Goal: Task Accomplishment & Management: Contribute content

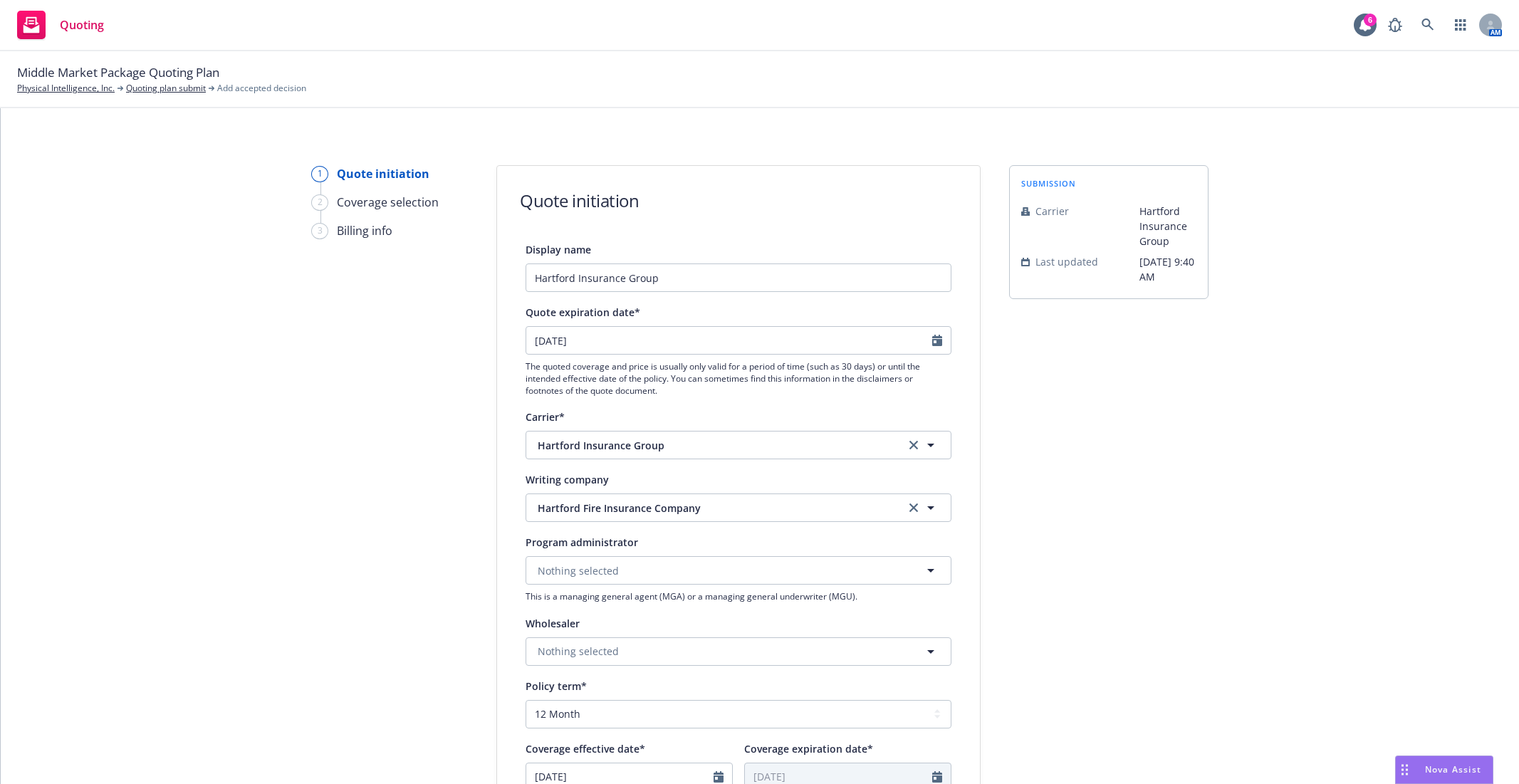
select select "12"
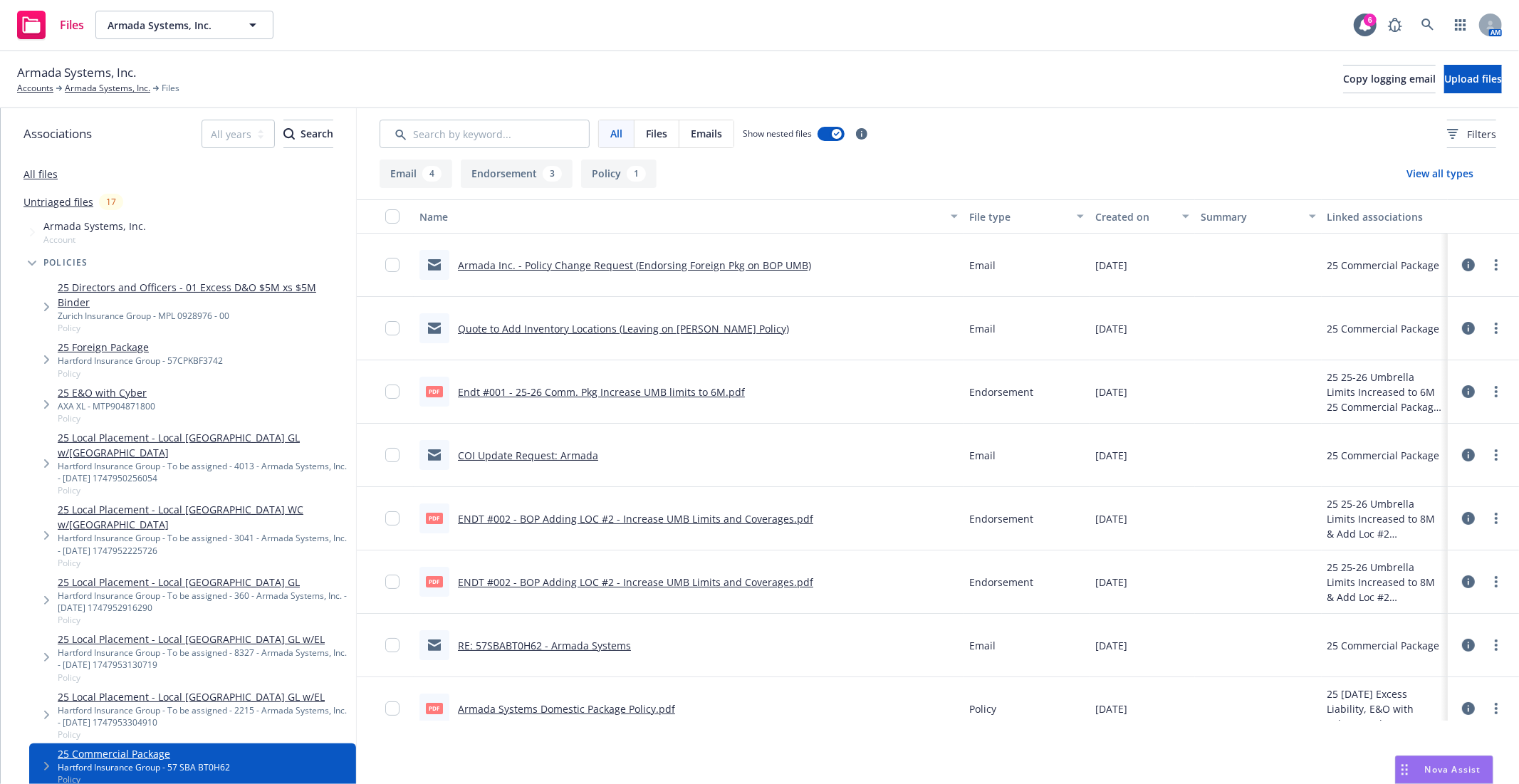
scroll to position [238, 0]
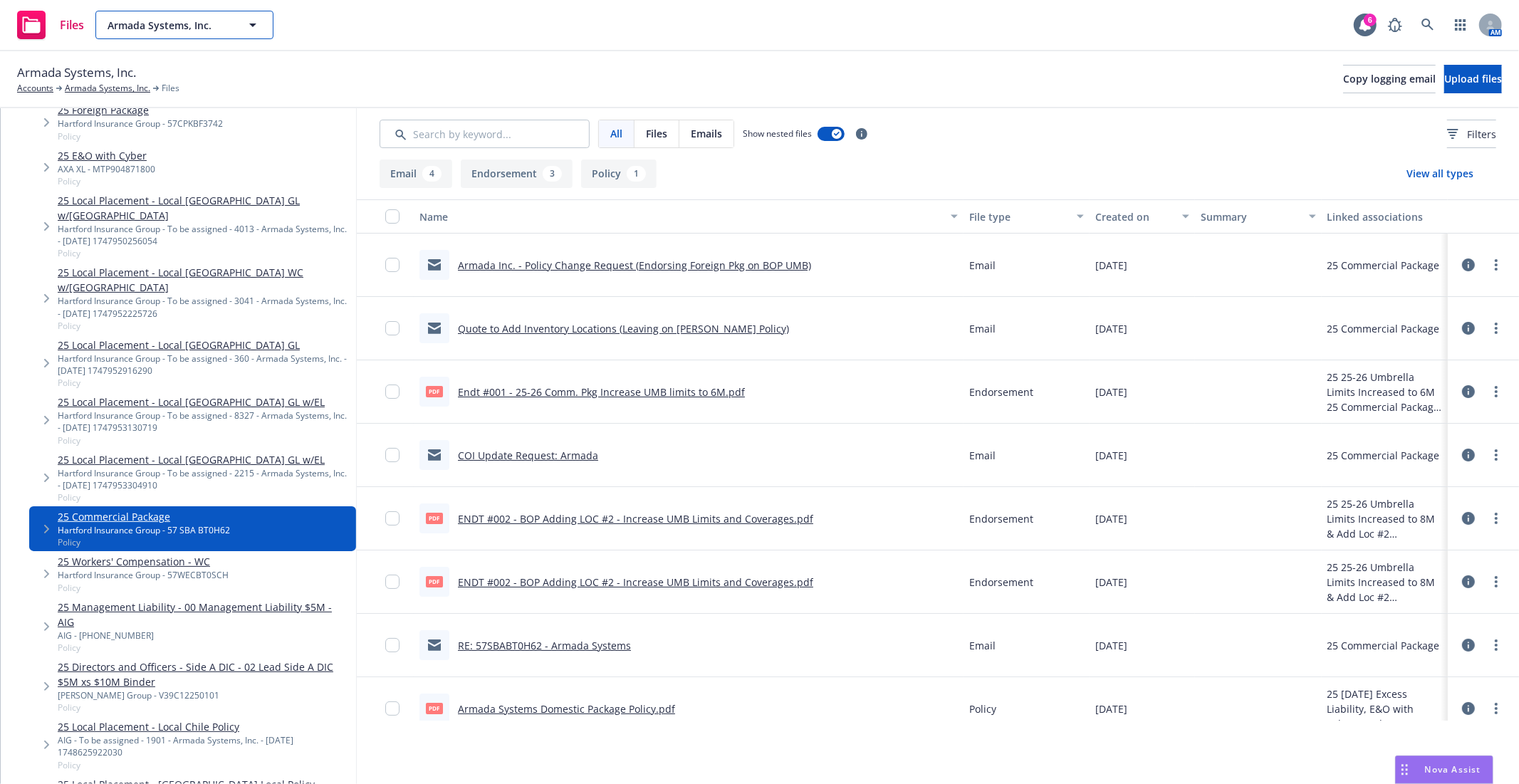
click at [141, 29] on span "Armada Systems, Inc." at bounding box center [169, 25] width 123 height 15
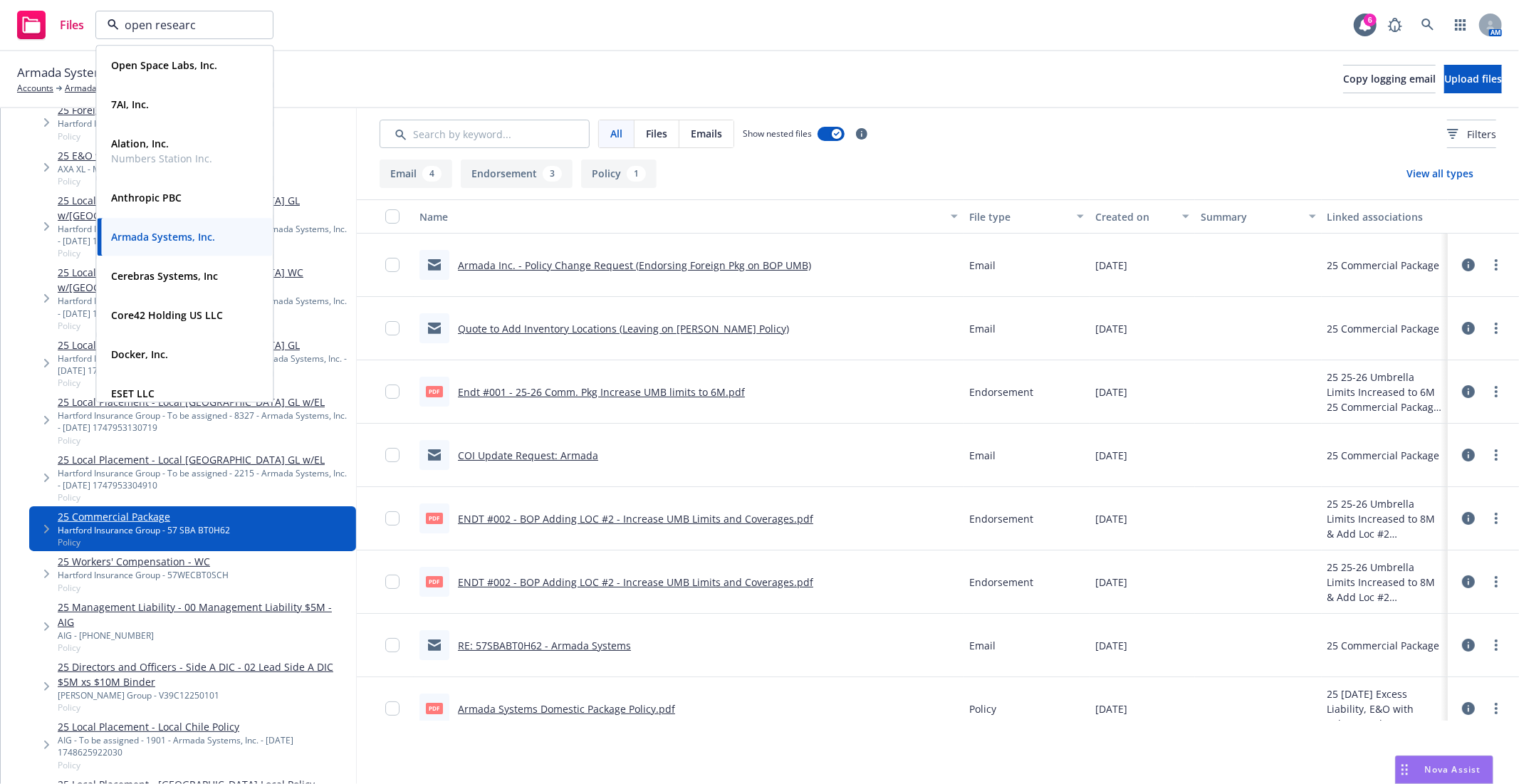
type input "open research"
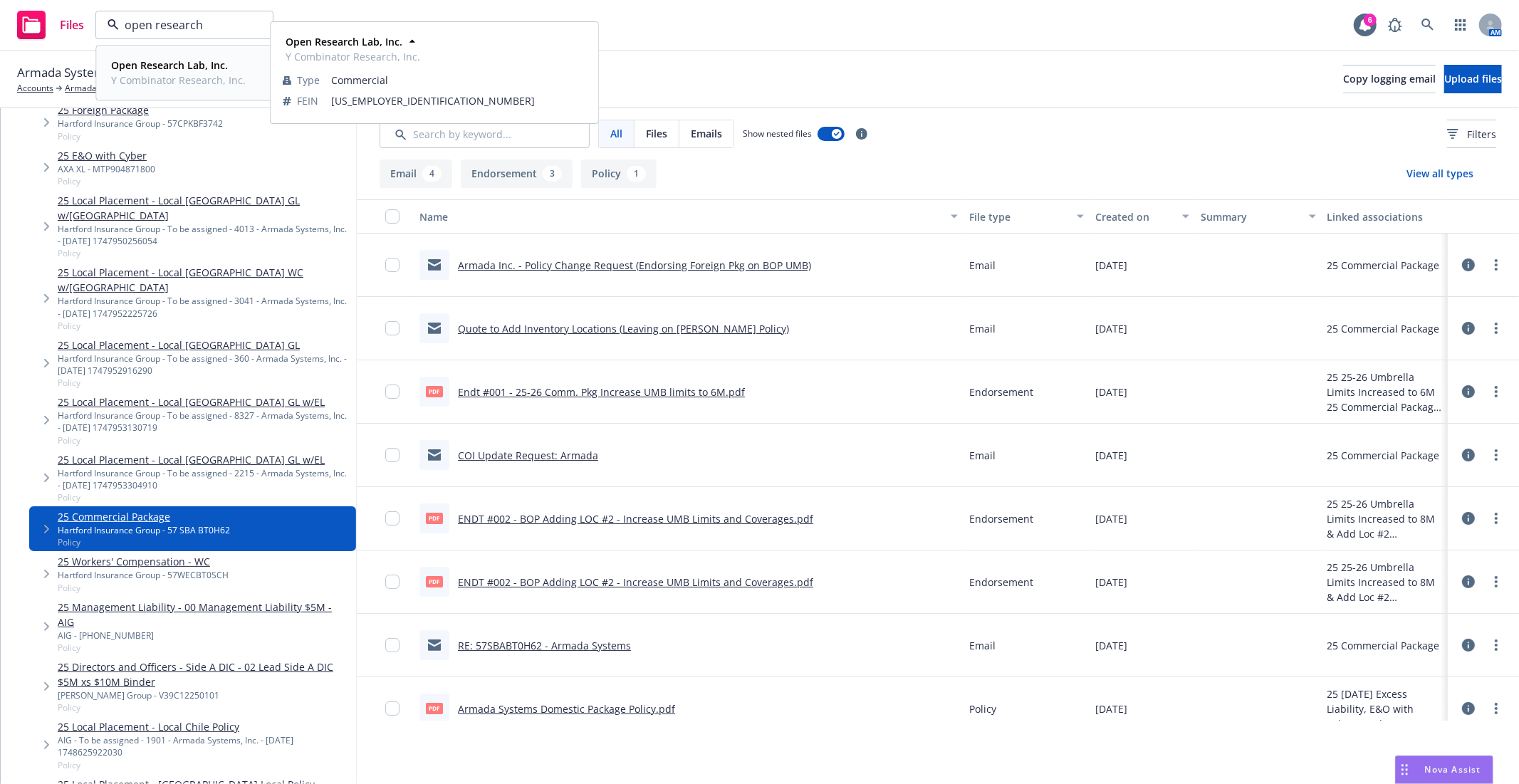
click at [199, 90] on div "Open Research Lab, Inc. Y Combinator Research, Inc." at bounding box center [177, 72] width 143 height 36
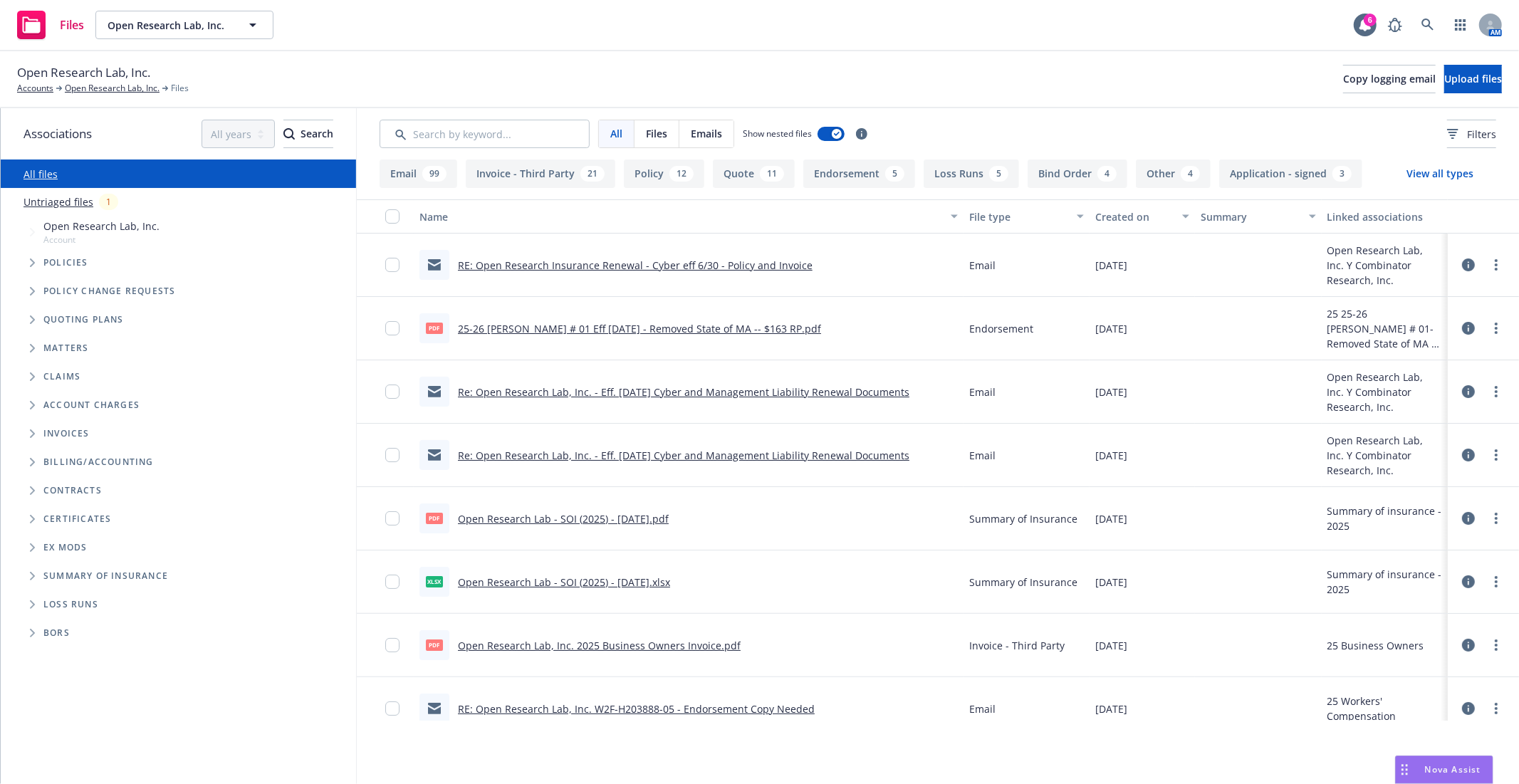
click at [40, 262] on span "Tree Example" at bounding box center [32, 263] width 23 height 23
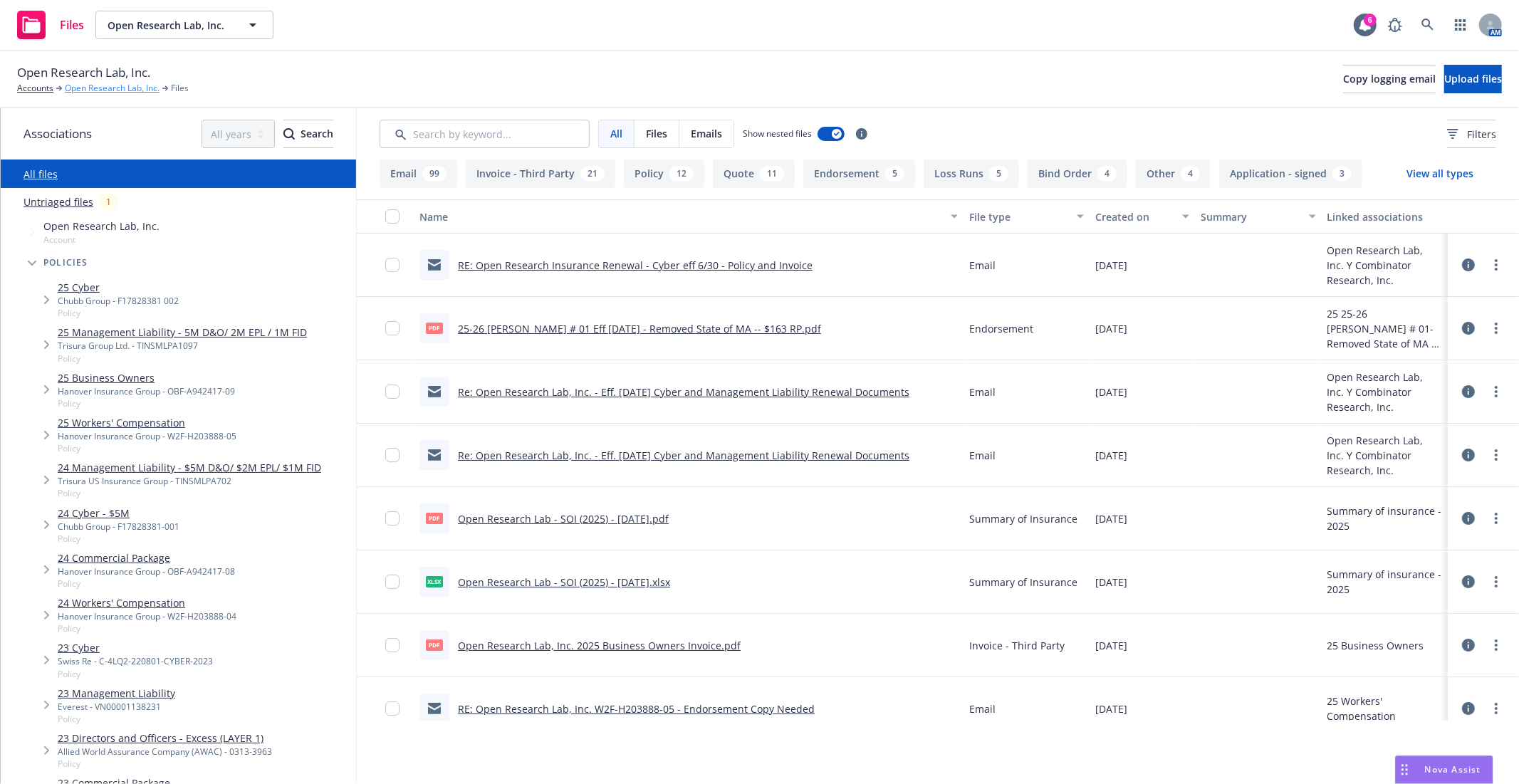
click at [98, 83] on link "Open Research Lab, Inc." at bounding box center [113, 88] width 95 height 13
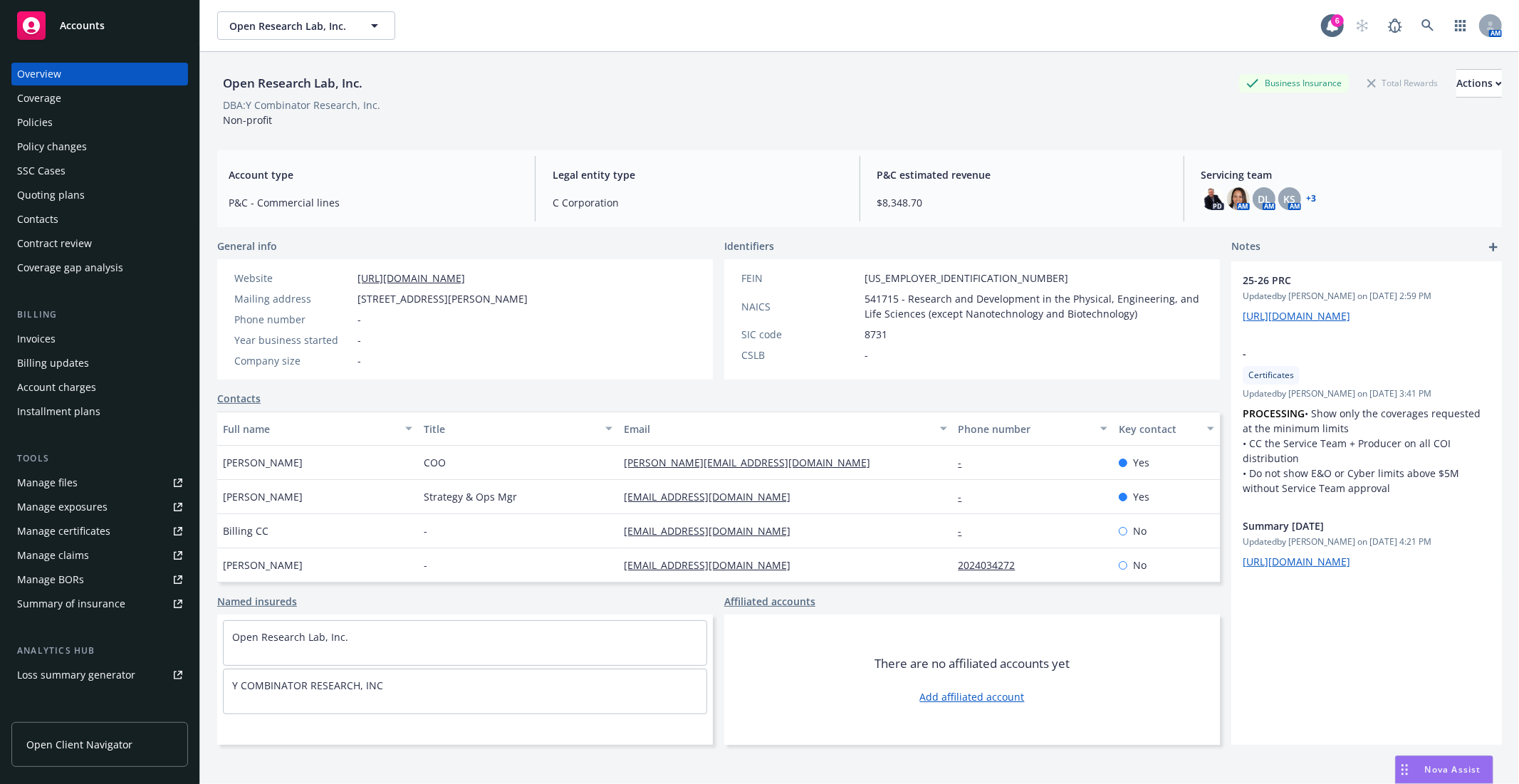
click at [46, 125] on div "Policies" at bounding box center [35, 122] width 36 height 23
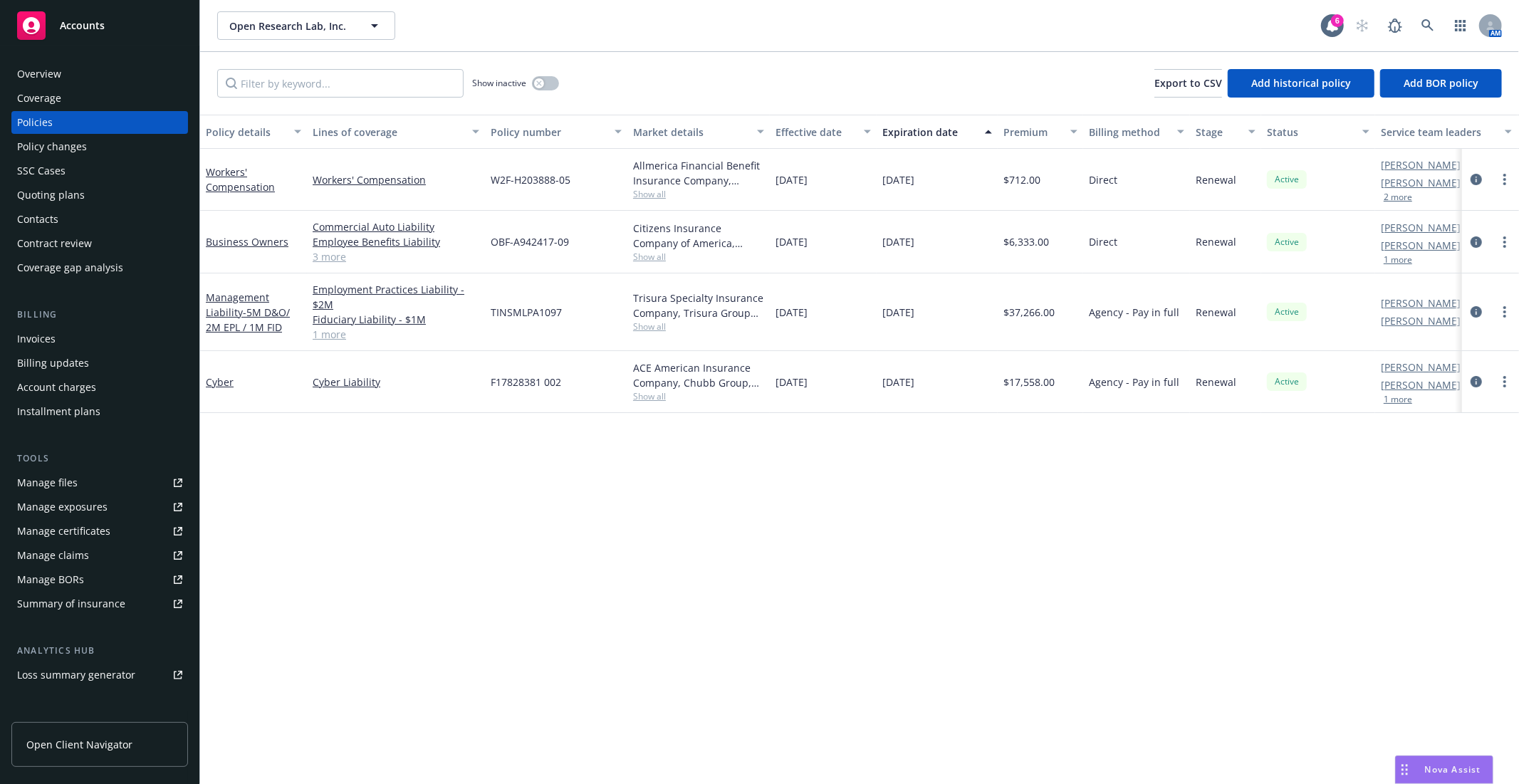
click at [107, 494] on link "Manage files" at bounding box center [100, 483] width 177 height 23
click at [276, 27] on span "Open Research Lab, Inc." at bounding box center [291, 26] width 123 height 15
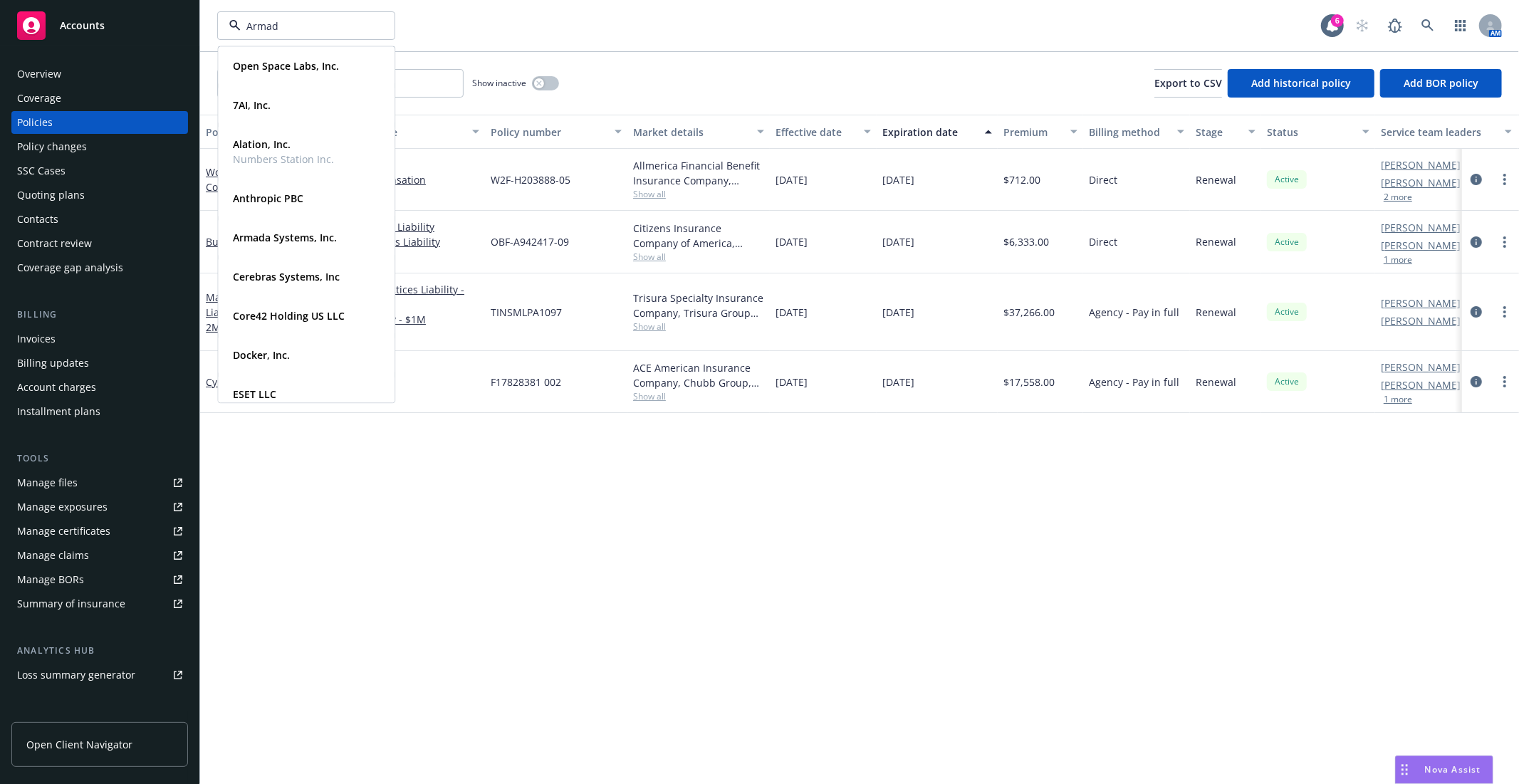
type input "Armada"
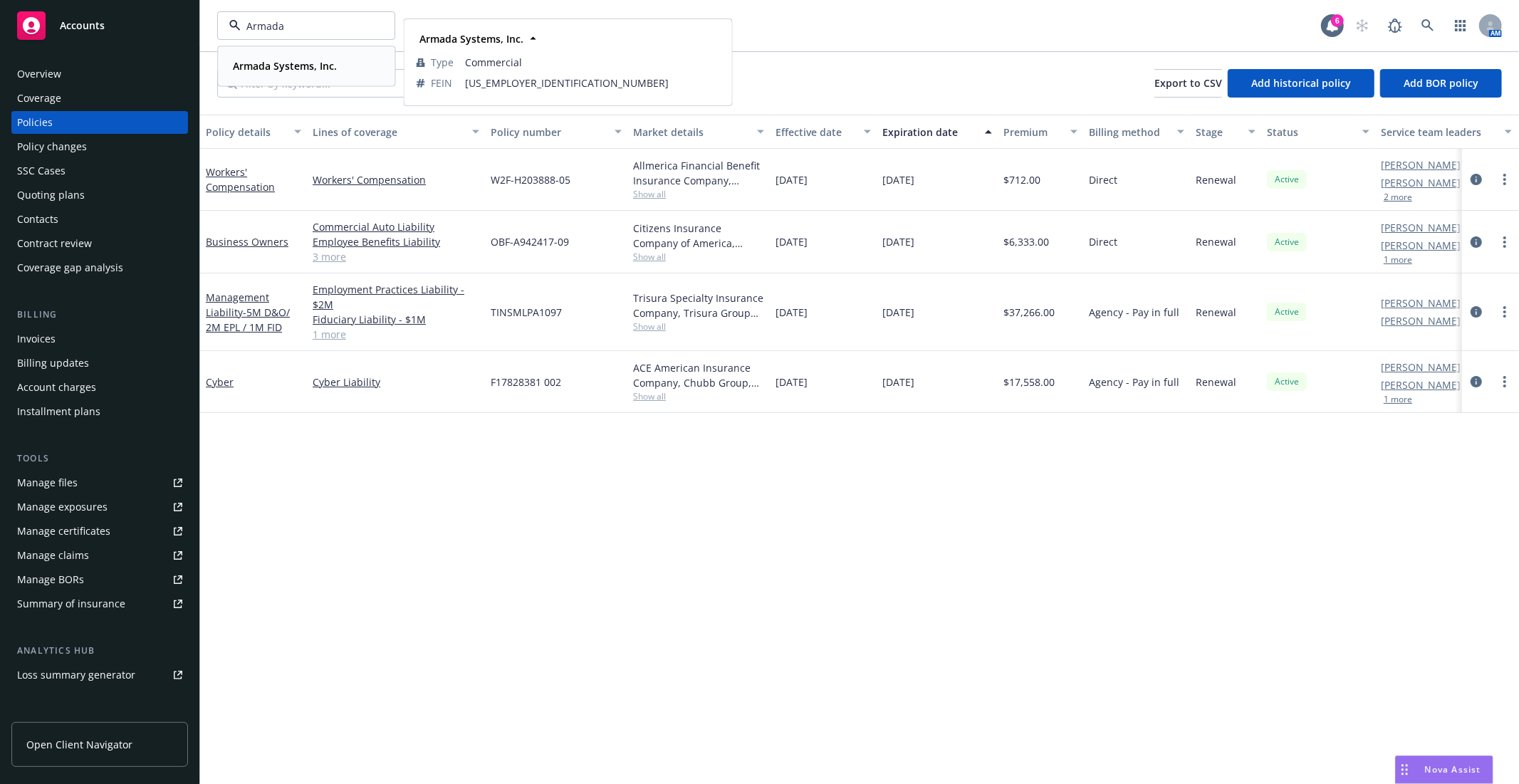
click at [259, 59] on strong "Armada Systems, Inc." at bounding box center [285, 65] width 104 height 13
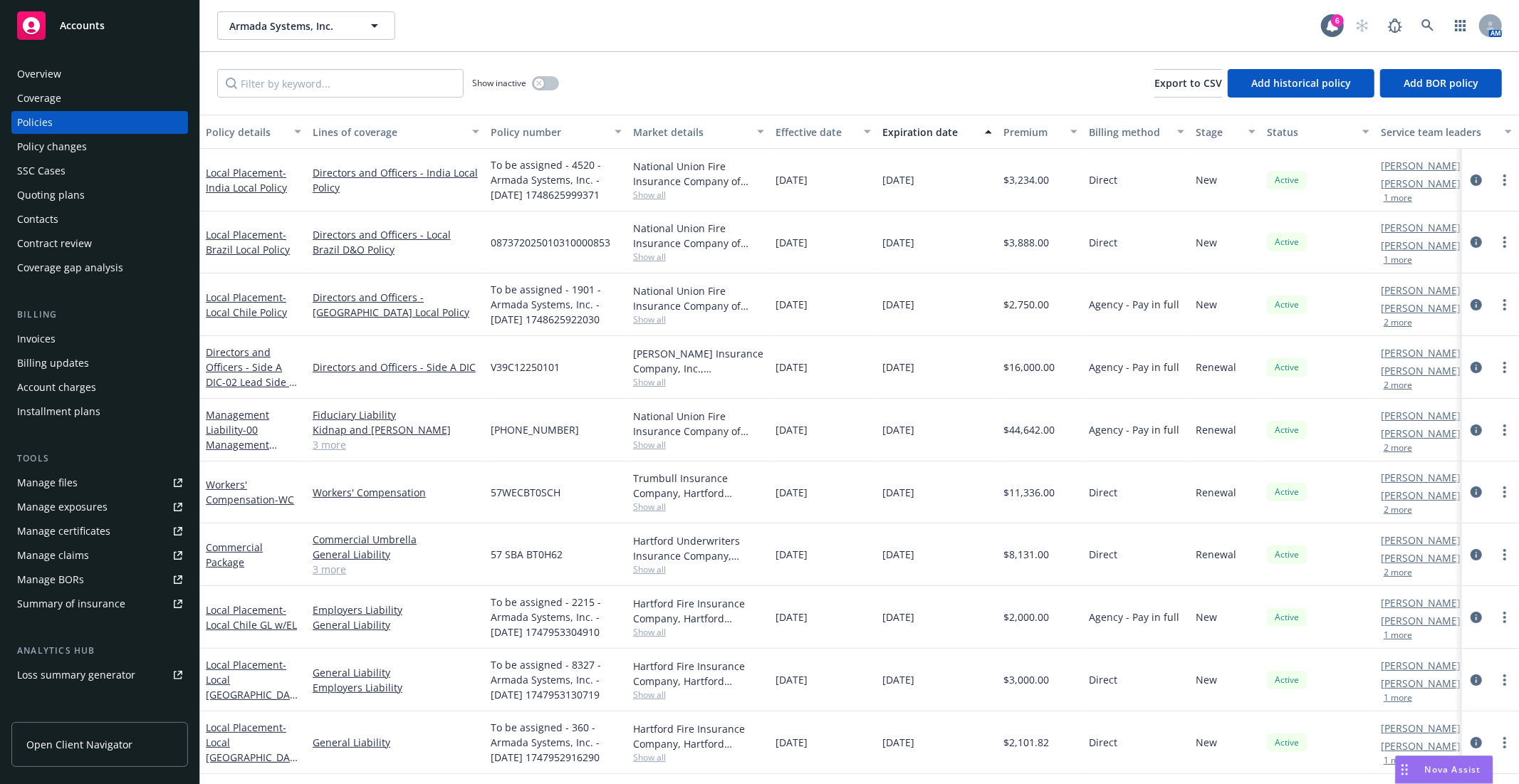
click at [114, 471] on link "Manage files" at bounding box center [100, 483] width 177 height 23
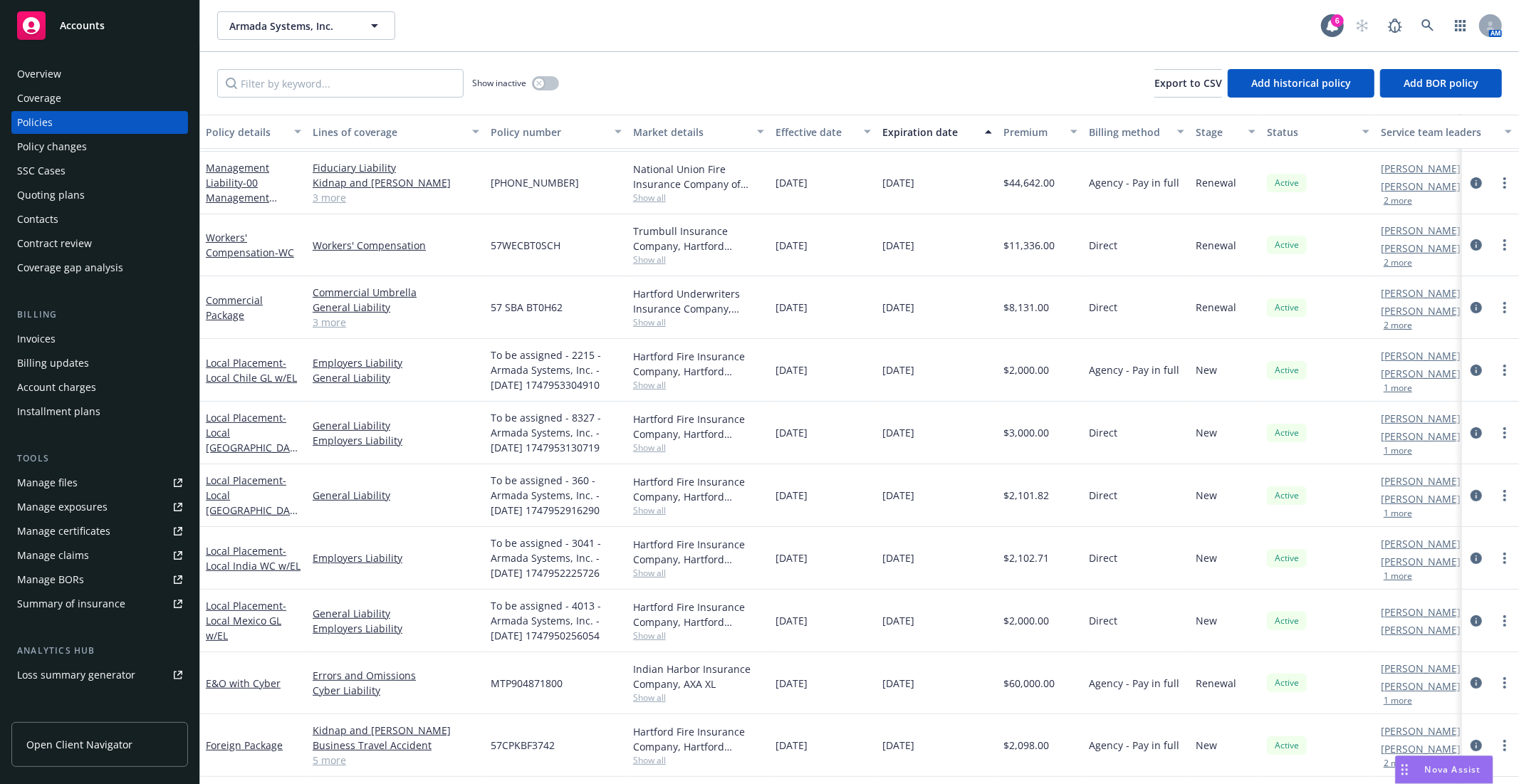
scroll to position [238, 0]
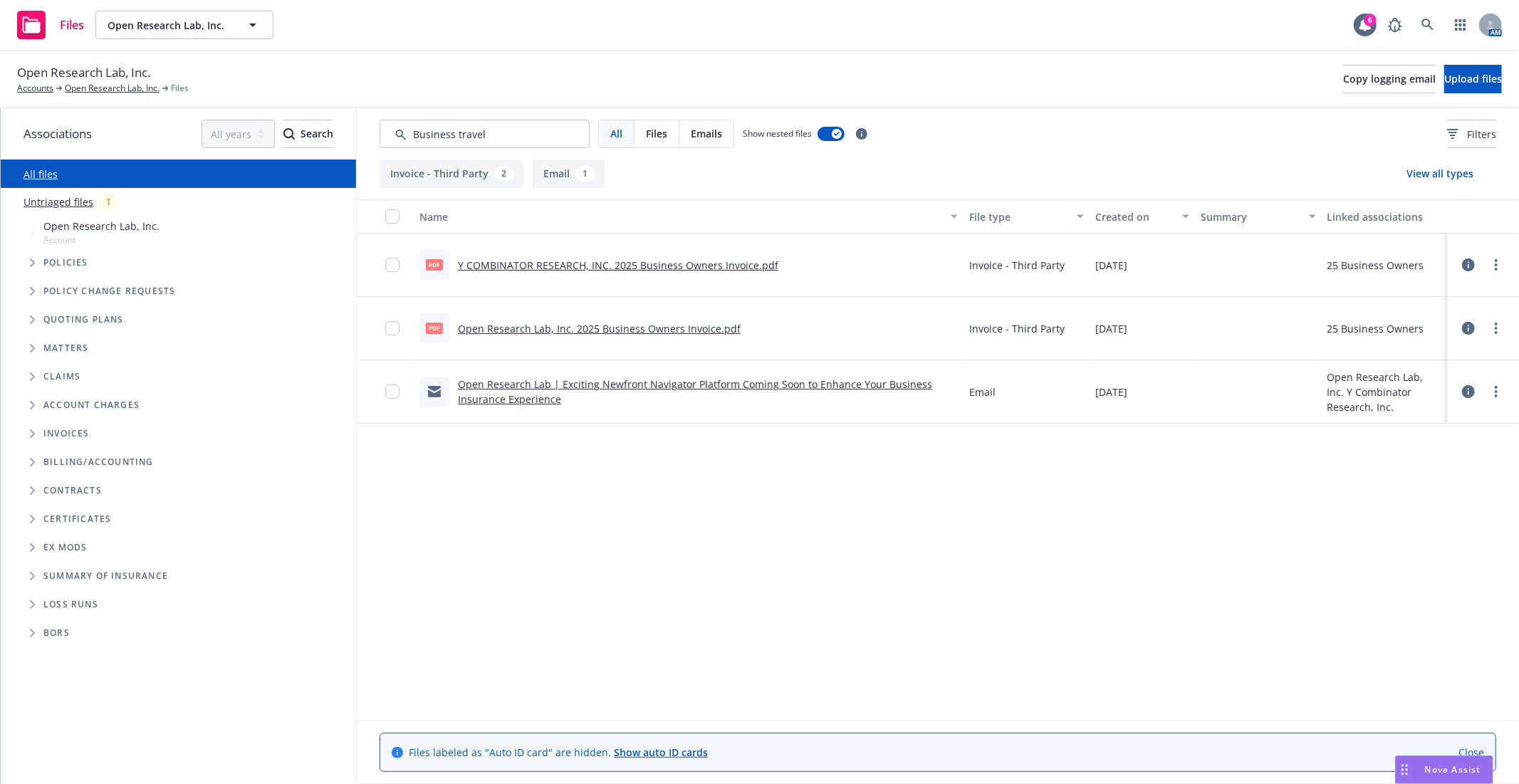
type input "Business travel"
click at [558, 266] on link "Y COMBINATOR RESEARCH, INC. 2025 Business Owners Invoice.pdf" at bounding box center [618, 265] width 321 height 13
click at [551, 332] on link "Open Research Lab, Inc. 2025 Business Owners Invoice.pdf" at bounding box center [599, 329] width 283 height 13
click at [202, 23] on span "Open Research Lab, Inc." at bounding box center [169, 25] width 123 height 15
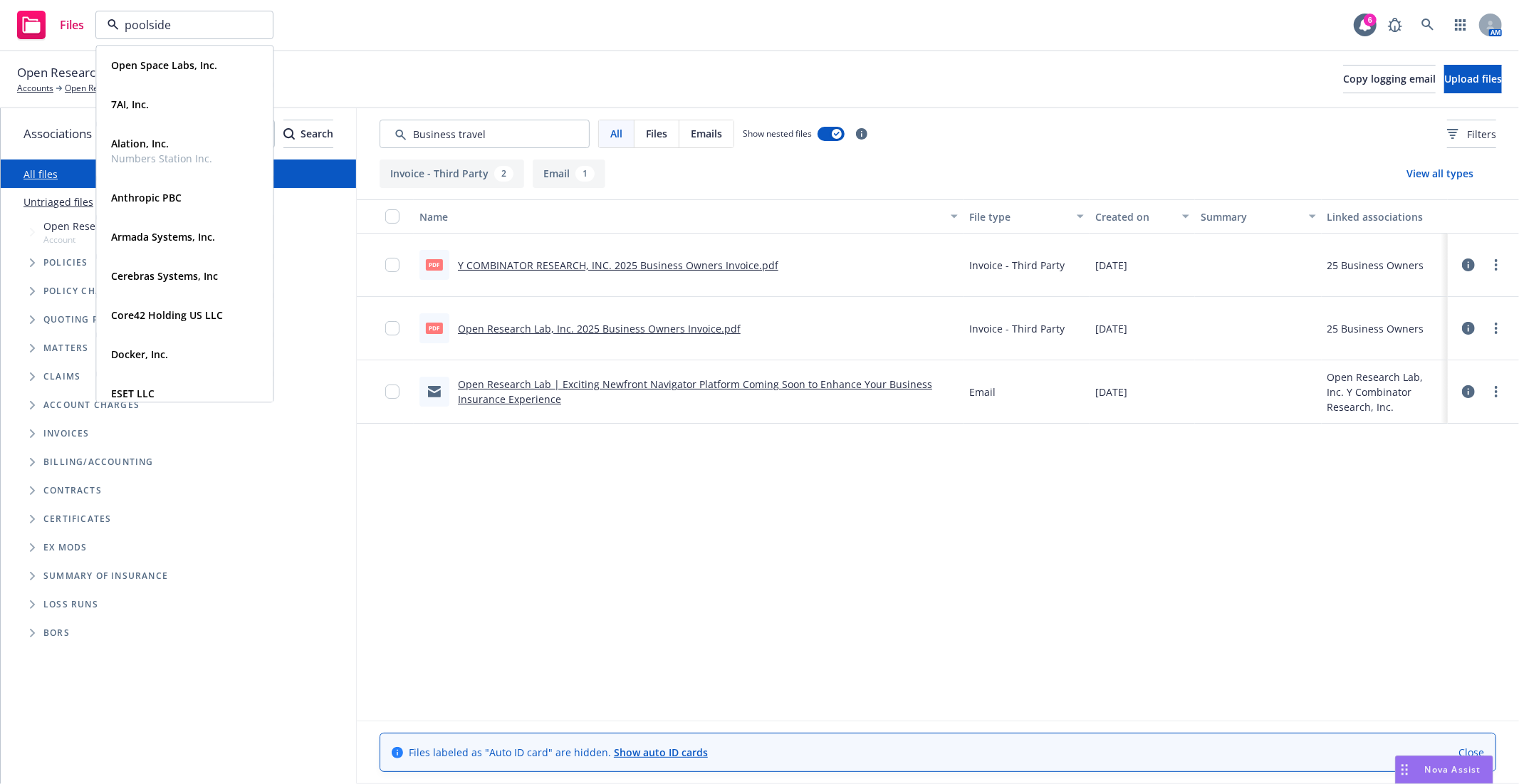
type input "poolside"
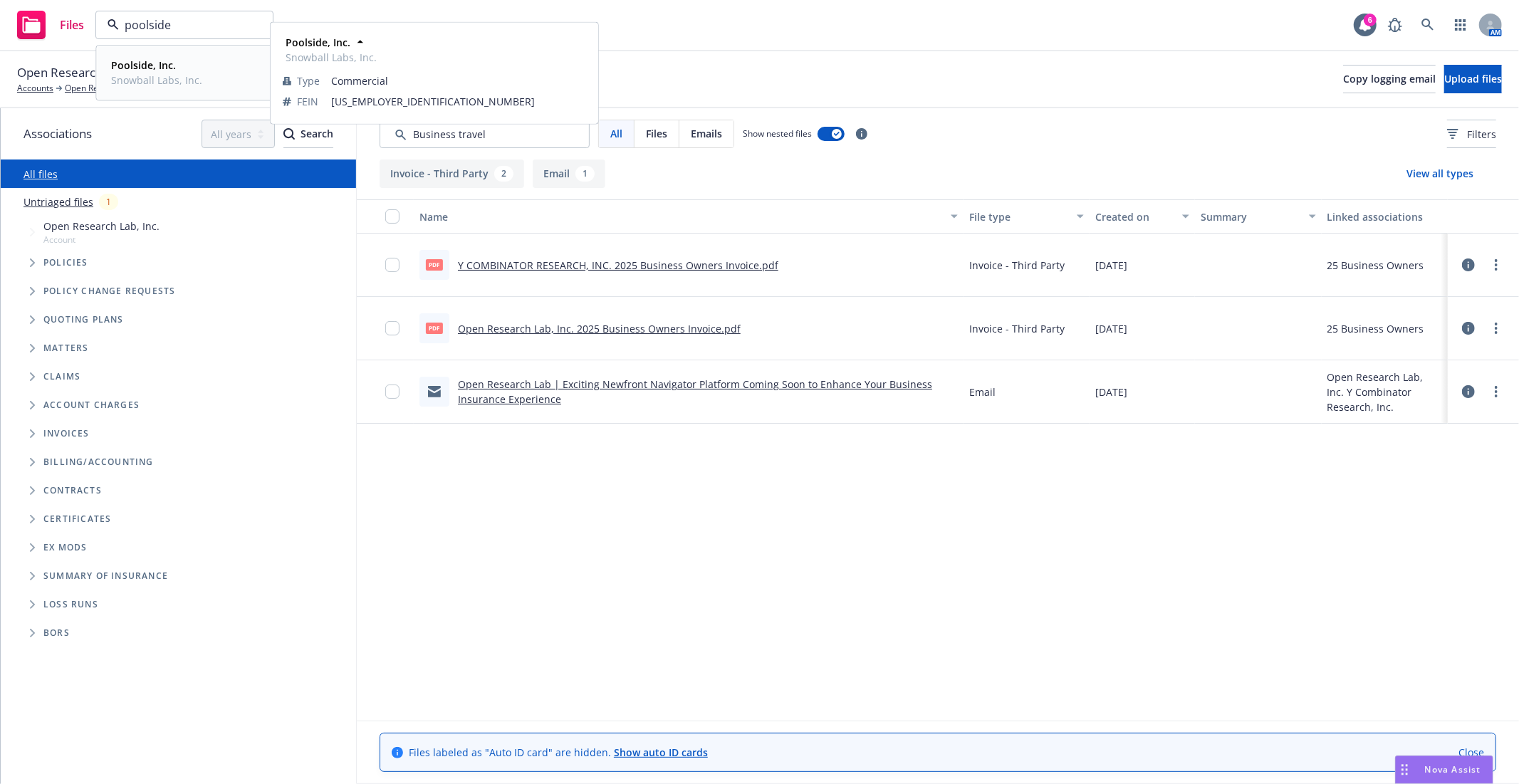
click at [180, 52] on div "Poolside, Inc. Snowball Labs, Inc. Type Commercial FEIN 92-3892762" at bounding box center [184, 72] width 175 height 53
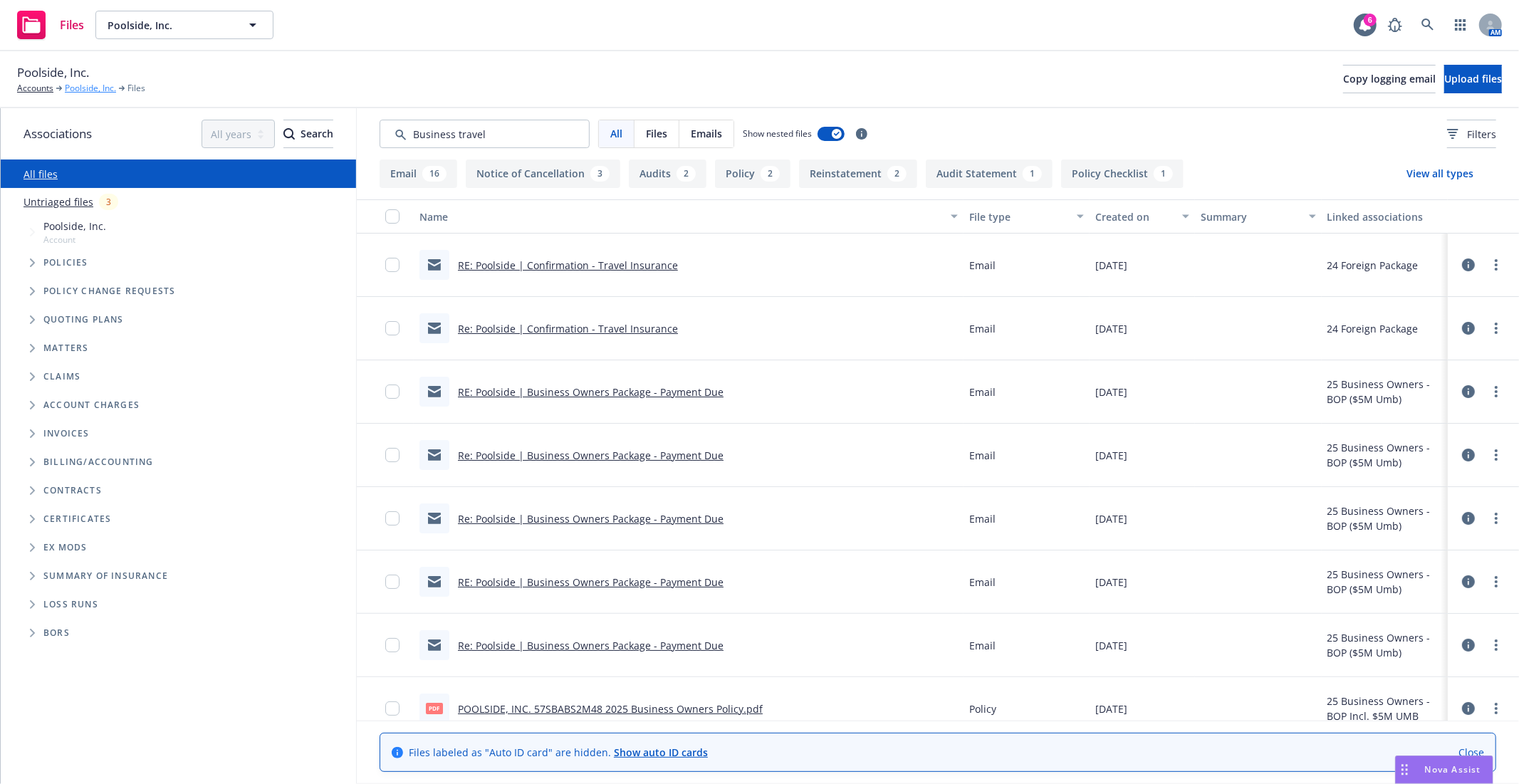
click at [103, 87] on link "Poolside, Inc." at bounding box center [90, 88] width 51 height 13
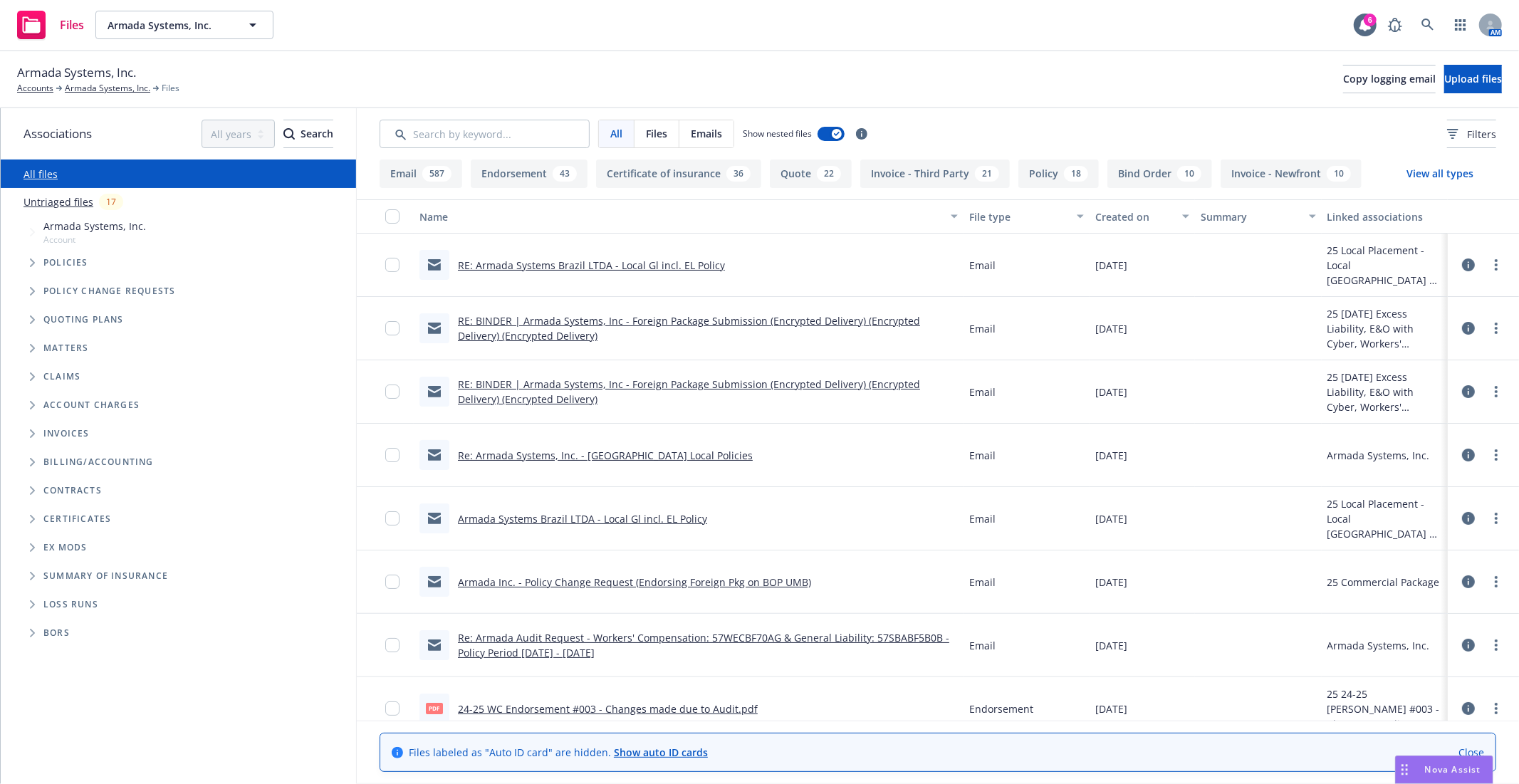
click at [1462, 751] on link "Close" at bounding box center [1472, 752] width 26 height 15
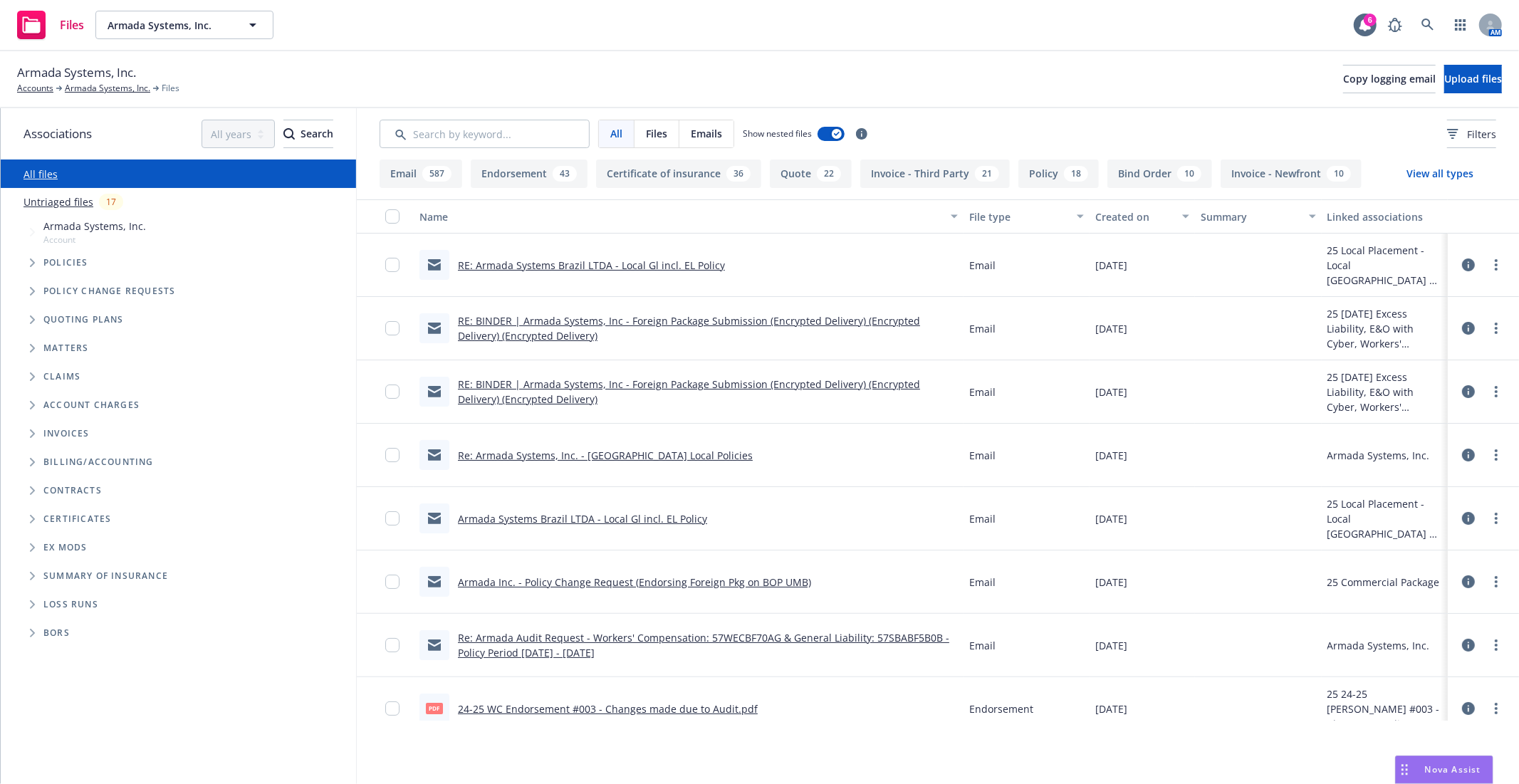
scroll to position [79, 0]
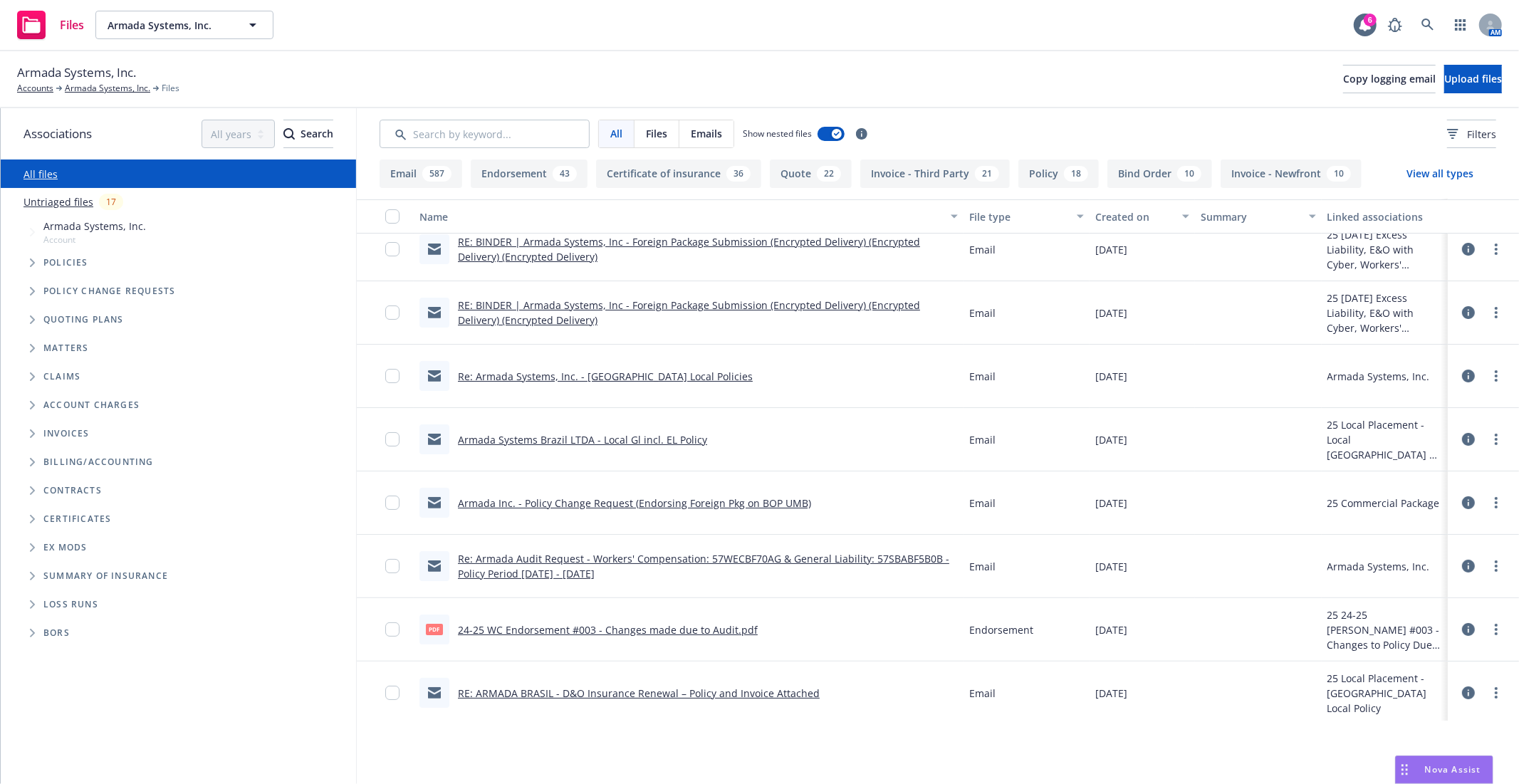
click at [31, 266] on icon "Tree Example" at bounding box center [33, 263] width 5 height 9
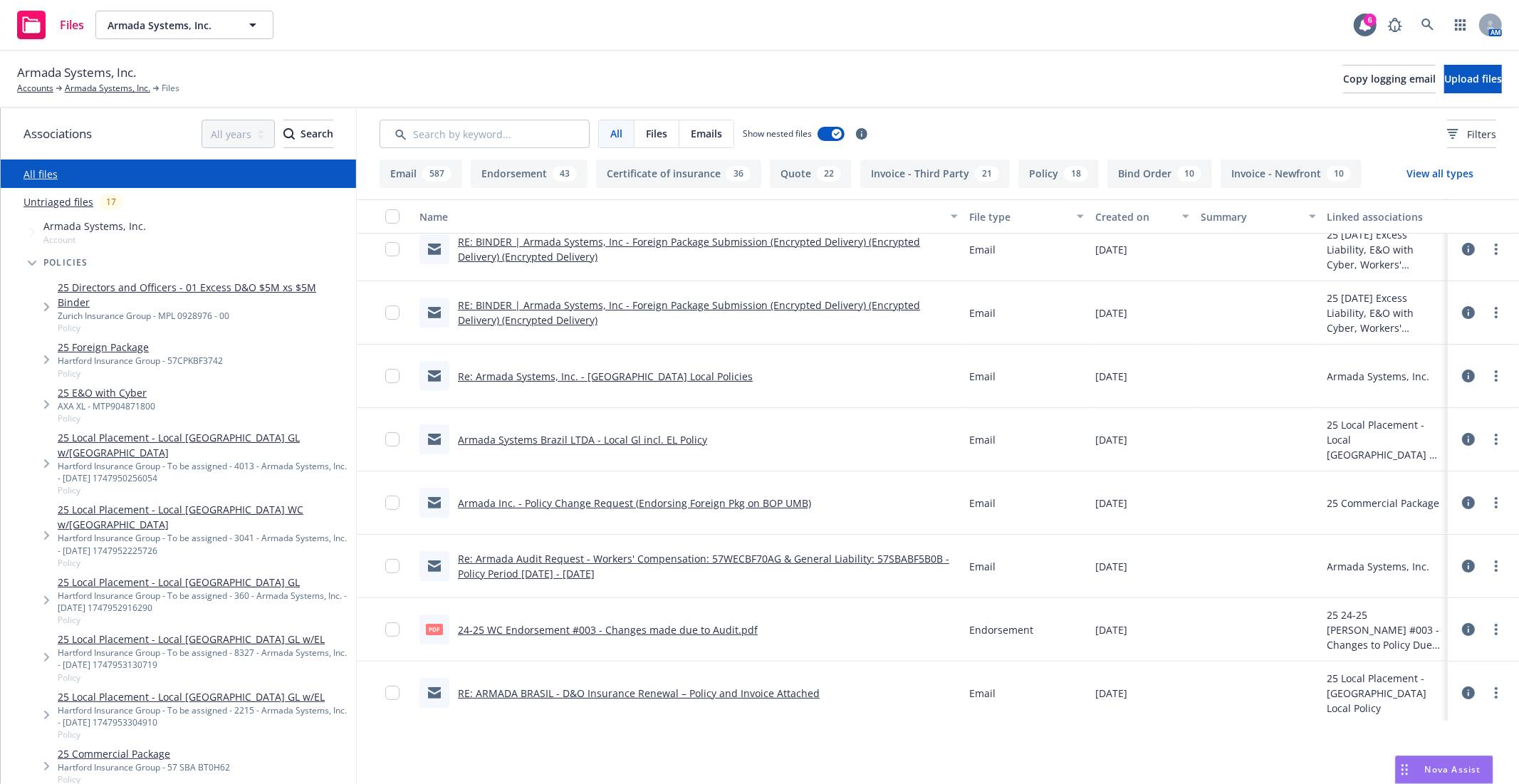
click at [107, 502] on link "25 Local Placement - Local [GEOGRAPHIC_DATA] WC w/[GEOGRAPHIC_DATA]" at bounding box center [204, 517] width 293 height 30
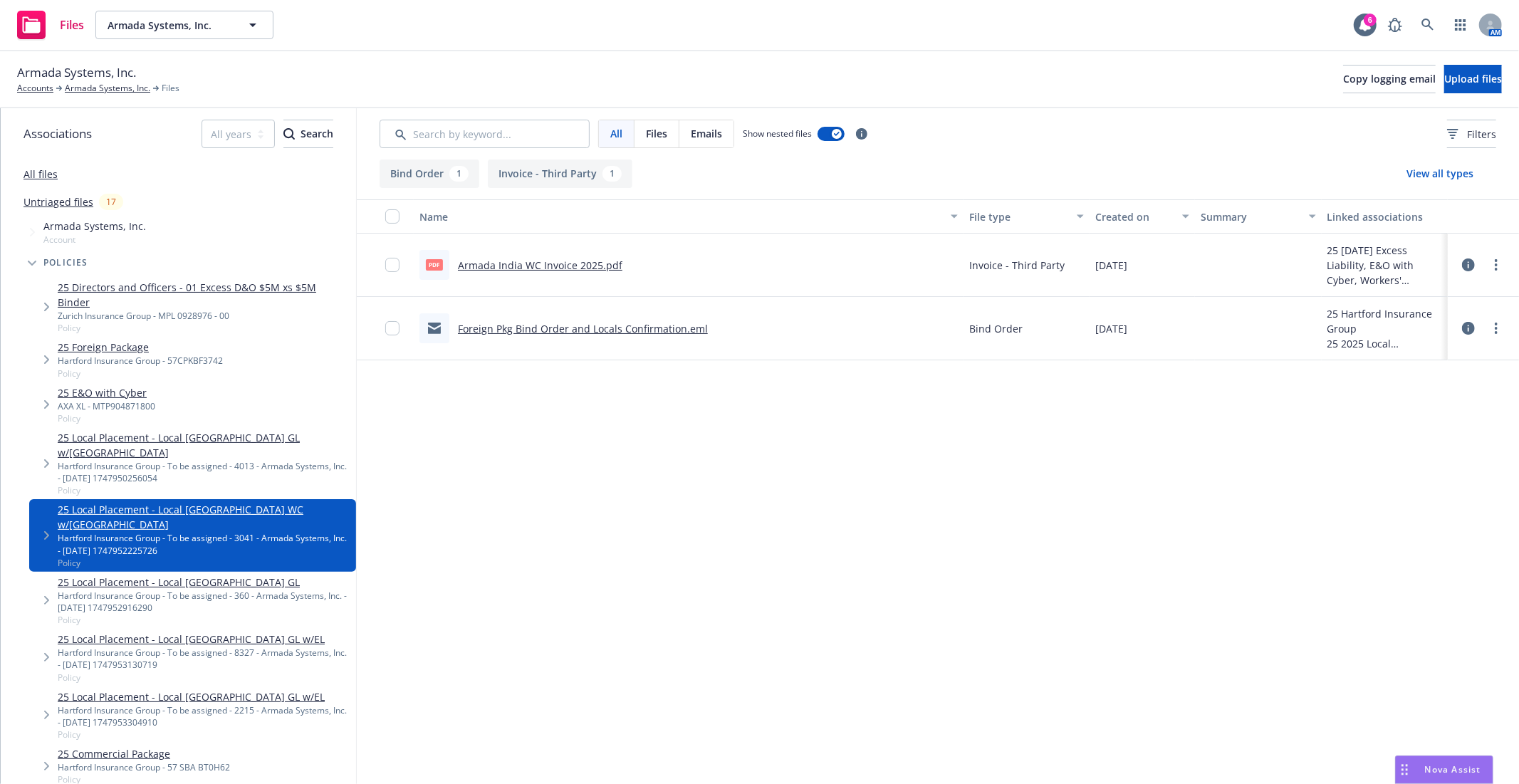
click at [121, 589] on div "Hartford Insurance Group - To be assigned - 360 - Armada Systems, Inc. - [DATE]…" at bounding box center [204, 601] width 293 height 24
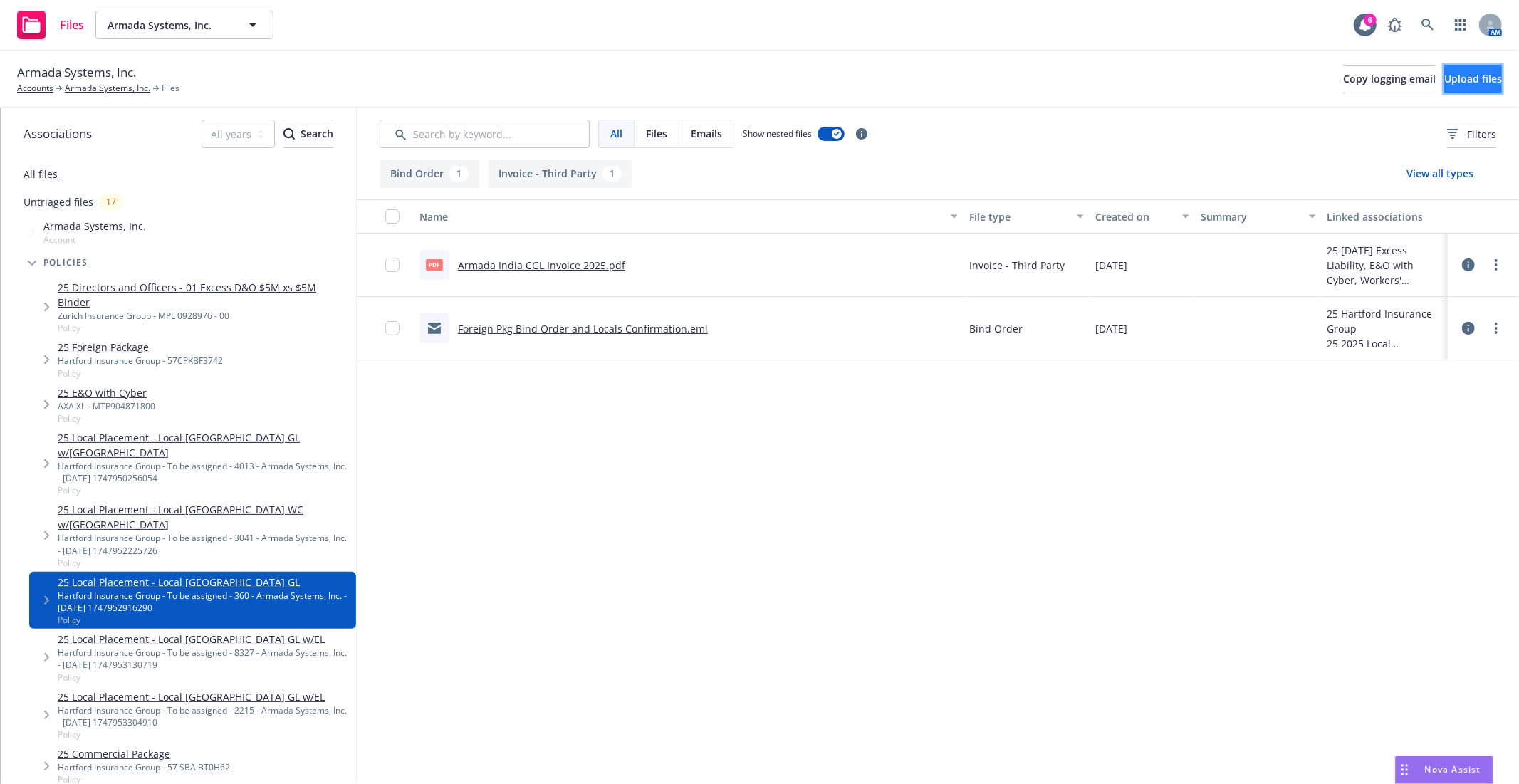
click at [1445, 77] on button "Upload files" at bounding box center [1473, 79] width 58 height 29
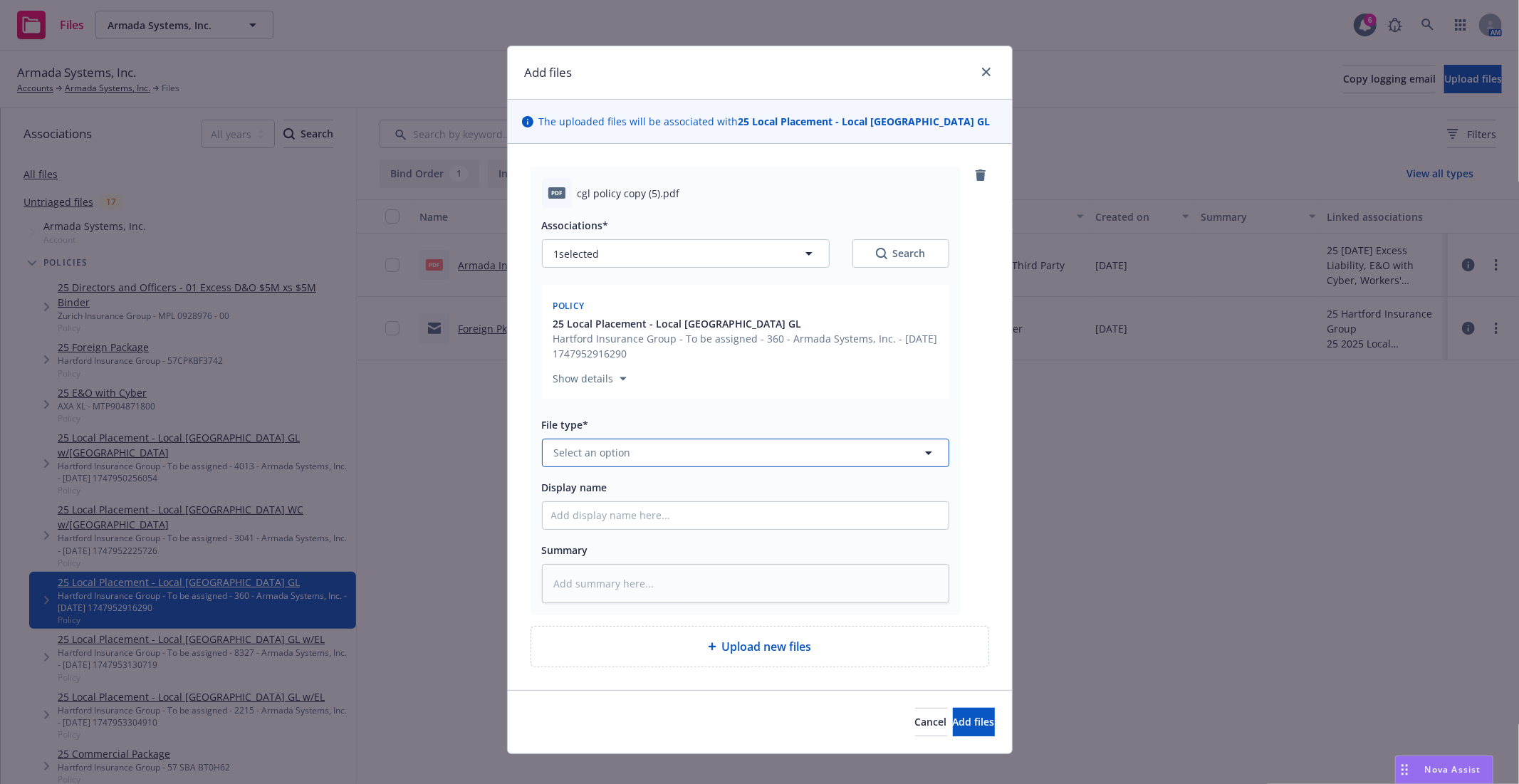
click at [675, 453] on button "Select an option" at bounding box center [746, 453] width 407 height 29
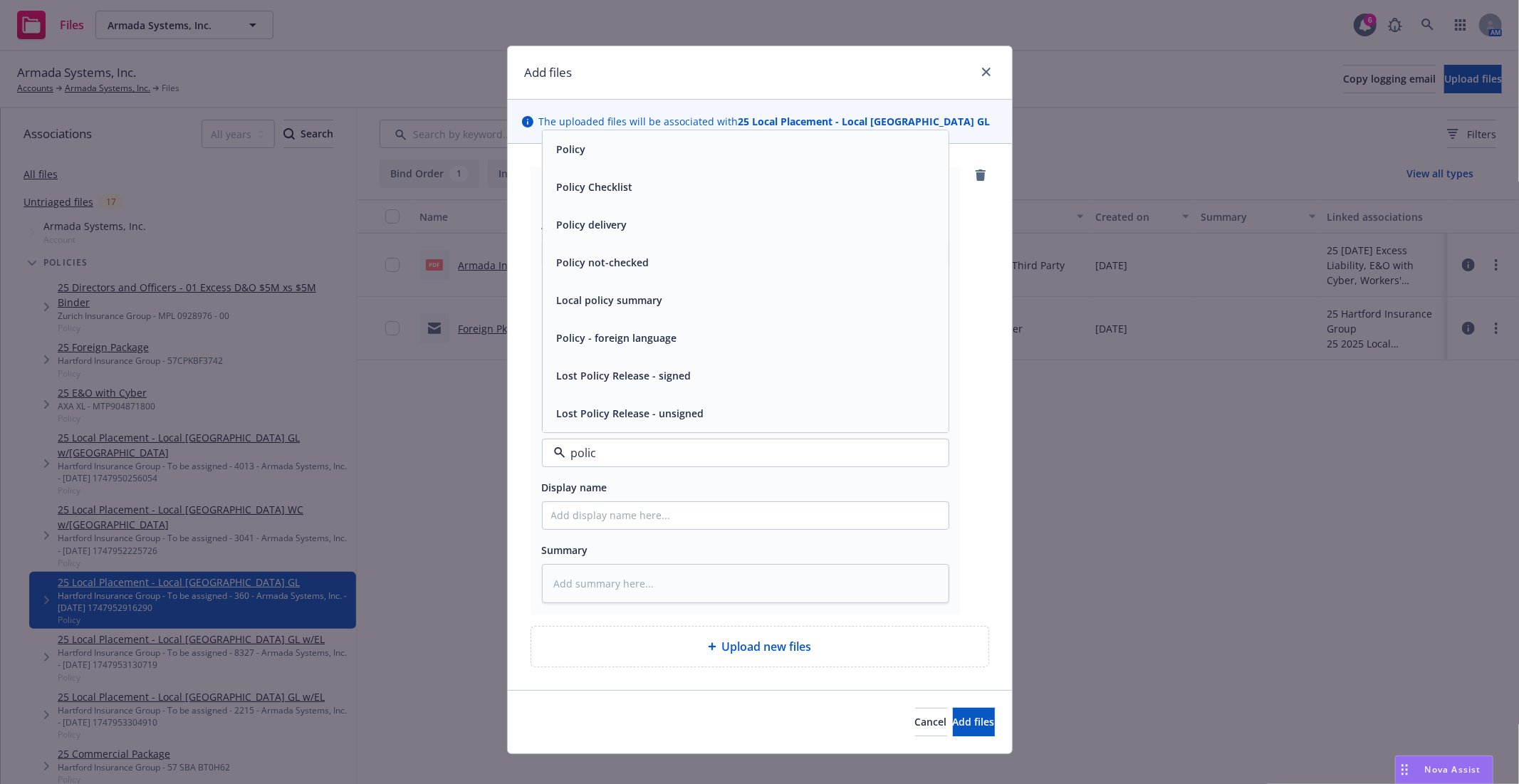
type input "policy"
click at [575, 146] on span "Policy" at bounding box center [572, 149] width 29 height 15
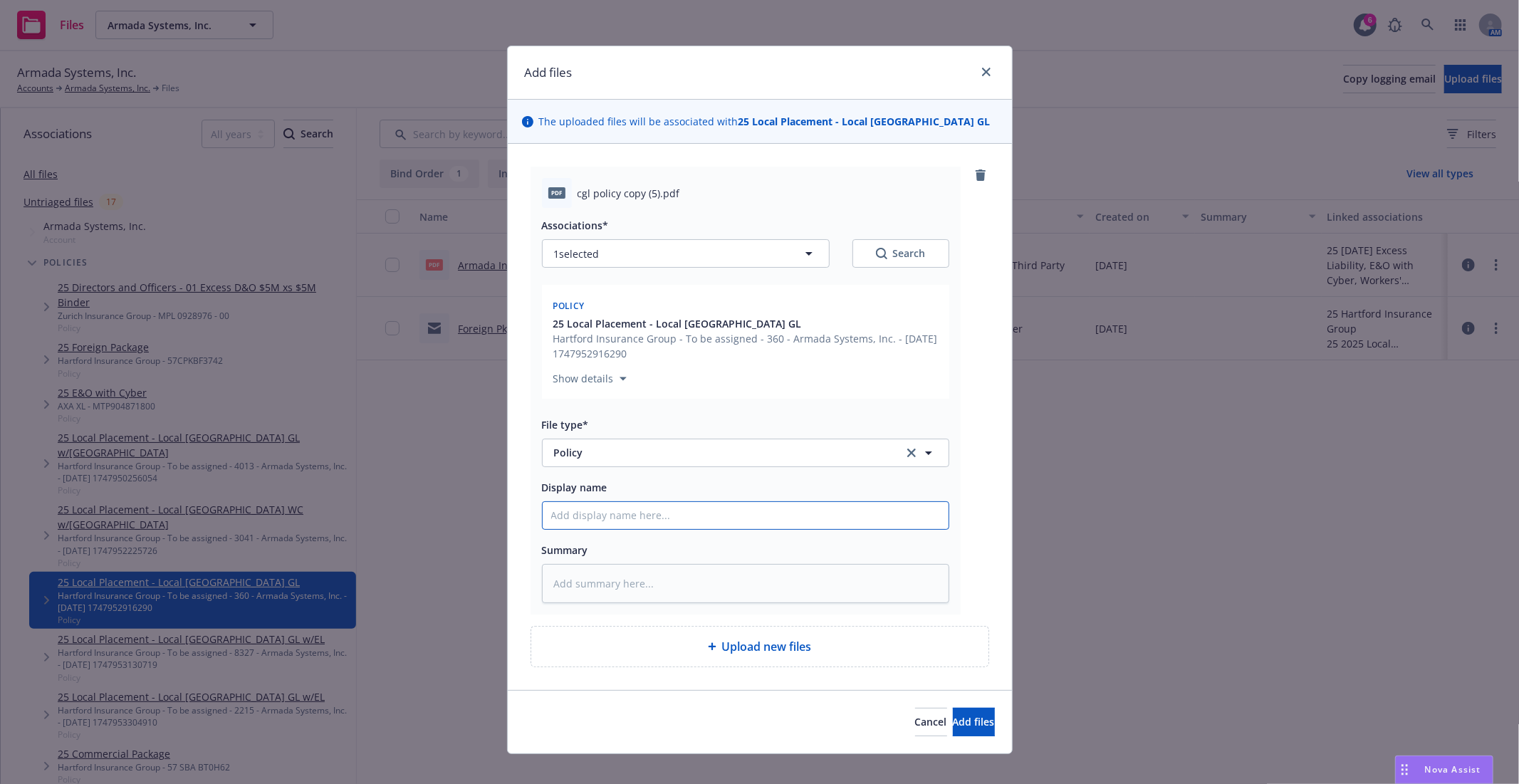
click at [637, 530] on input "Display name" at bounding box center [746, 515] width 406 height 27
click at [622, 521] on input "Display name" at bounding box center [746, 515] width 406 height 27
type textarea "x"
type input "4"
type textarea "x"
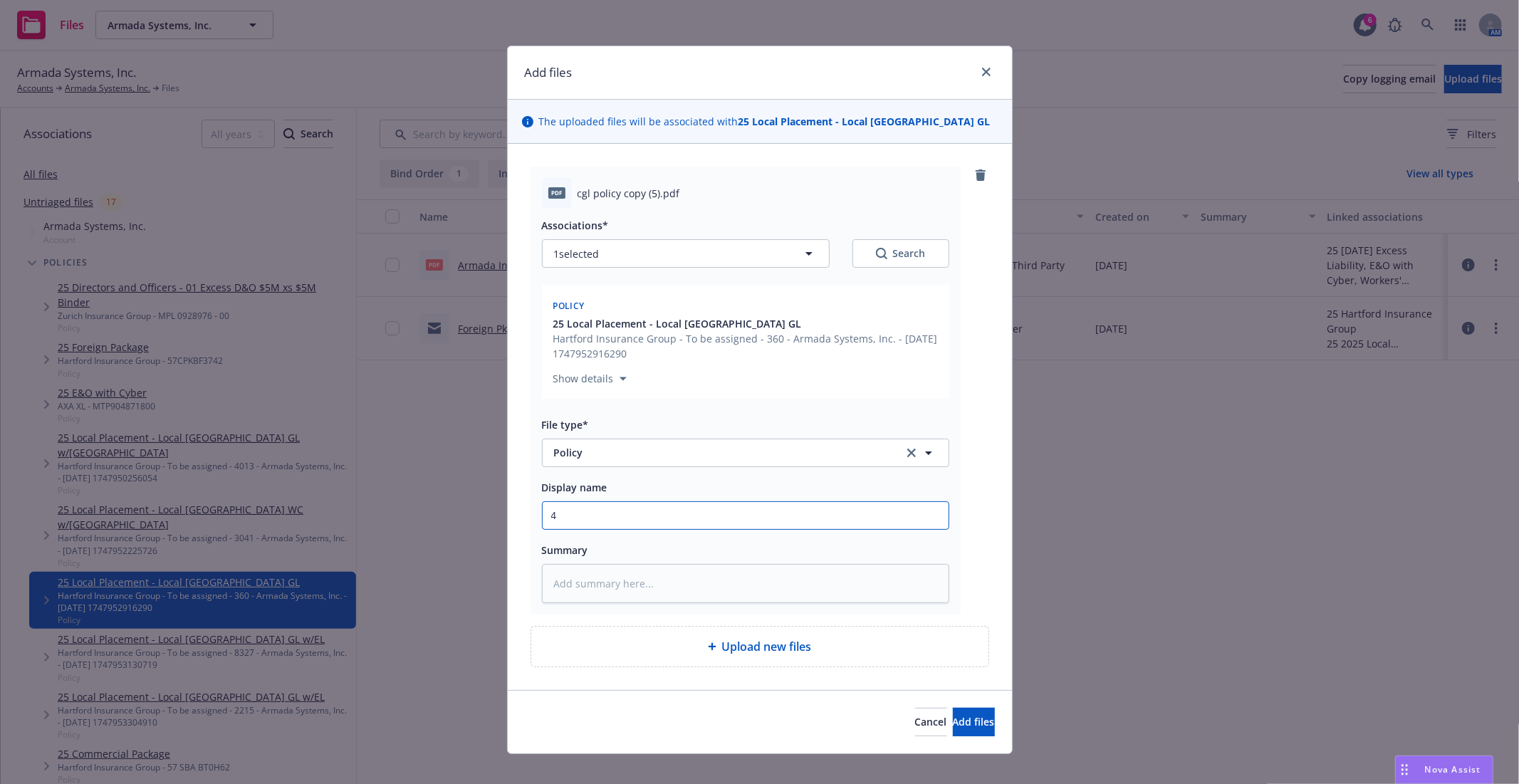
type input "4-"
type textarea "x"
type input "4"
type textarea "x"
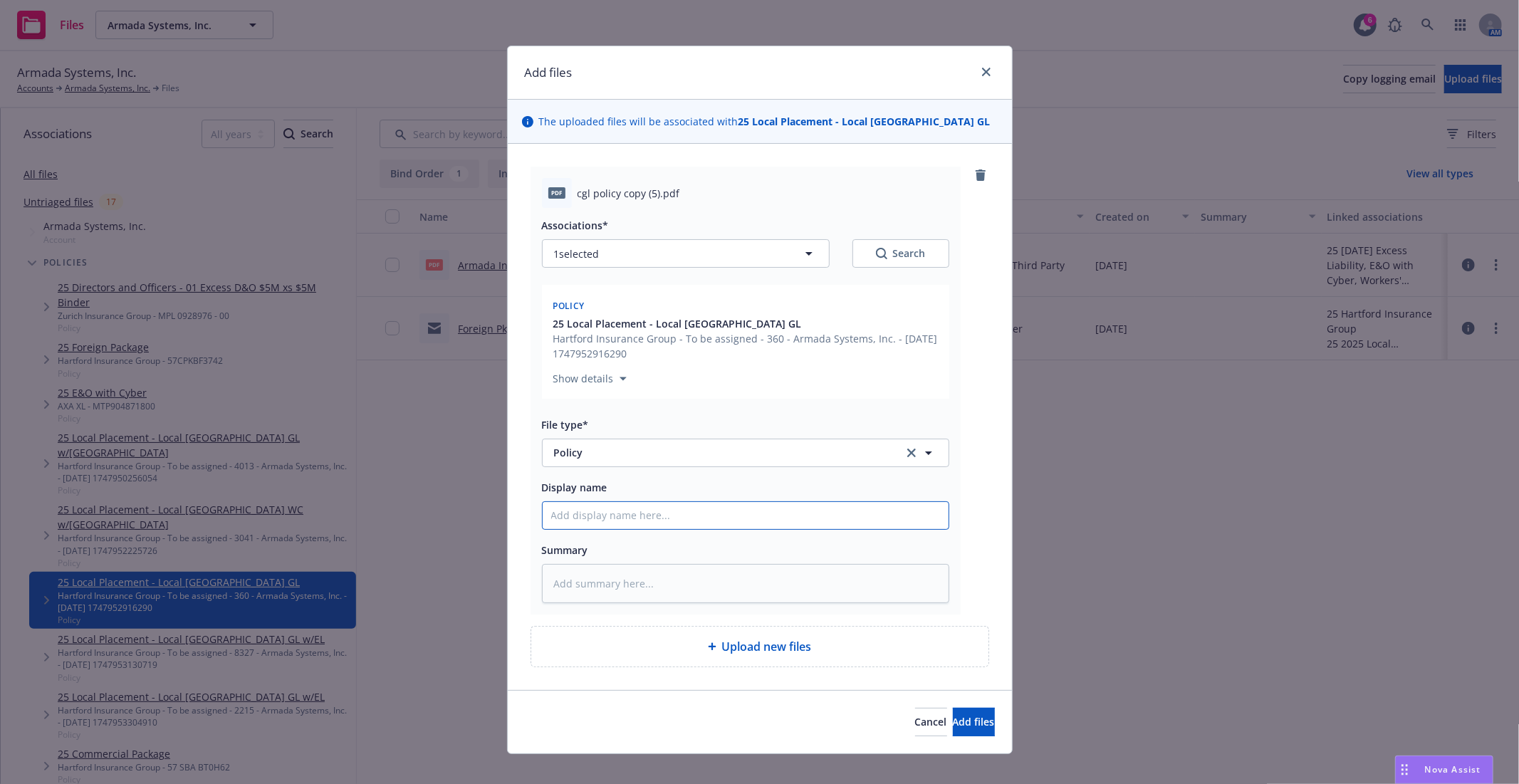
type input "5"
type textarea "x"
type input "5-"
type textarea "x"
type input "5-1"
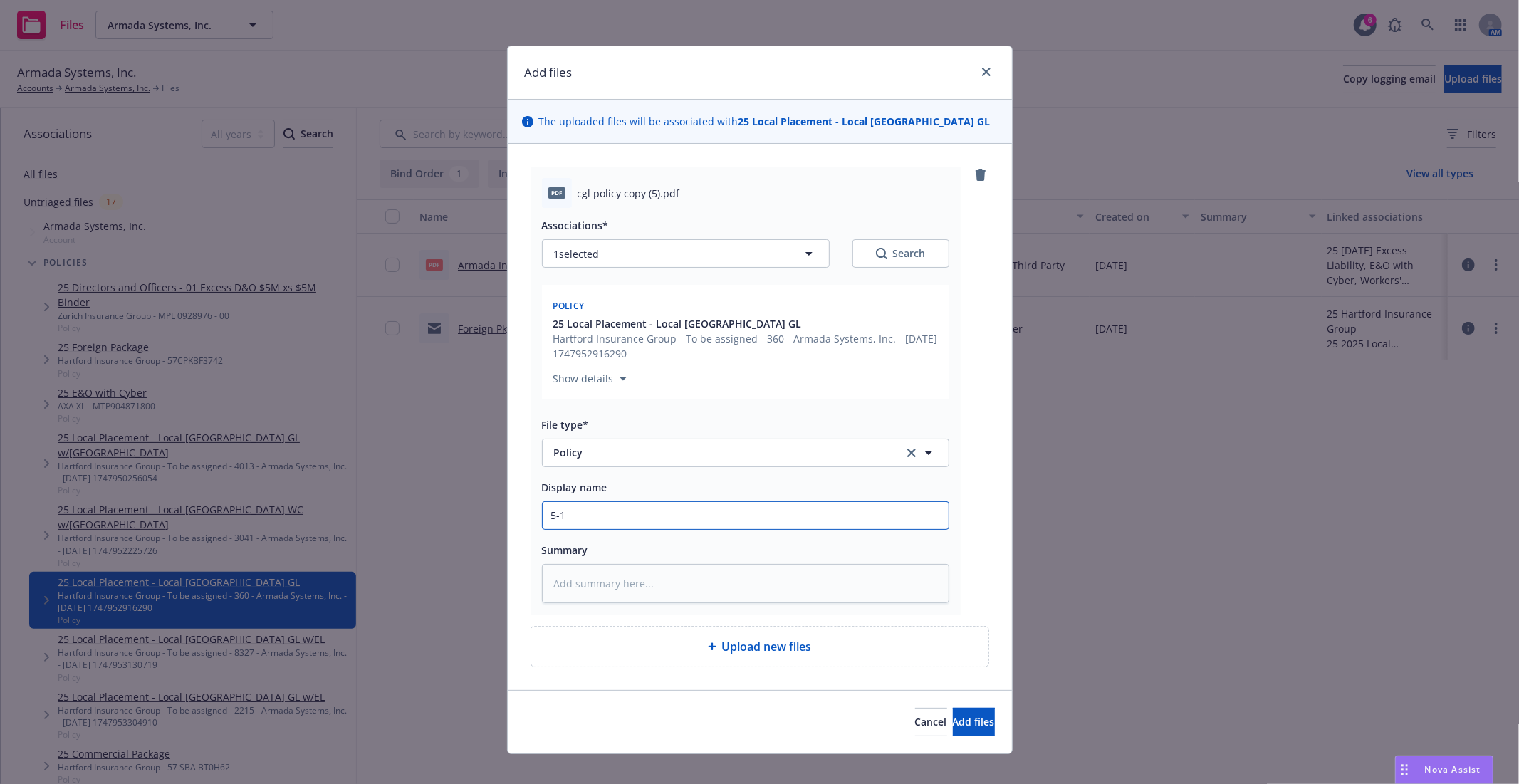
type textarea "x"
type input "5-1-"
type textarea "x"
type input "5-1-2"
type textarea "x"
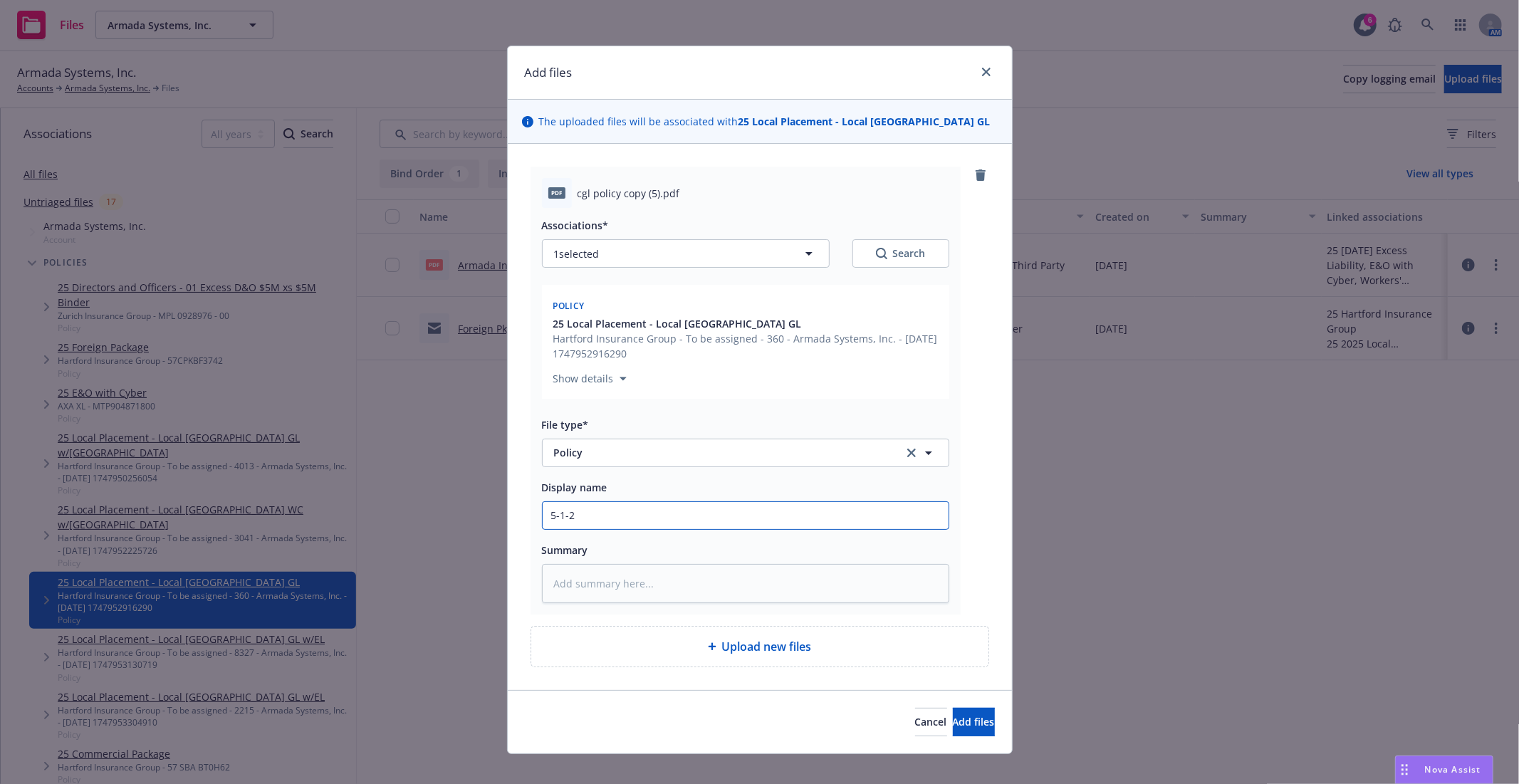
type input "[DATE]"
type textarea "x"
type input "5-1-202"
type textarea "x"
type input "[DATE]"
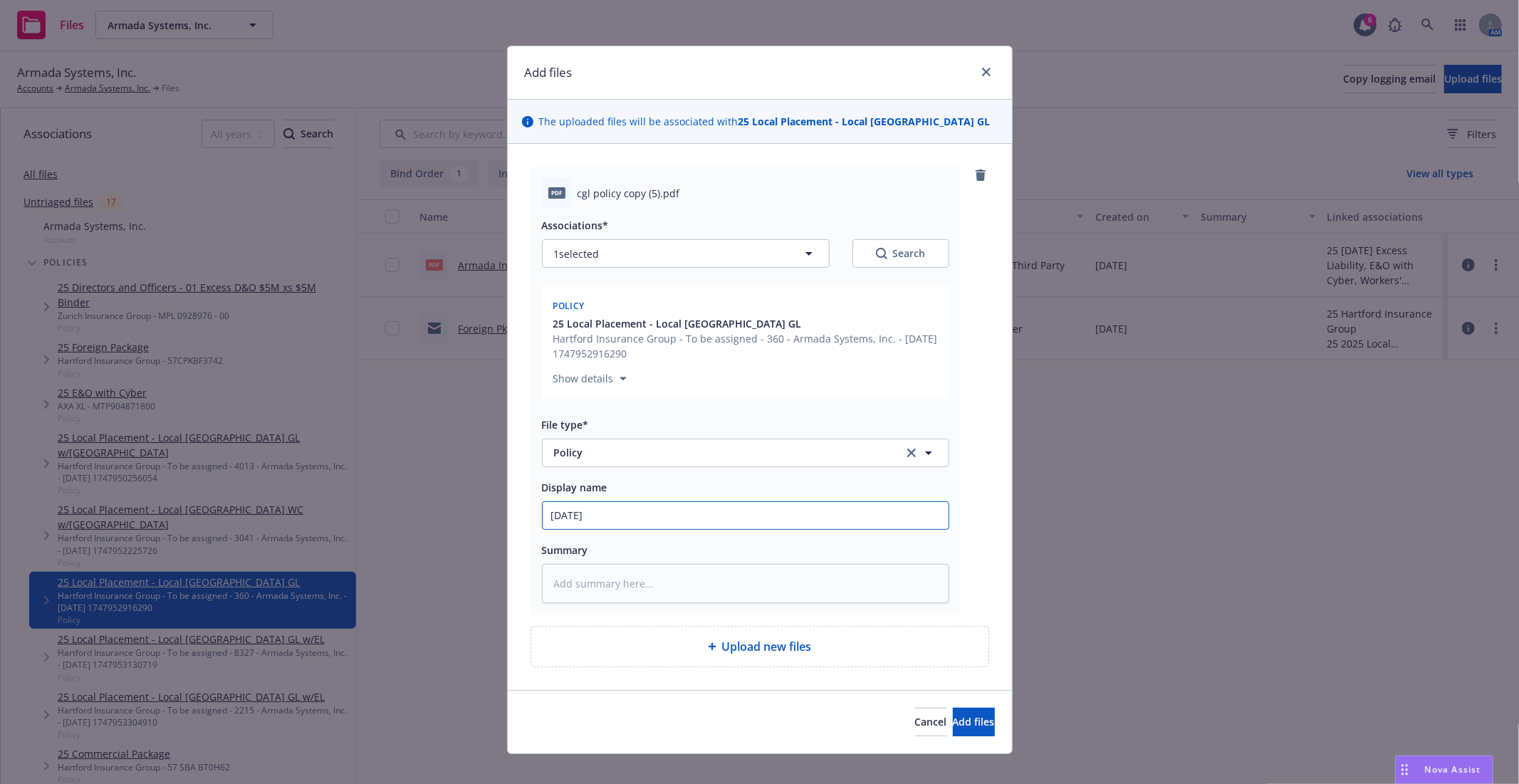
type textarea "x"
type input "[DATE]"
type textarea "x"
type input "[DATE] t"
type textarea "x"
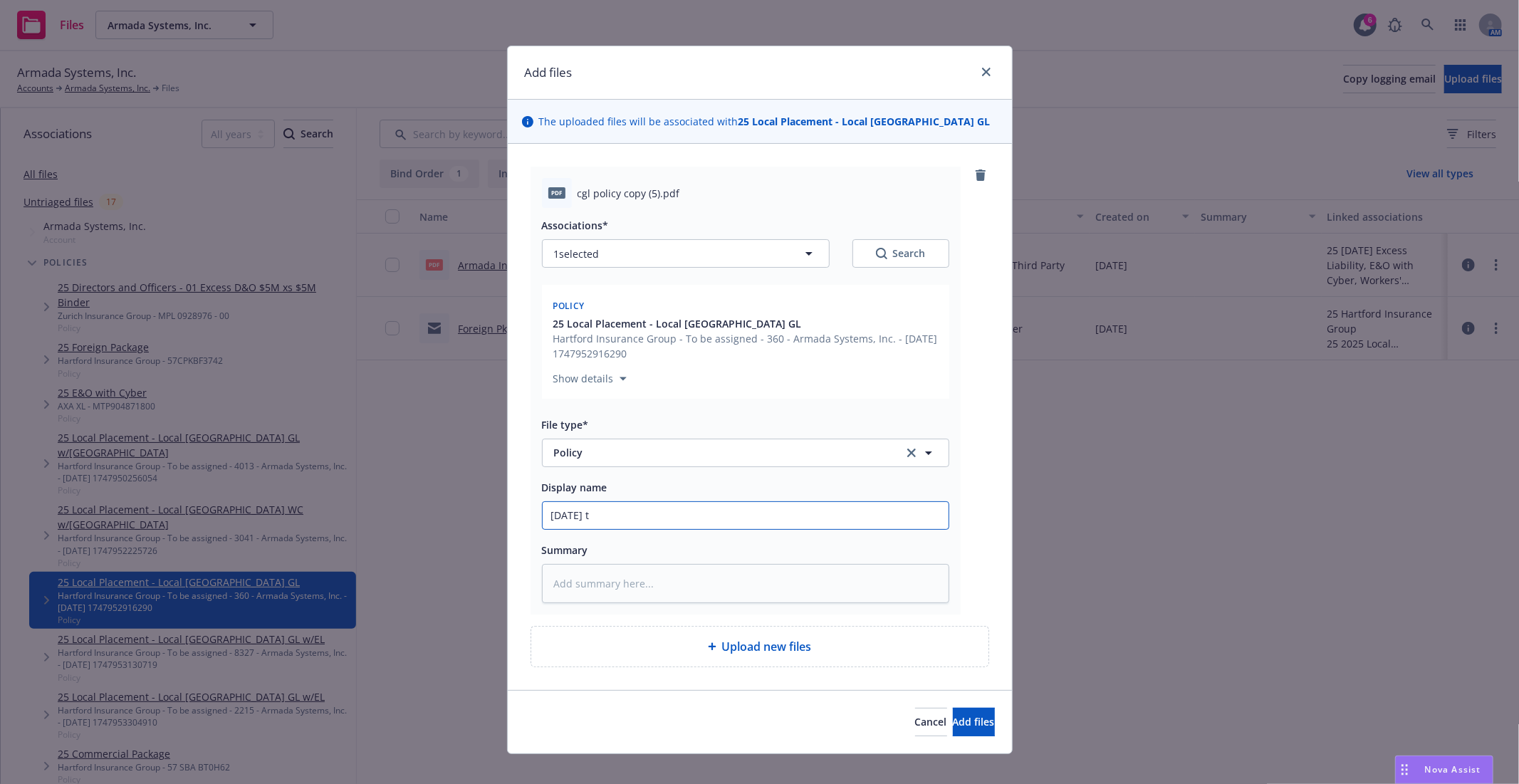
type input "[DATE] to"
type textarea "x"
type input "[DATE] to"
type textarea "x"
type input "[DATE] to 5"
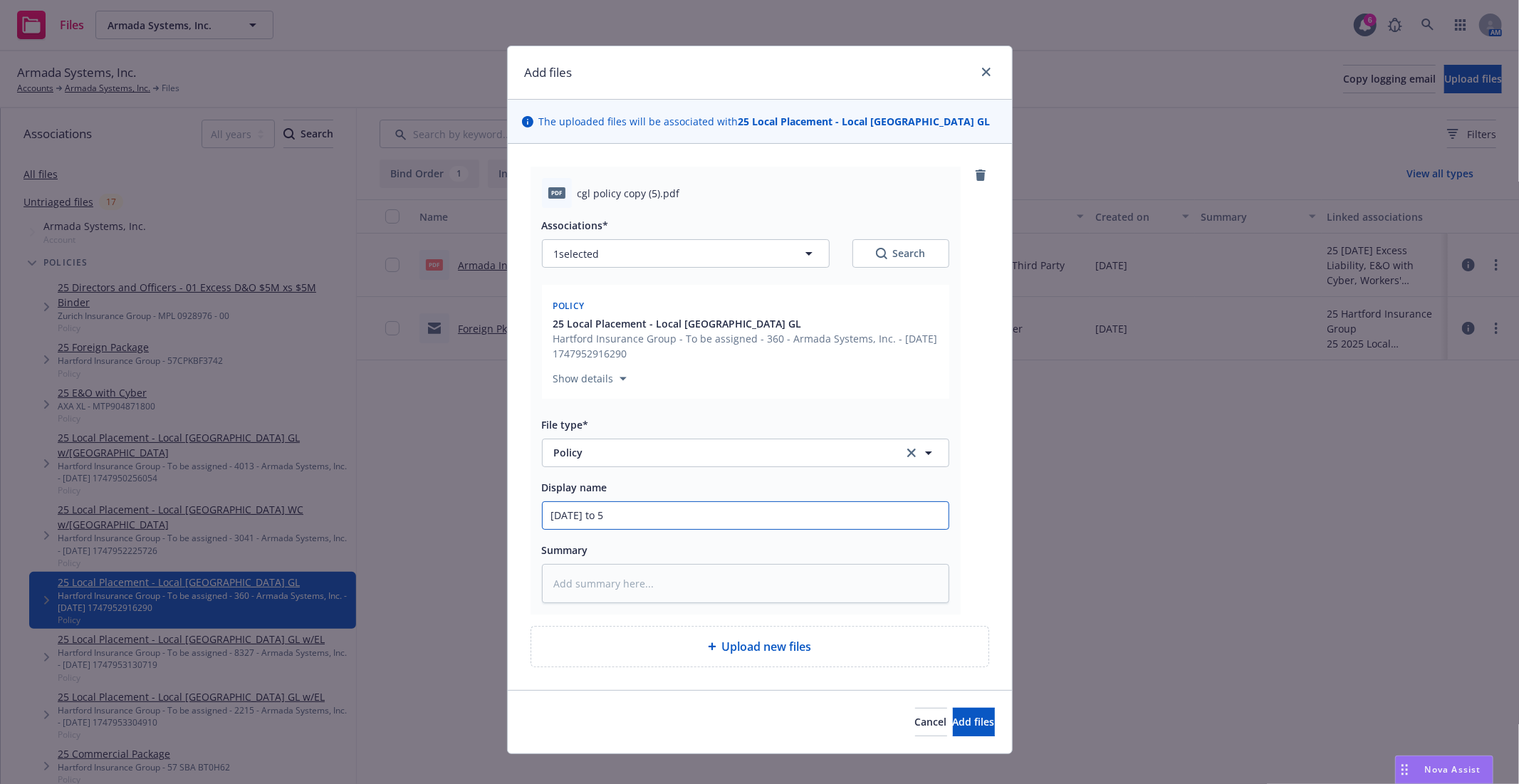
type textarea "x"
type input "[DATE] to 5-"
type textarea "x"
type input "[DATE] to 5-1"
type textarea "x"
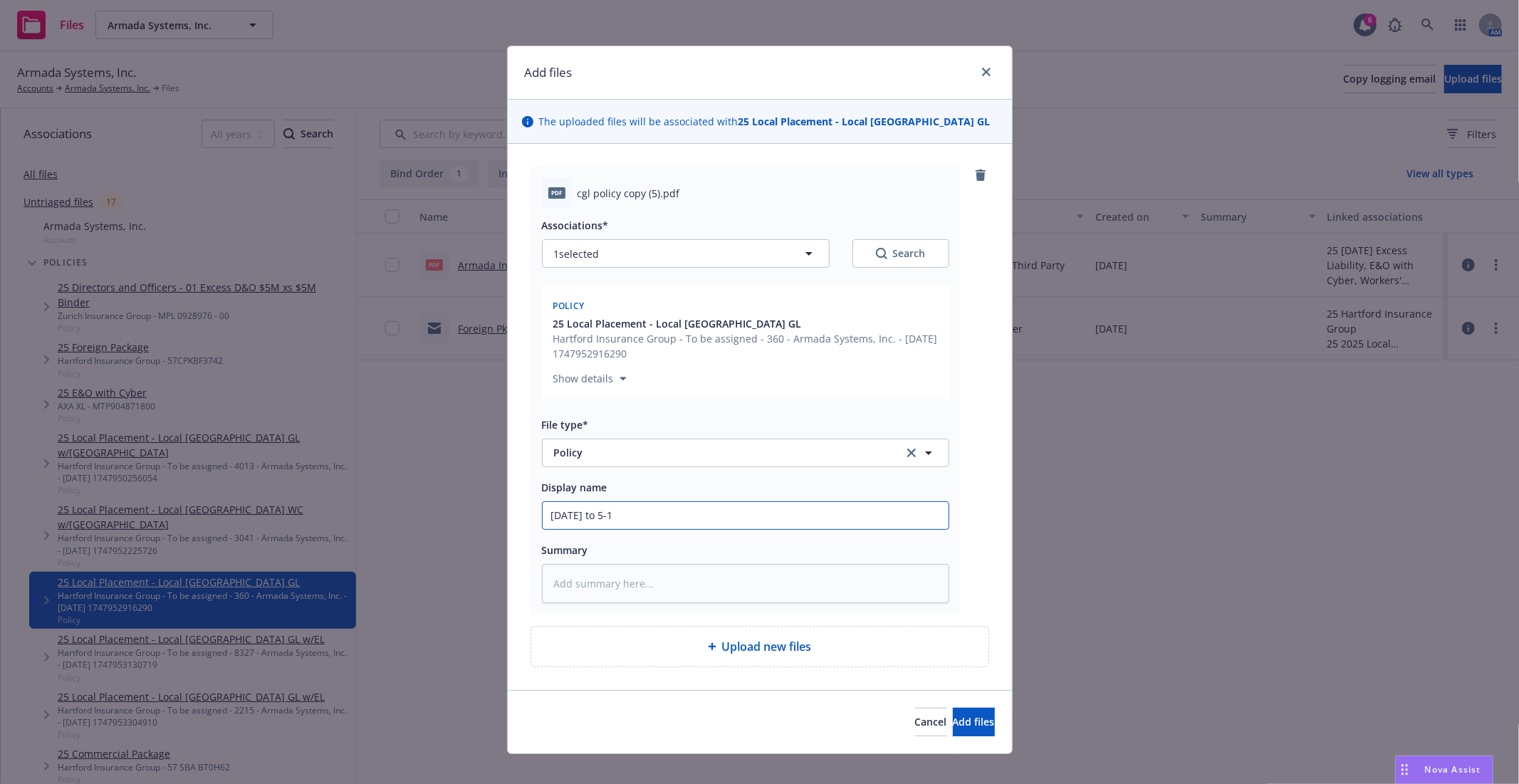
type input "[DATE] to 5-1-"
type textarea "x"
type input "[DATE] to 5-1-2"
type textarea "x"
type input "[DATE] to [DATE]"
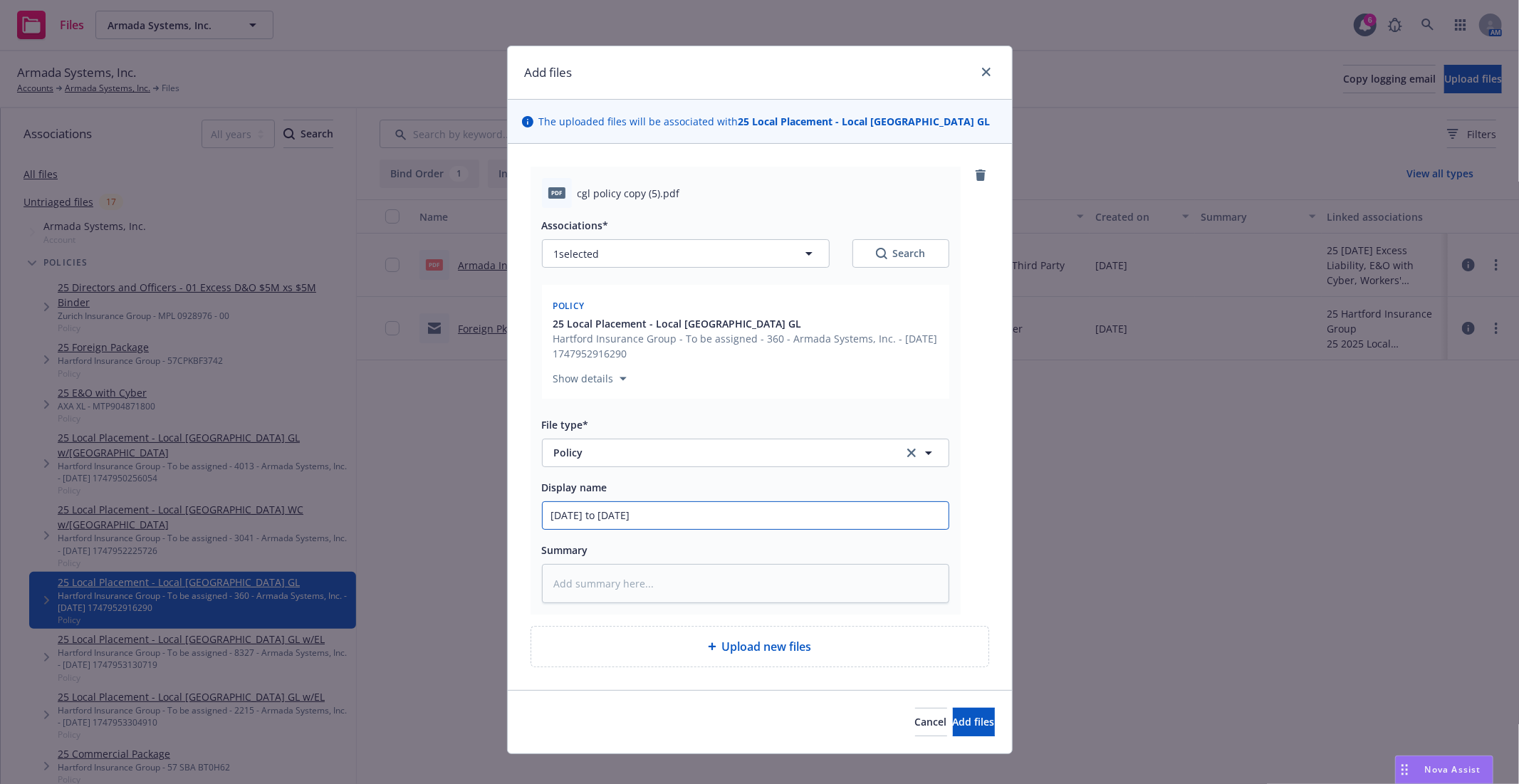
type textarea "x"
type input "[DATE] to 5-1-202"
type textarea "x"
type input "[DATE] to [DATE]"
type textarea "x"
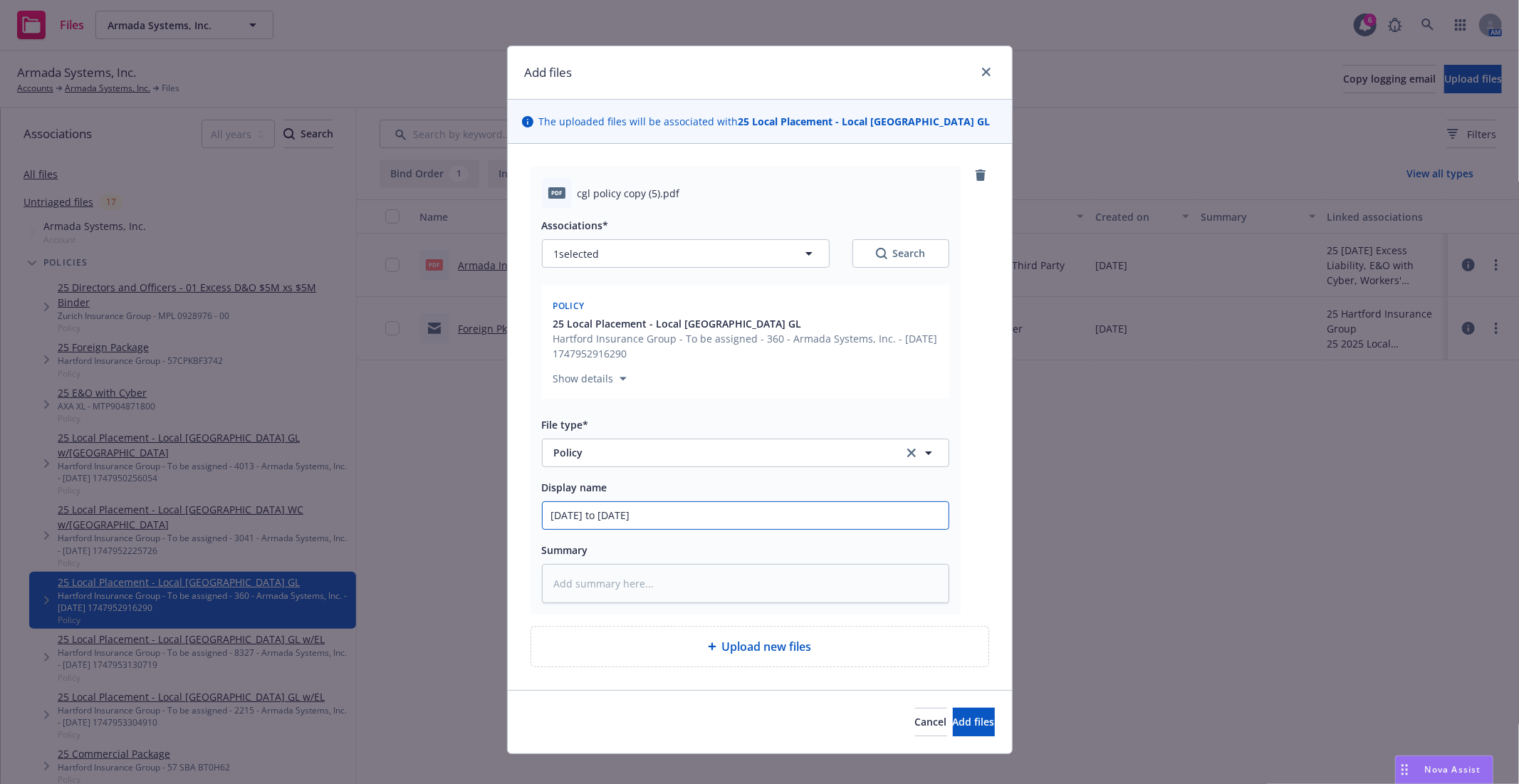
type input "[DATE] to [DATE]"
drag, startPoint x: 597, startPoint y: 516, endPoint x: 601, endPoint y: 538, distance: 22.4
click at [597, 518] on input "[DATE] to [DATE]" at bounding box center [746, 515] width 406 height 27
click at [596, 518] on input "[DATE] to [DATE]" at bounding box center [746, 515] width 406 height 27
type textarea "x"
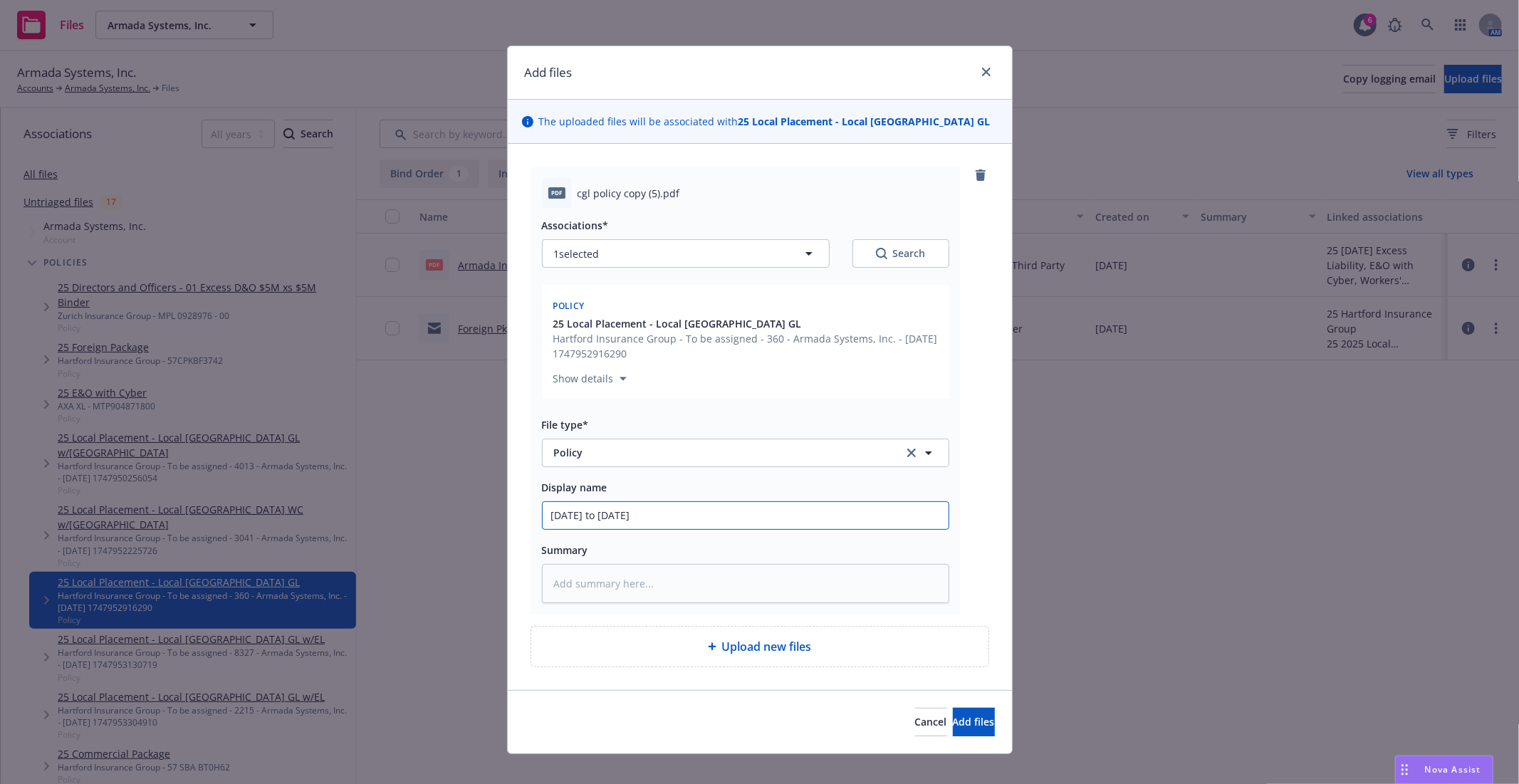
type input "[DATE] t [DATE]"
type textarea "x"
type input "[DATE] [DATE]"
type textarea "x"
type input "[DATE] - [DATE]"
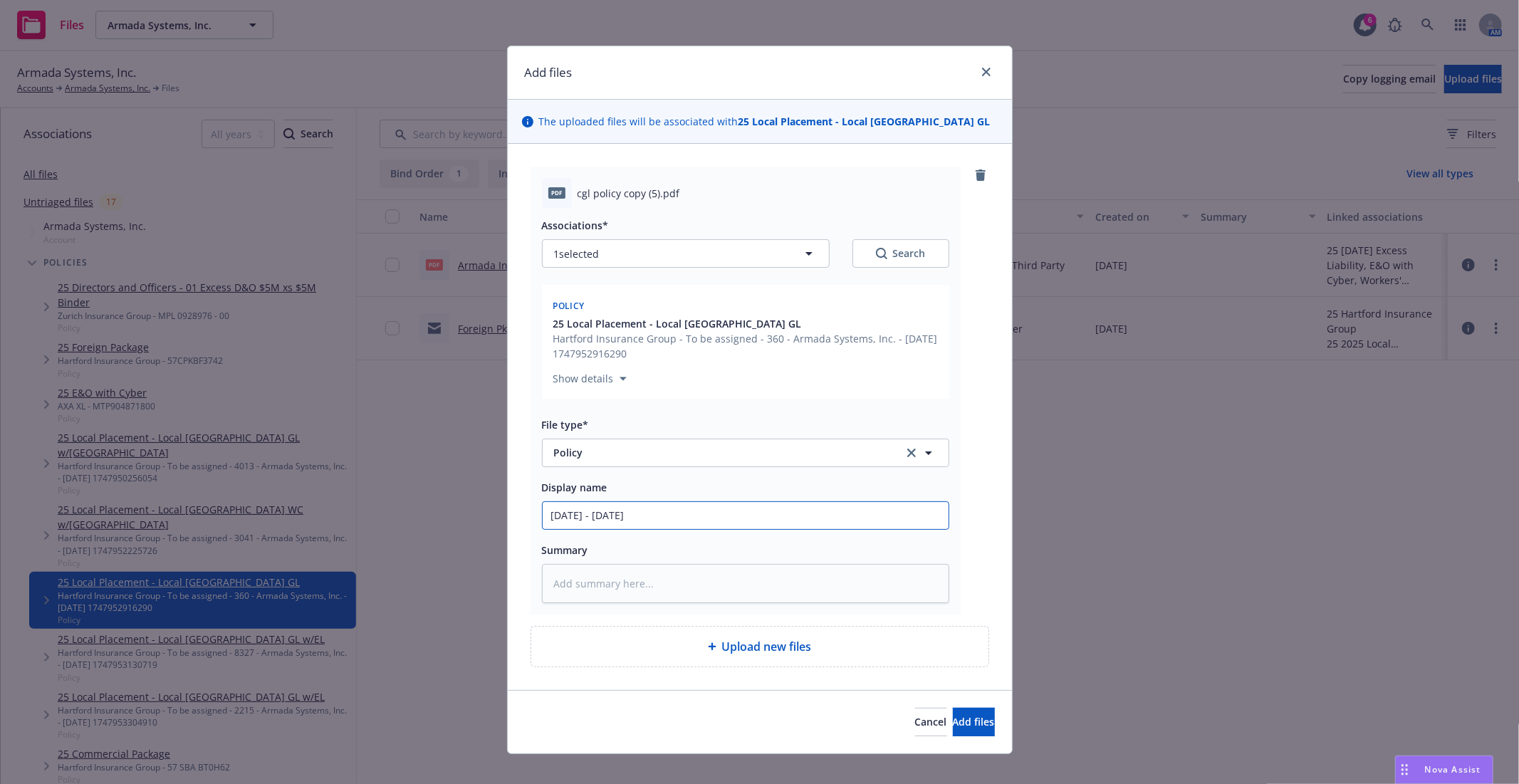
click at [659, 517] on input "[DATE] - [DATE]" at bounding box center [746, 515] width 406 height 27
click at [547, 519] on input "[DATE] - [DATE]" at bounding box center [746, 515] width 406 height 27
type textarea "x"
type input "[DATE] - [DATE]"
click at [604, 515] on input "[DATE] - [DATE]" at bounding box center [746, 515] width 406 height 27
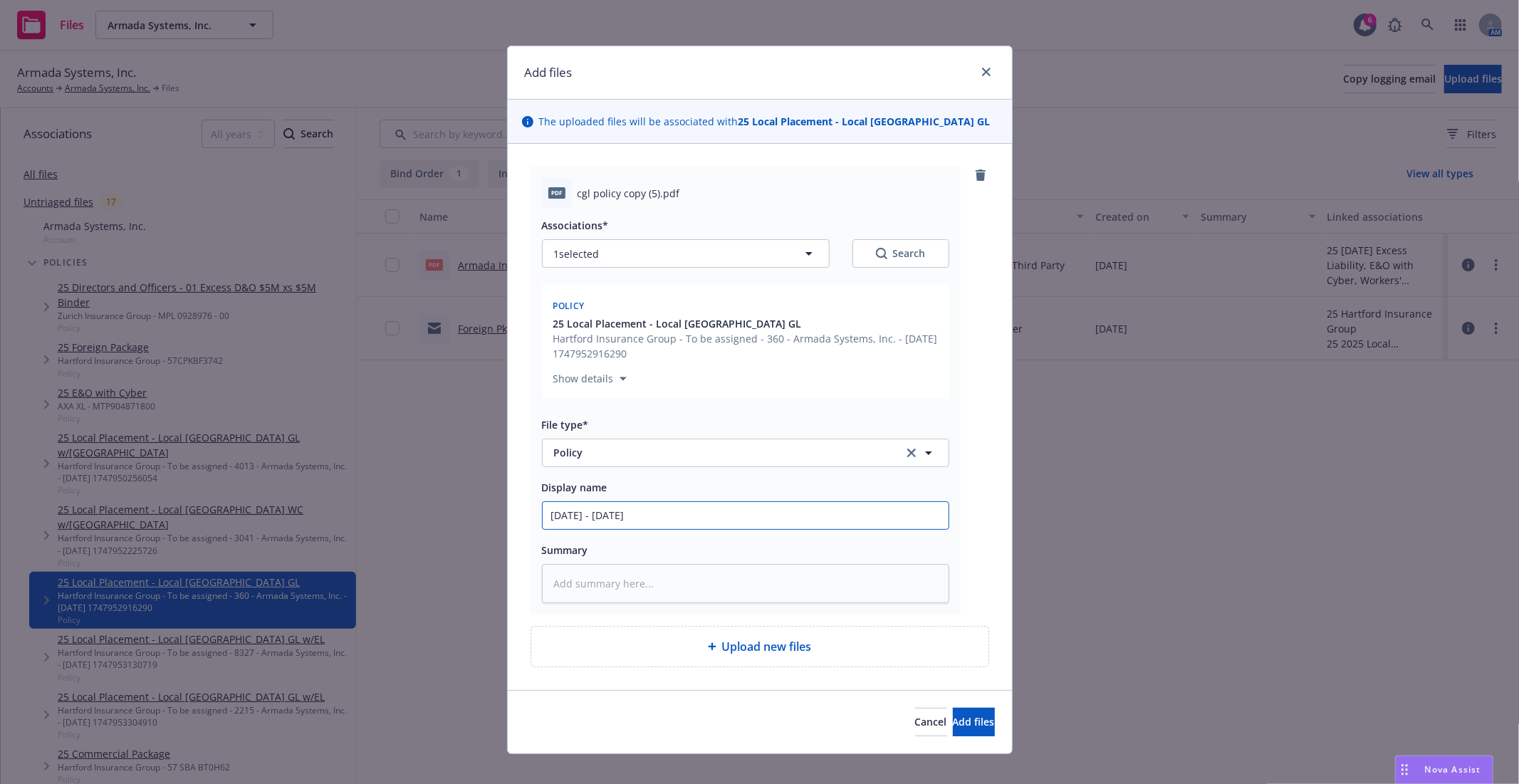
click at [601, 515] on input "[DATE] - [DATE]" at bounding box center [746, 515] width 406 height 27
type textarea "x"
type input "[DATE] - [DATE]"
click at [697, 515] on input "[DATE] - [DATE]" at bounding box center [746, 515] width 406 height 27
type textarea "x"
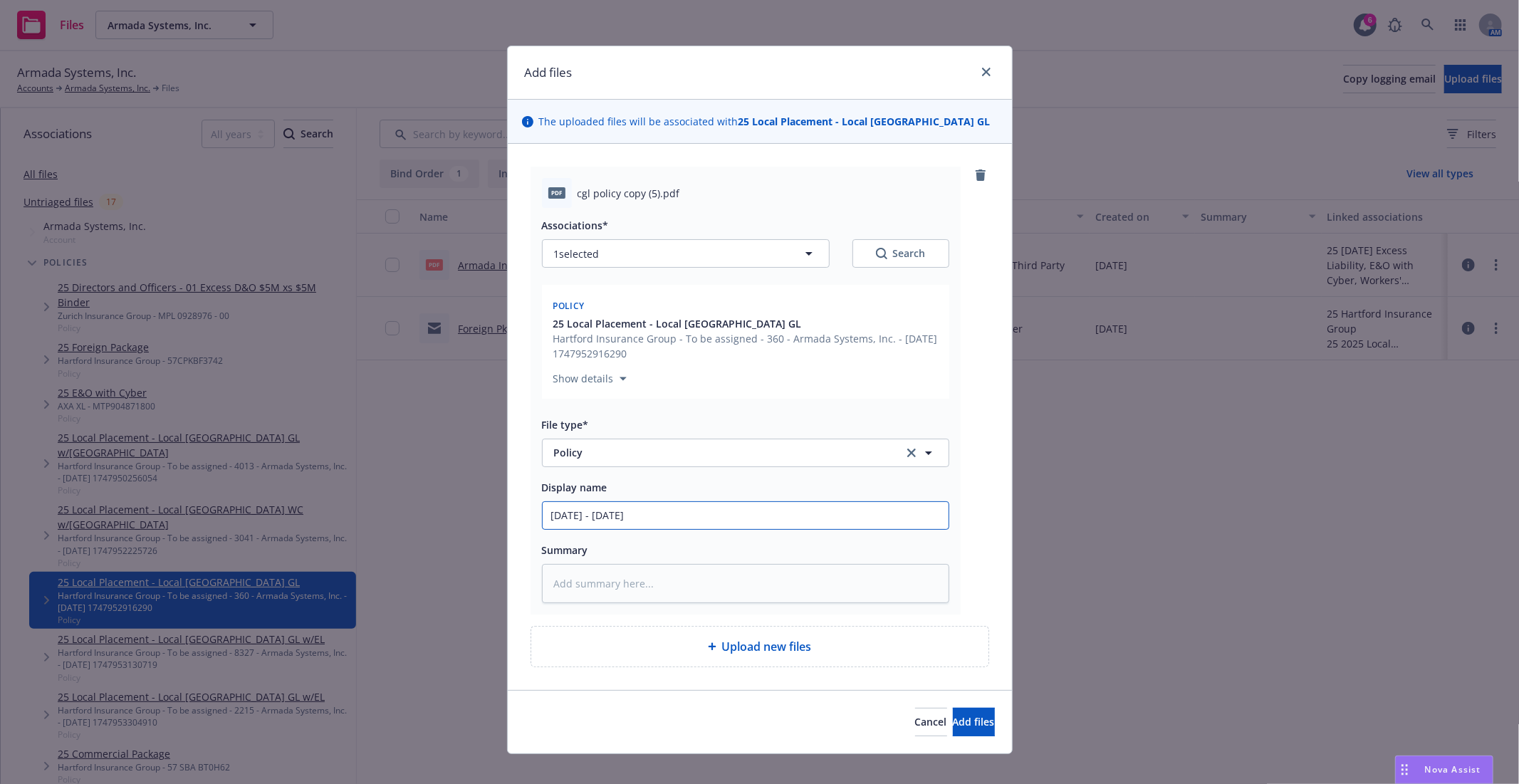
type input "[DATE] - [DATE] A"
type textarea "x"
type input "[DATE] - [DATE] Ar"
type textarea "x"
type input "[DATE] - [DATE] Arm"
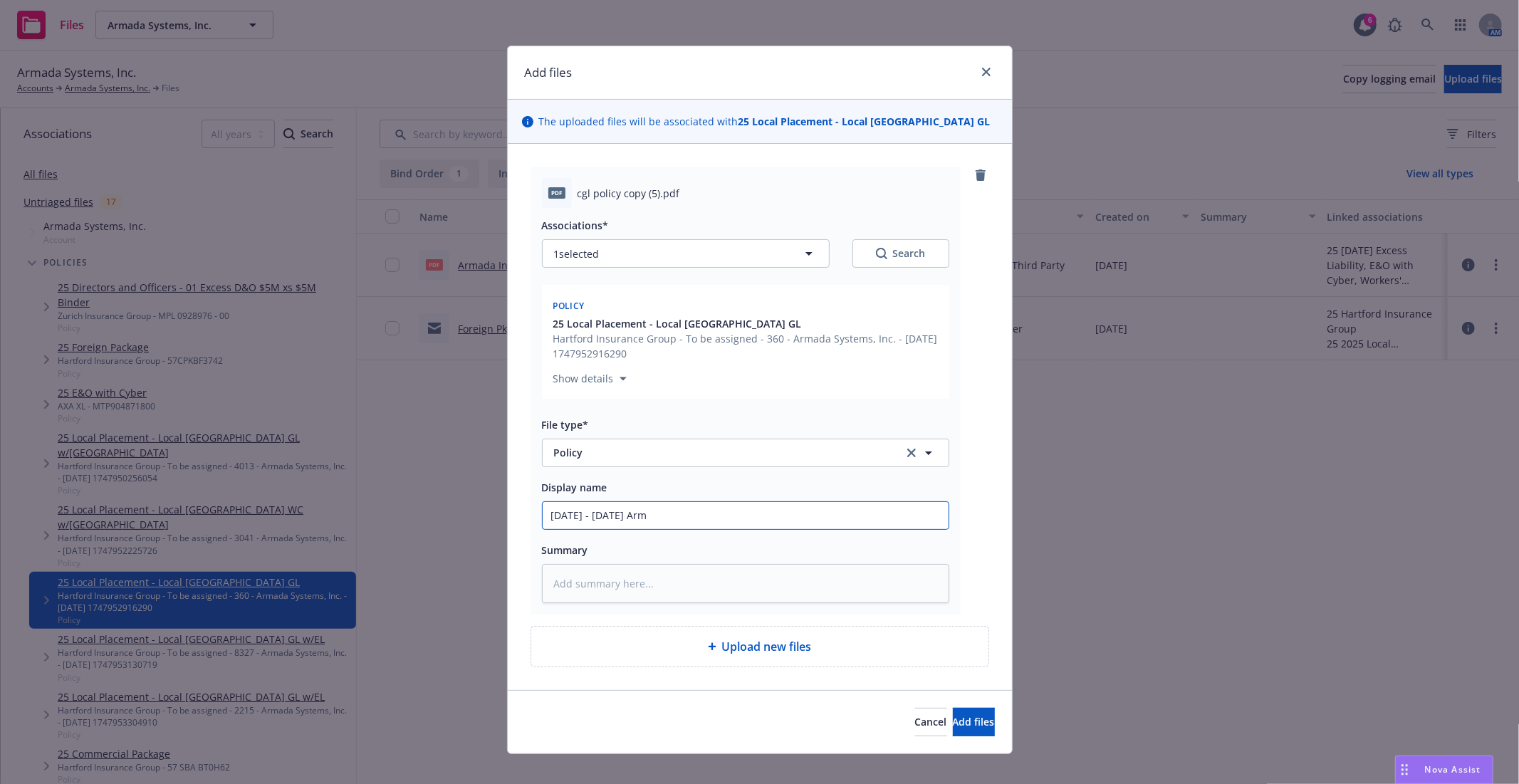
type textarea "x"
type input "[DATE] - [DATE] Arma"
type textarea "x"
type input "[DATE] - [DATE] Armad"
type textarea "x"
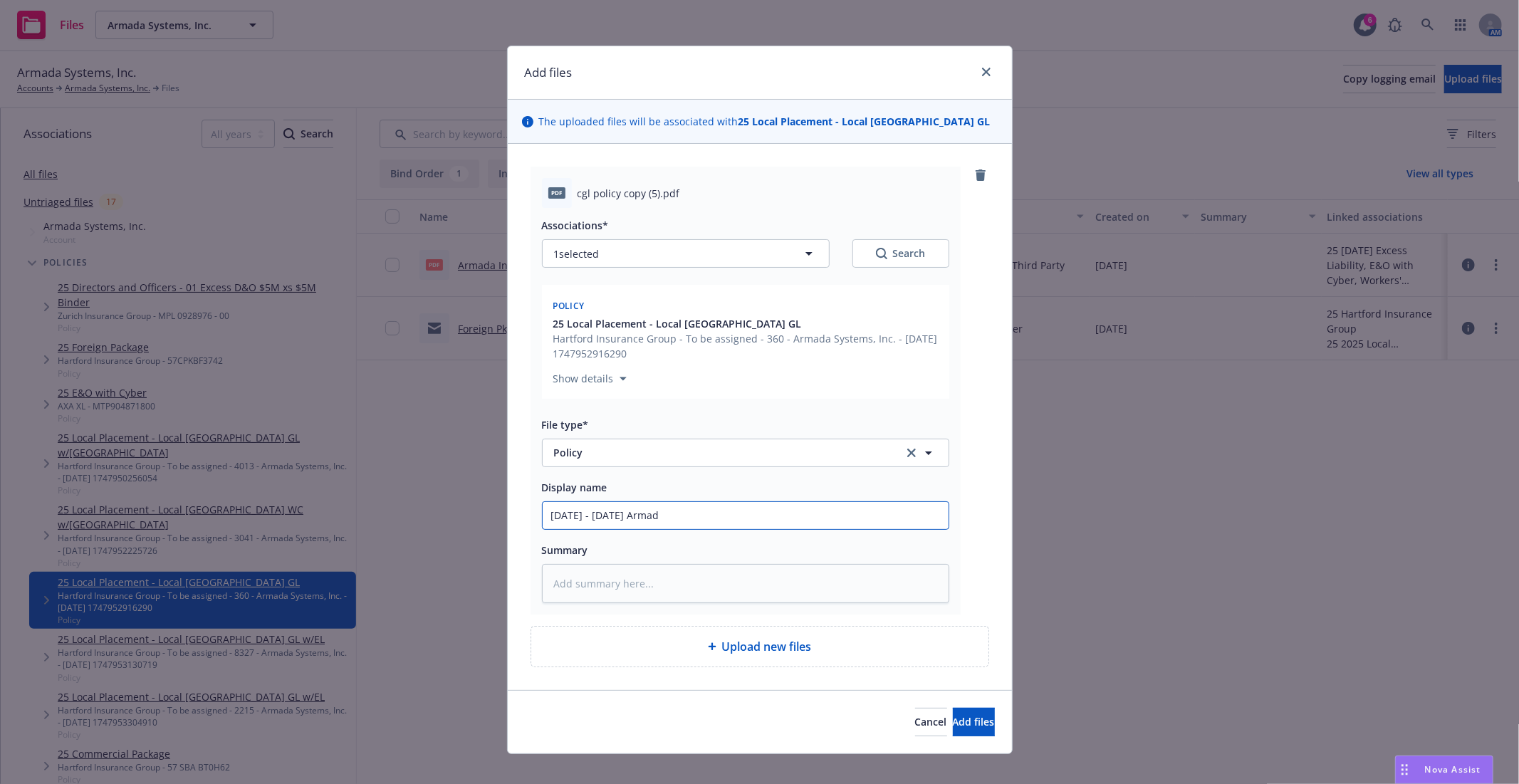
type input "[DATE] - [DATE] Armada"
type textarea "x"
type input "[DATE] - [DATE] Armada"
type textarea "x"
type input "[DATE] - [DATE] Armada"
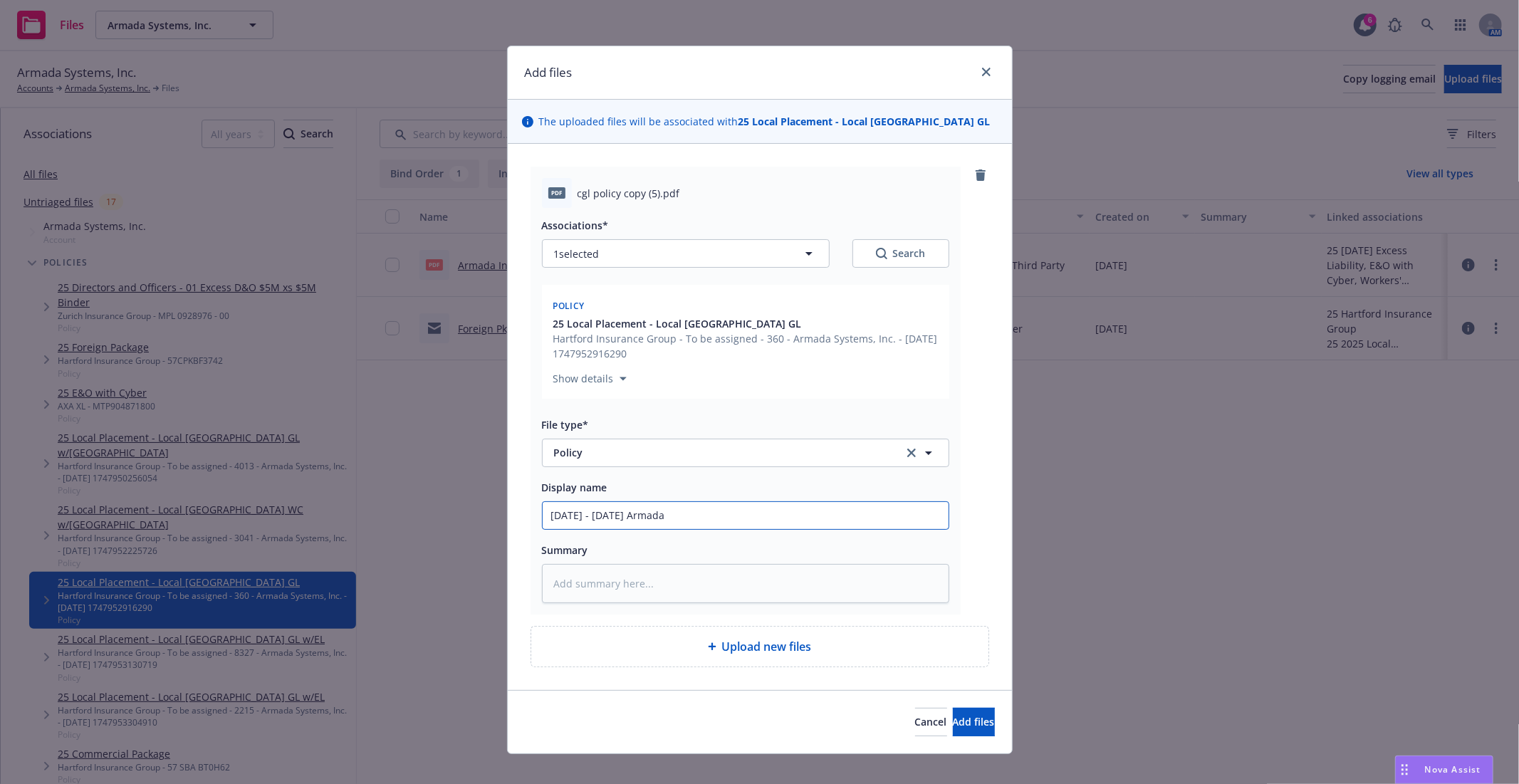
type textarea "x"
type input "[DATE] - [DATE] Armad"
type textarea "x"
type input "[DATE] - [DATE] Arma"
type textarea "x"
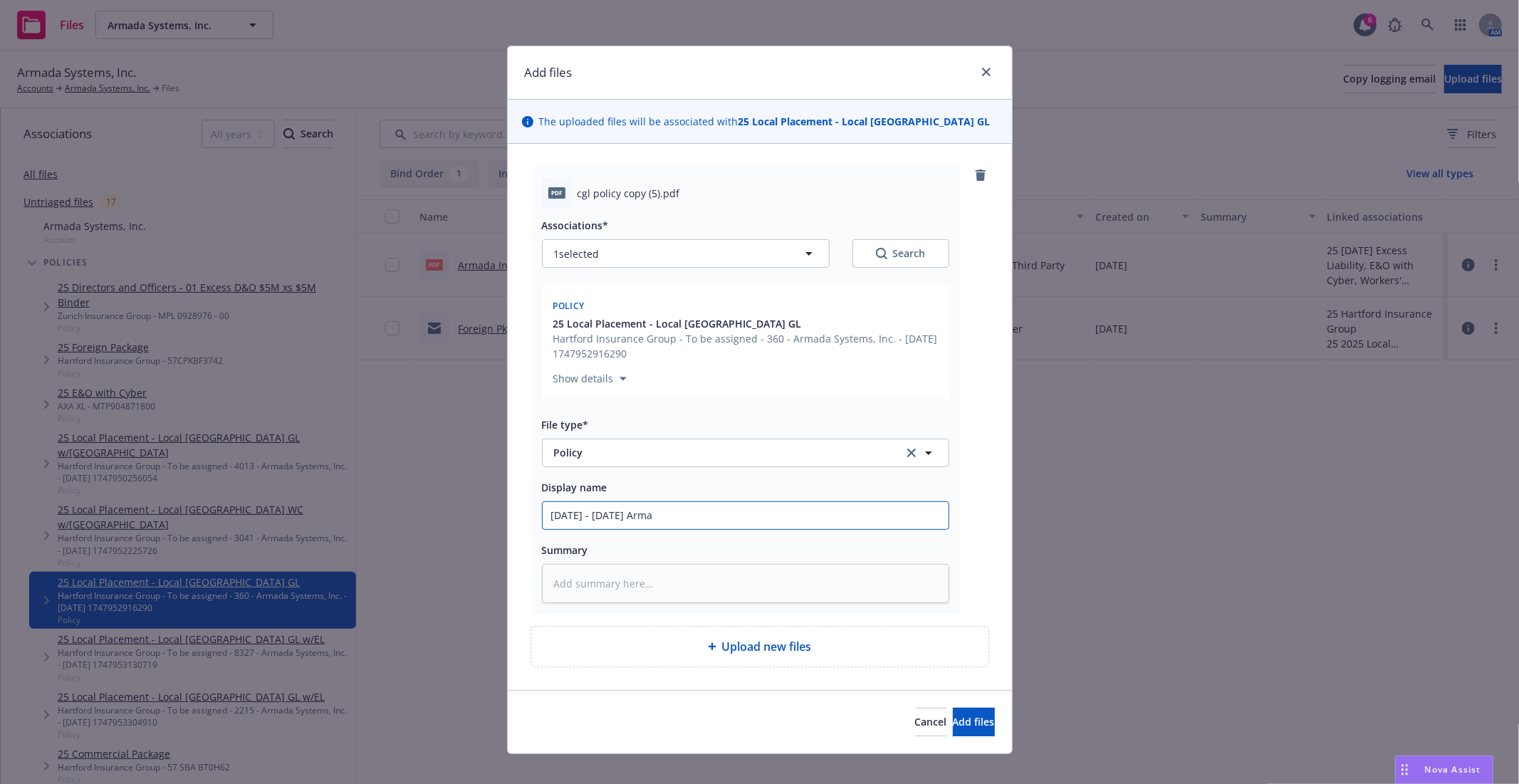
type input "[DATE] - [DATE] Arm"
type textarea "x"
type input "[DATE] - [DATE] Ar"
type textarea "x"
type input "[DATE] - [DATE] A"
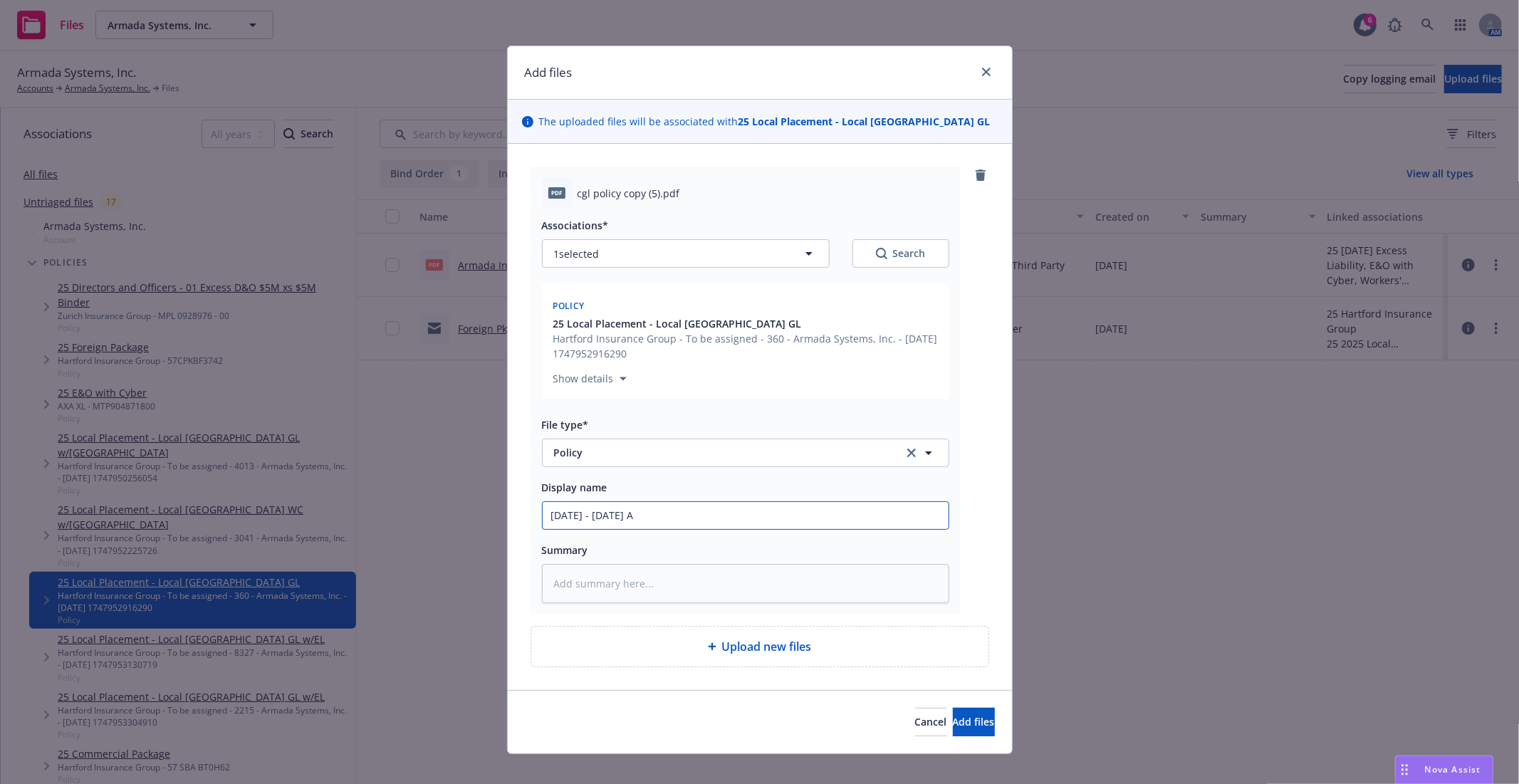
type textarea "x"
type input "[DATE] - [DATE]"
type textarea "x"
type input "[DATE] - [DATE] A"
type textarea "x"
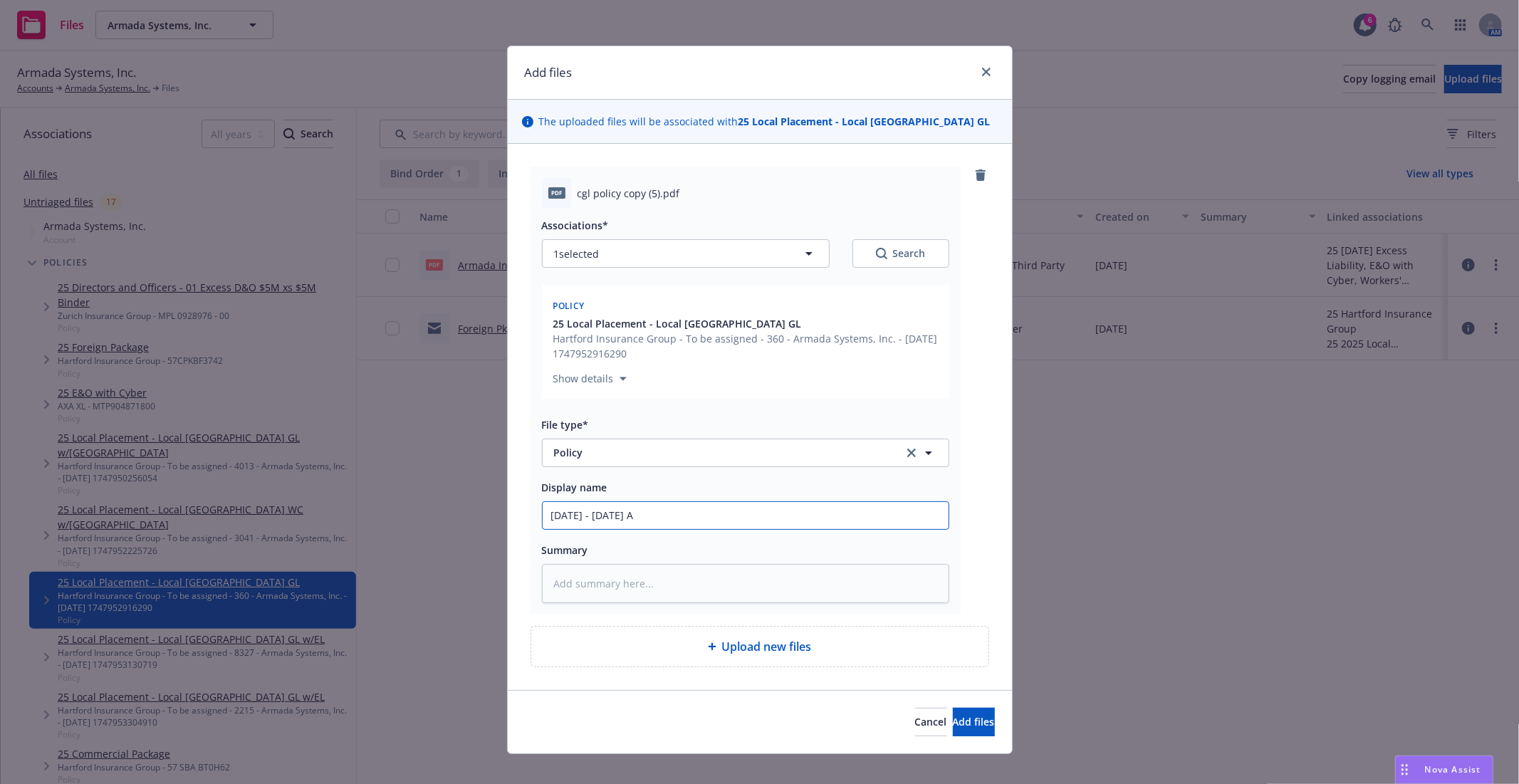
type input "[DATE] - [DATE] Ar"
type textarea "x"
type input "[DATE] - [DATE] Arm"
type textarea "x"
type input "[DATE] - [DATE] Arma"
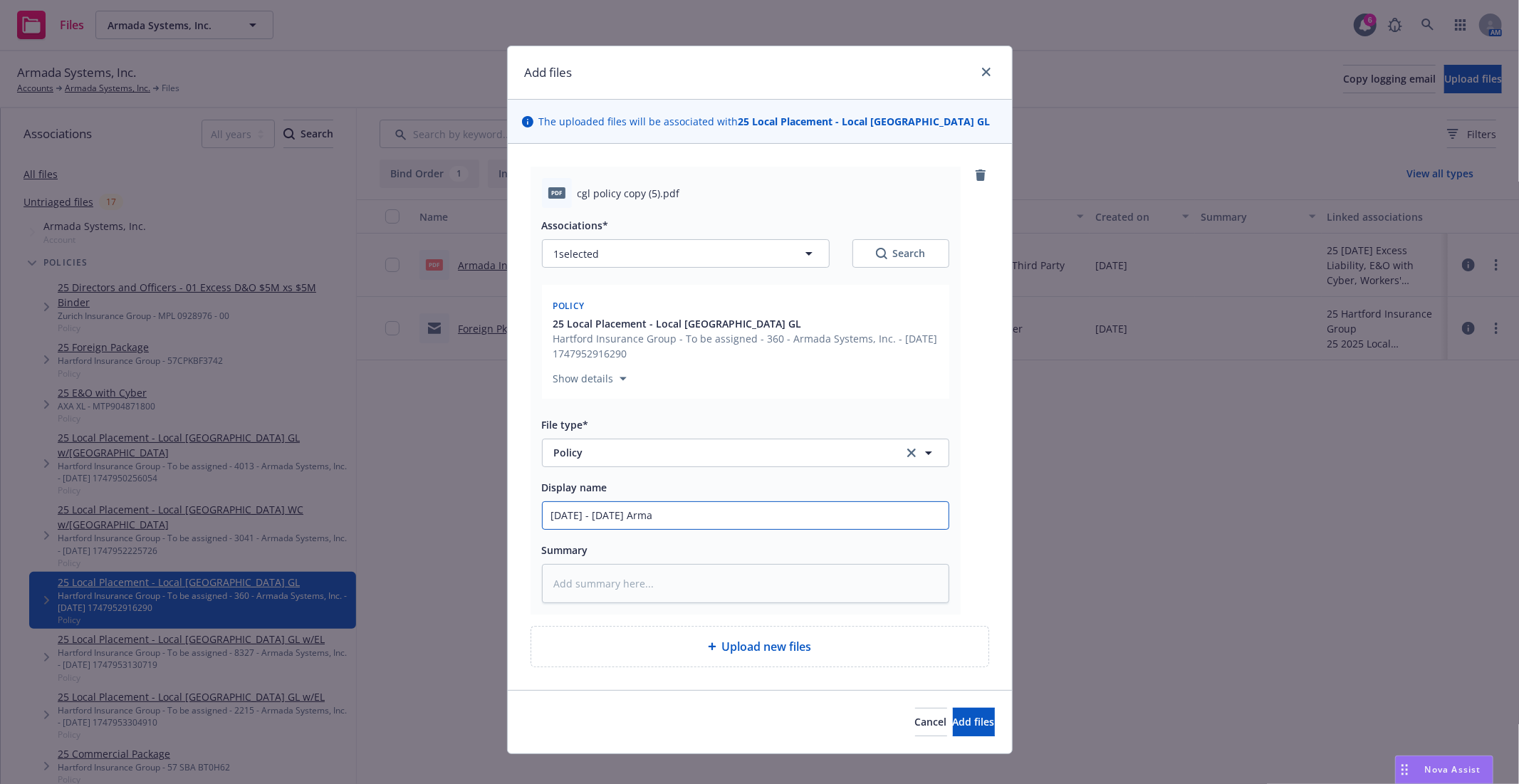
type textarea "x"
type input "[DATE] - [DATE] Armad"
type textarea "x"
type input "[DATE] - [DATE] Armada"
type textarea "x"
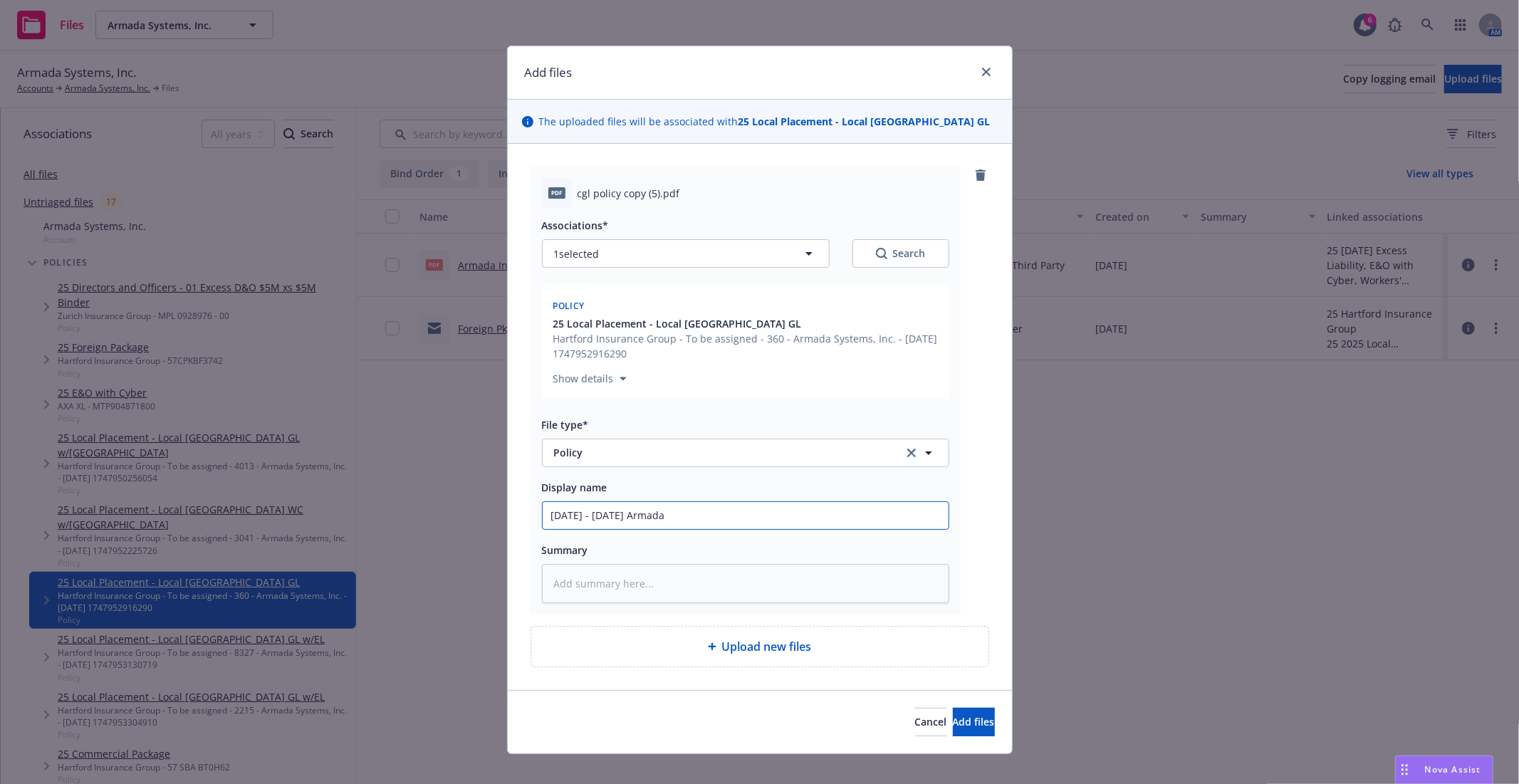
type input "[DATE] - [DATE] Armada"
type textarea "x"
type input "[DATE] - [DATE] Armada I"
type textarea "x"
type input "[DATE] - [DATE] Armada IN"
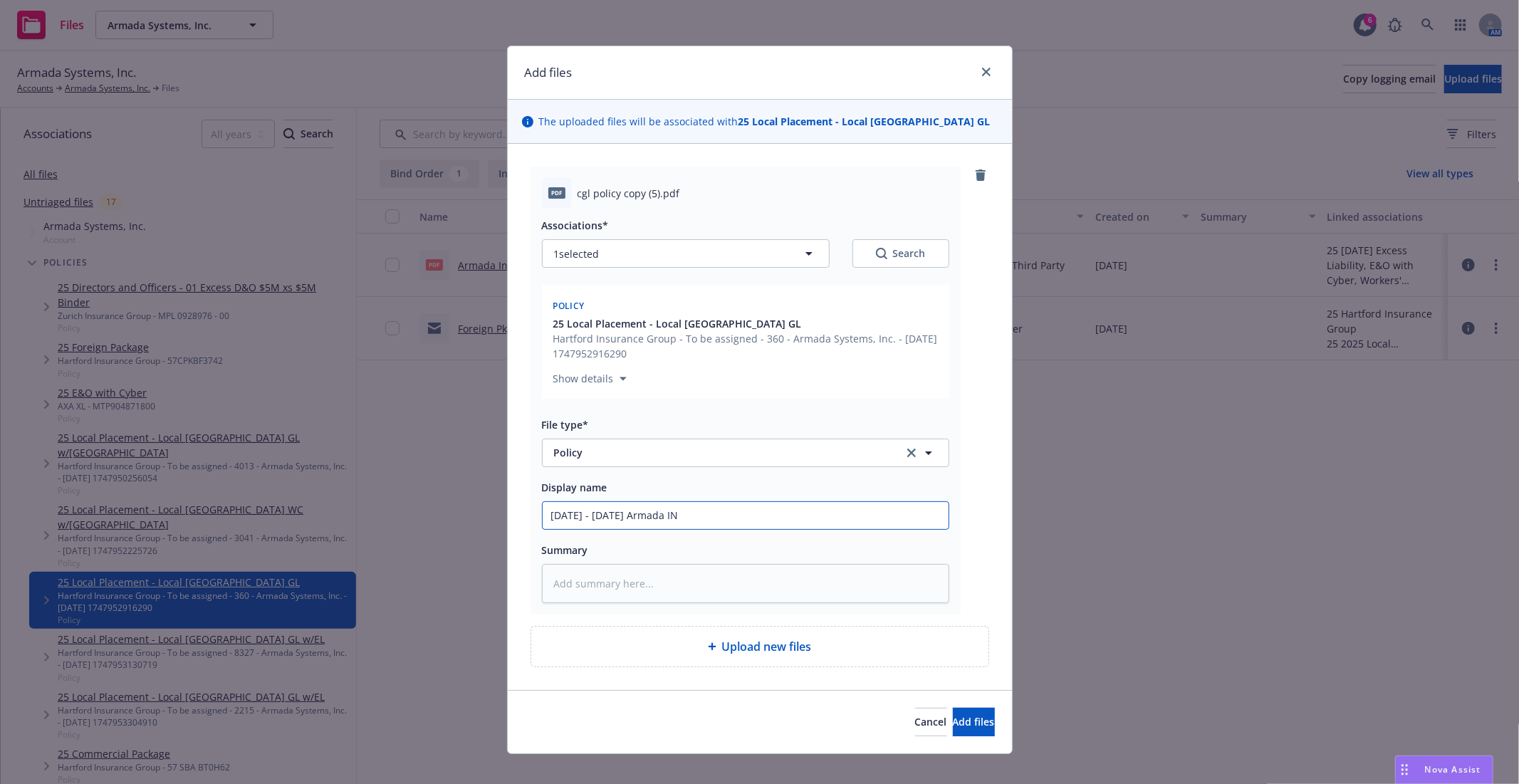
type textarea "x"
type input "[DATE] - [DATE] Armada INd"
type textarea "x"
type input "[DATE] - [DATE] Armada INdi"
type textarea "x"
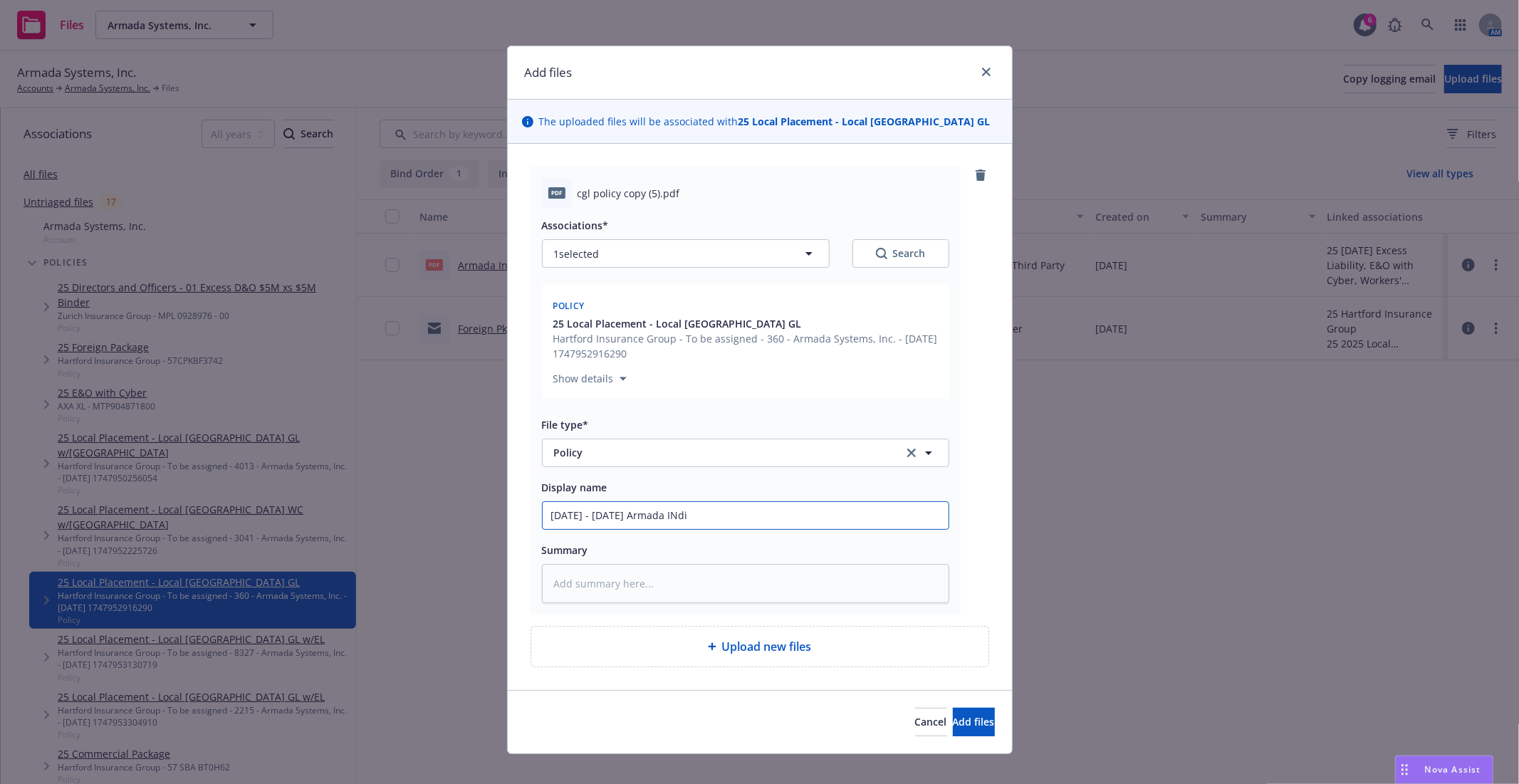
type input "[DATE] - [DATE] Armada INdia"
type textarea "x"
type input "[DATE] - [DATE] Armada INdia"
type textarea "x"
type input "[DATE] - [DATE] Armada INdia"
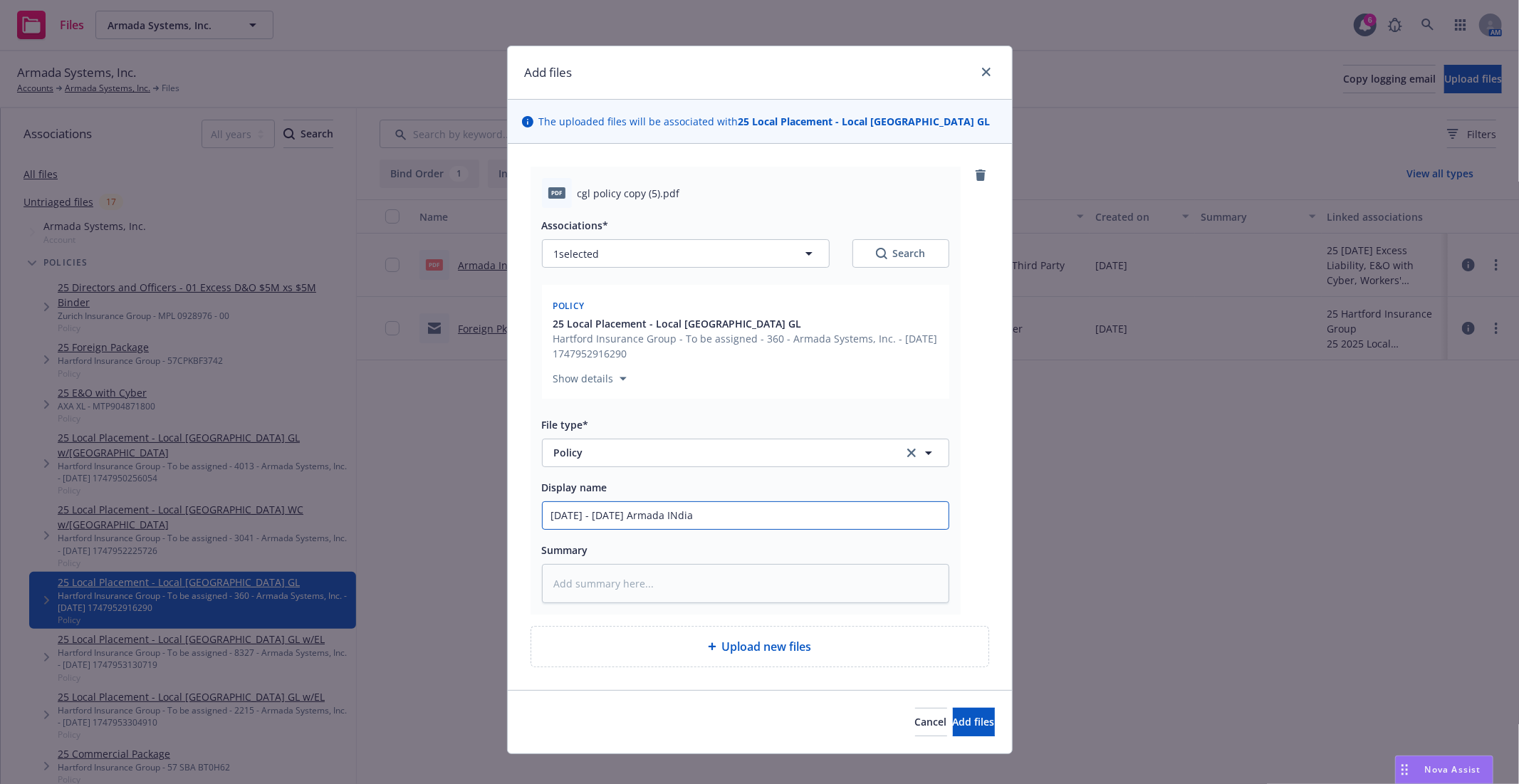
type textarea "x"
type input "[DATE] - [DATE] Armada INdi"
type textarea "x"
type input "[DATE] - [DATE] Armada INd"
type textarea "x"
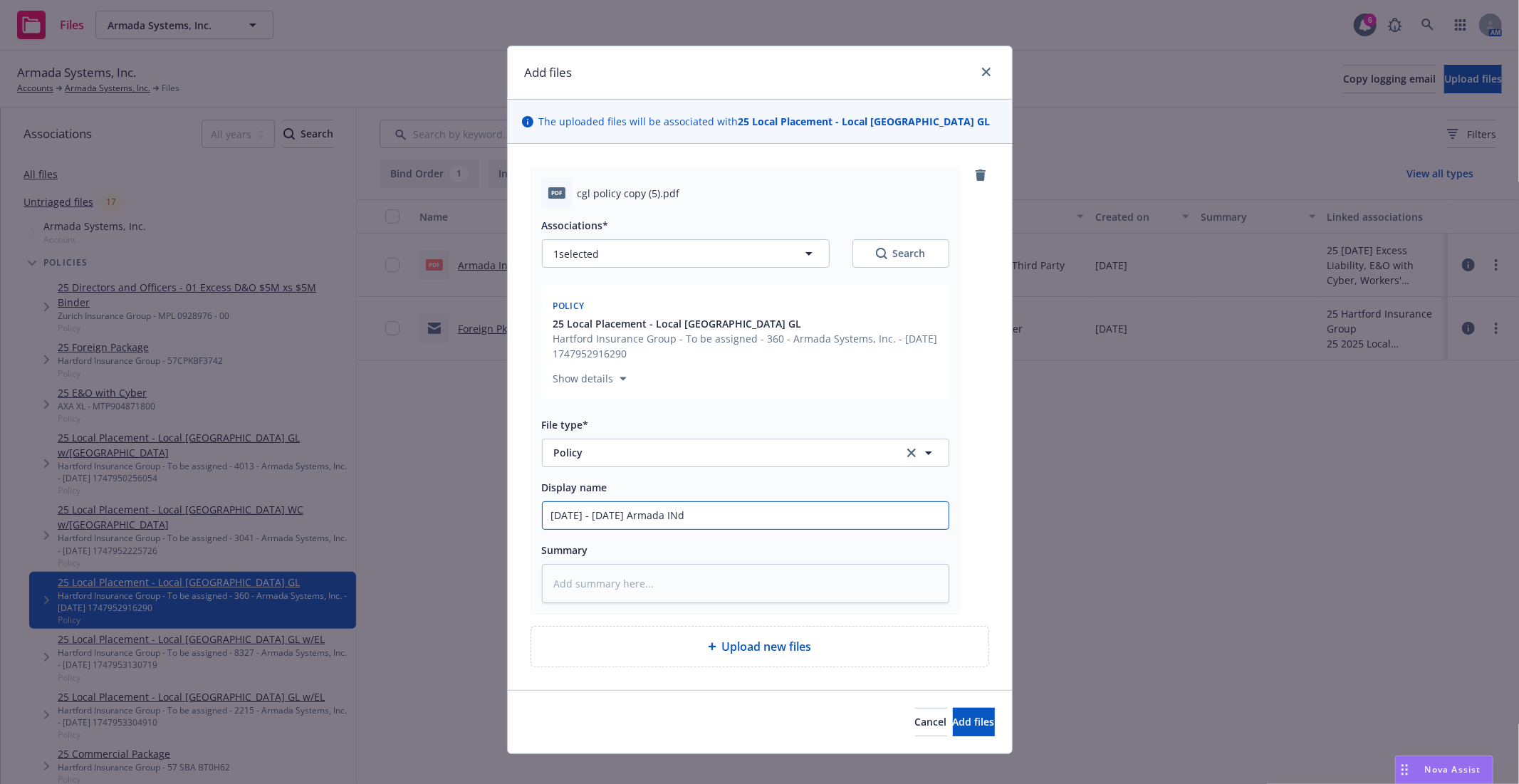
type input "[DATE] - [DATE] Armada IN"
type textarea "x"
type input "[DATE] - [DATE] Armada I"
type textarea "x"
type input "[DATE] - [DATE] Armada In"
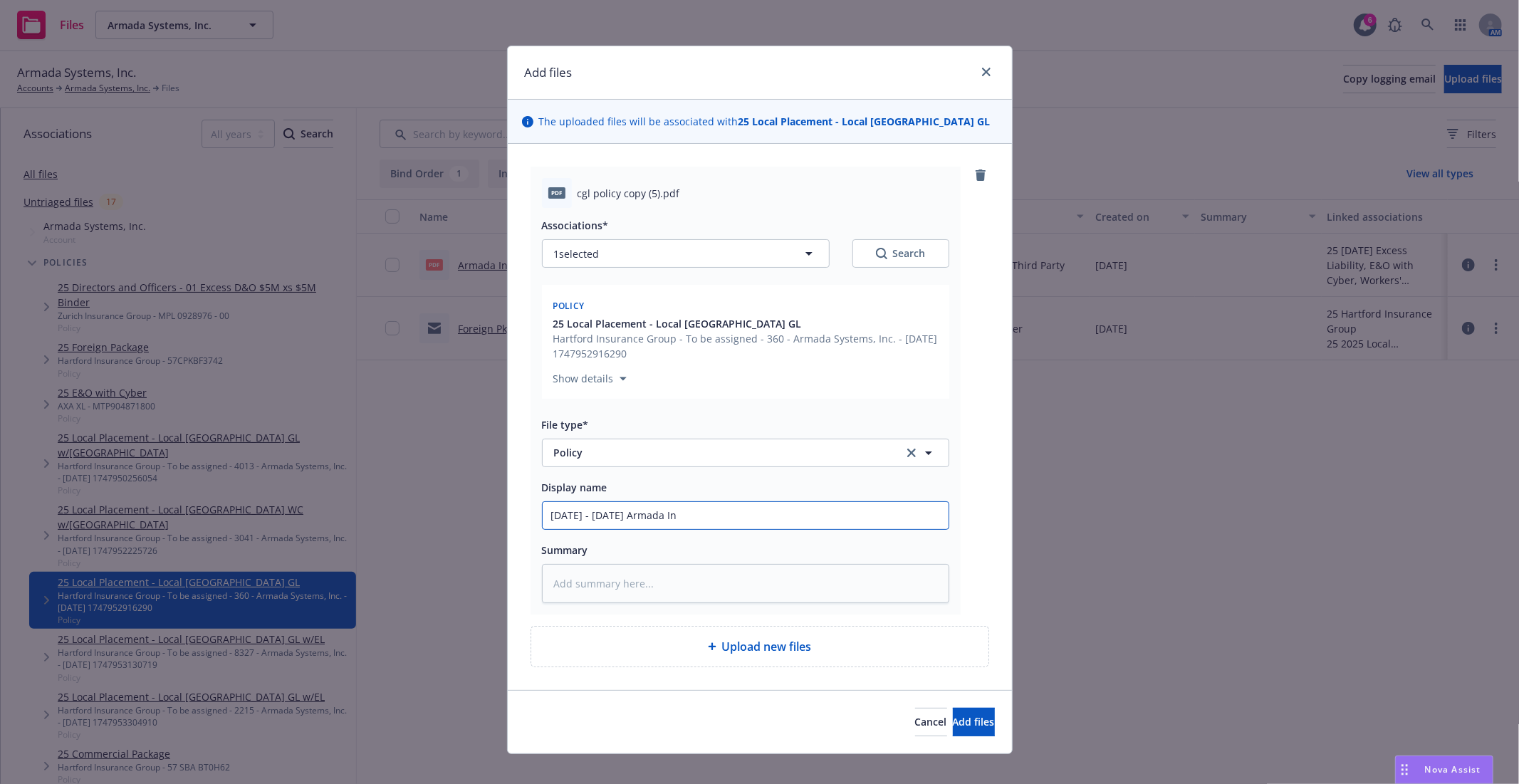
type textarea "x"
type input "[DATE] - [DATE] Armada Ind"
type textarea "x"
type input "[DATE] - [DATE] Armada Indi"
type textarea "x"
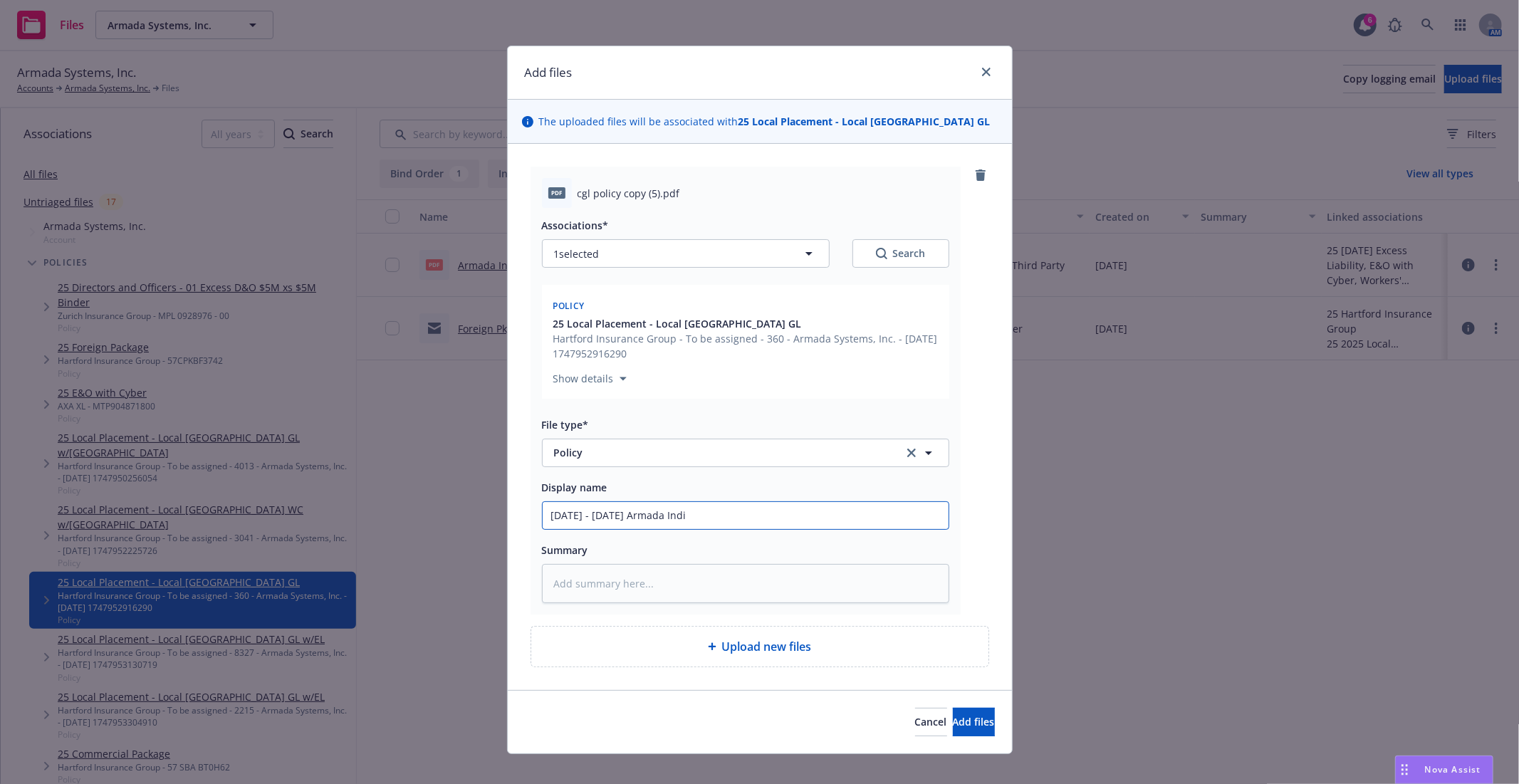
type input "[DATE] - [DATE] Armada India"
type textarea "x"
type input "[DATE] - [DATE] Armada India"
type textarea "x"
type input "[DATE] - [DATE] Armada India C"
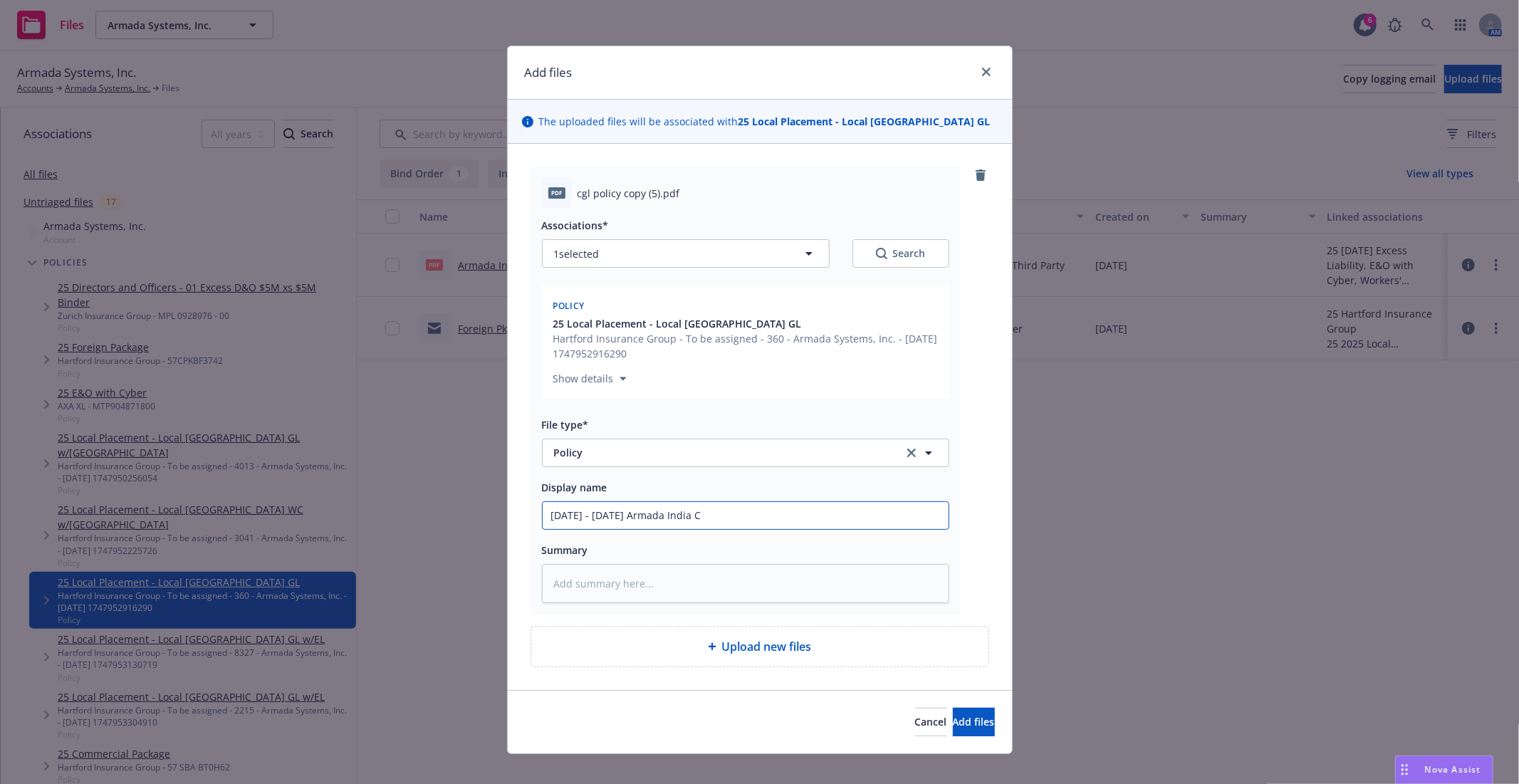
type textarea "x"
type input "[DATE] - [DATE] Armada India CG"
type textarea "x"
type input "[DATE] - [DATE] Armada India CGL"
type textarea "x"
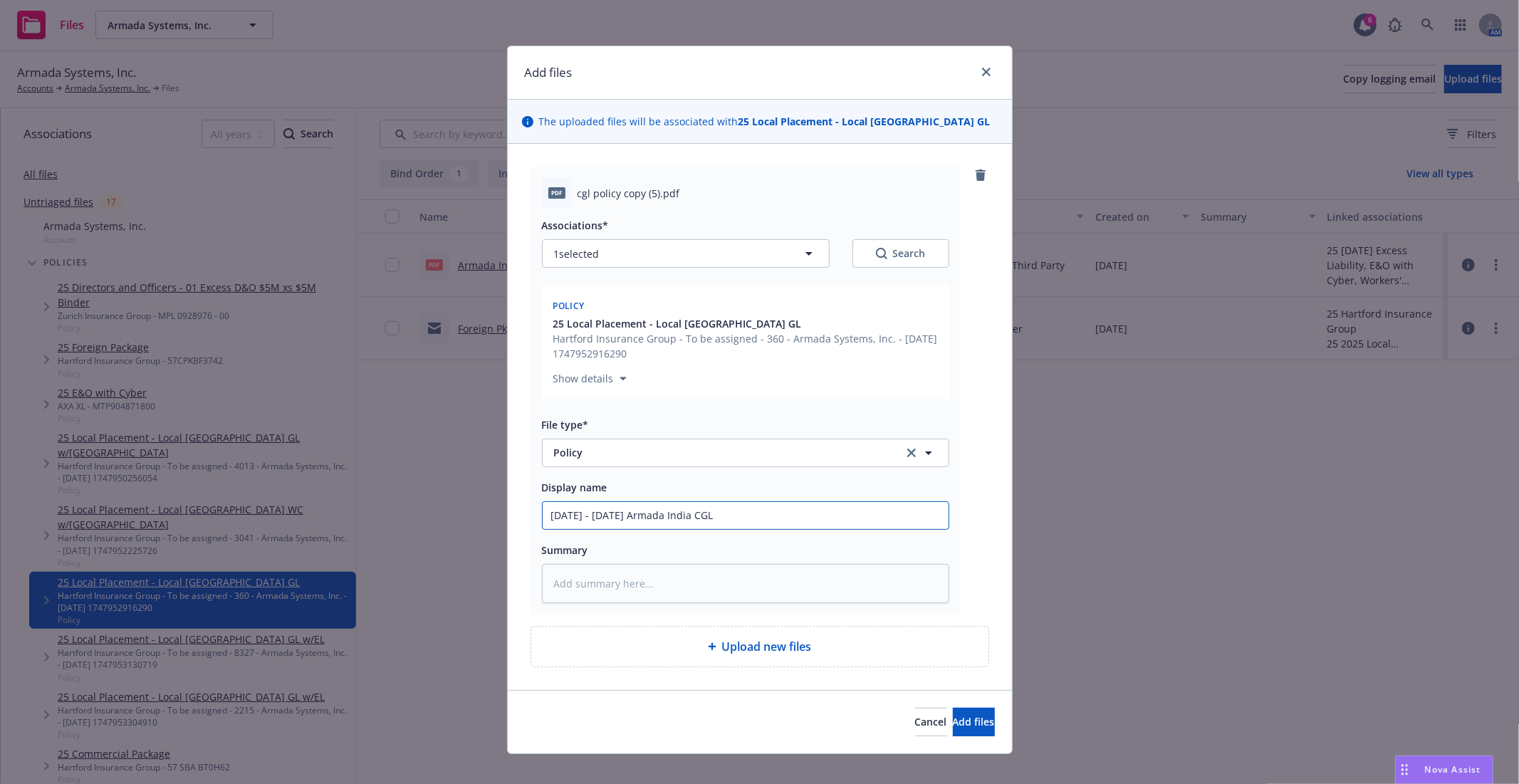
type input "[DATE] - [DATE] Armada India CGL"
type textarea "x"
type input "[DATE] - [DATE] Armada India CGL P"
type textarea "x"
type input "[DATE] - [DATE] Armada India CGL Po"
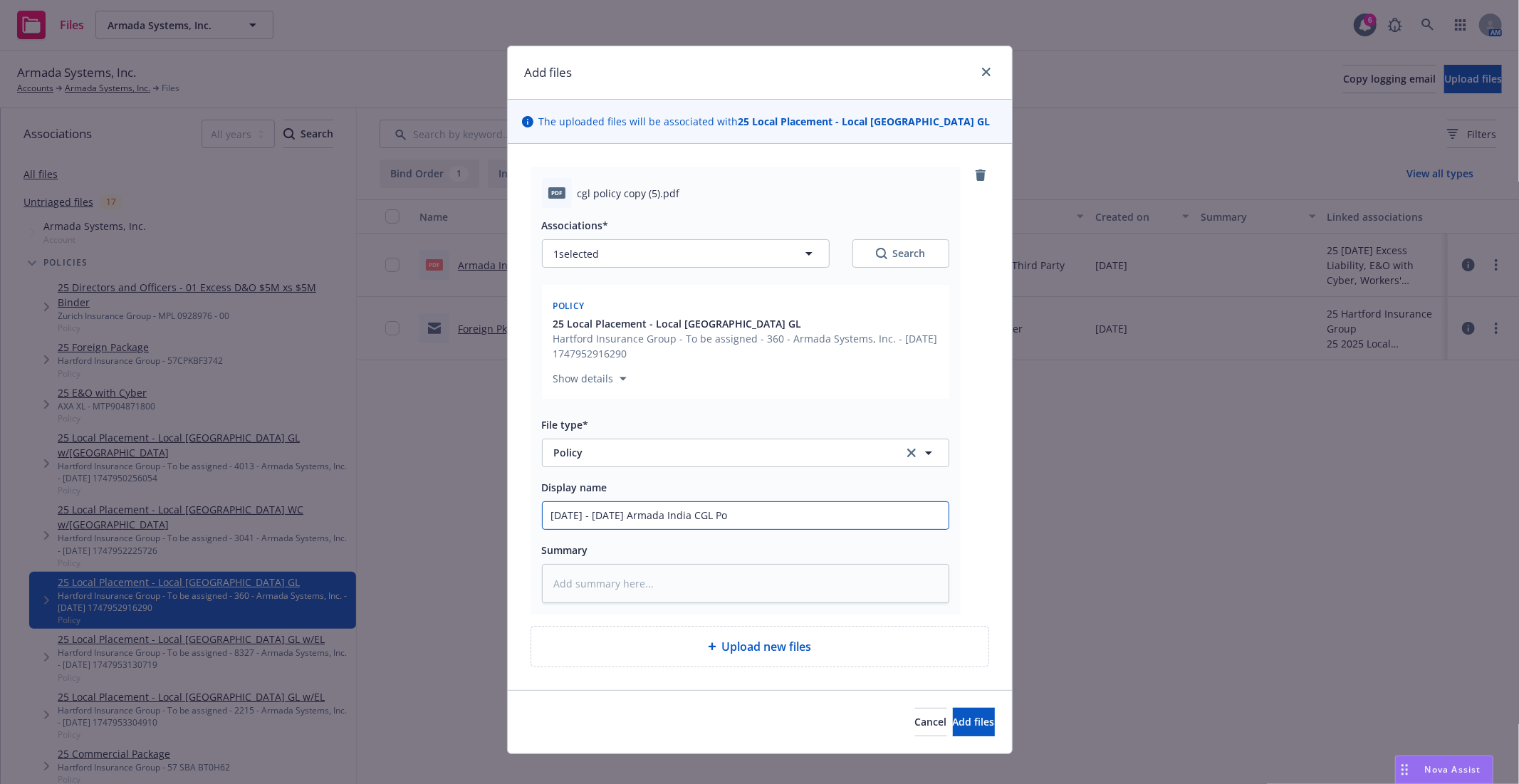
type textarea "x"
type input "[DATE] - [DATE] Armada India CGL Pol"
type textarea "x"
type input "[DATE] - [DATE] Armada India CGL Poli"
type textarea "x"
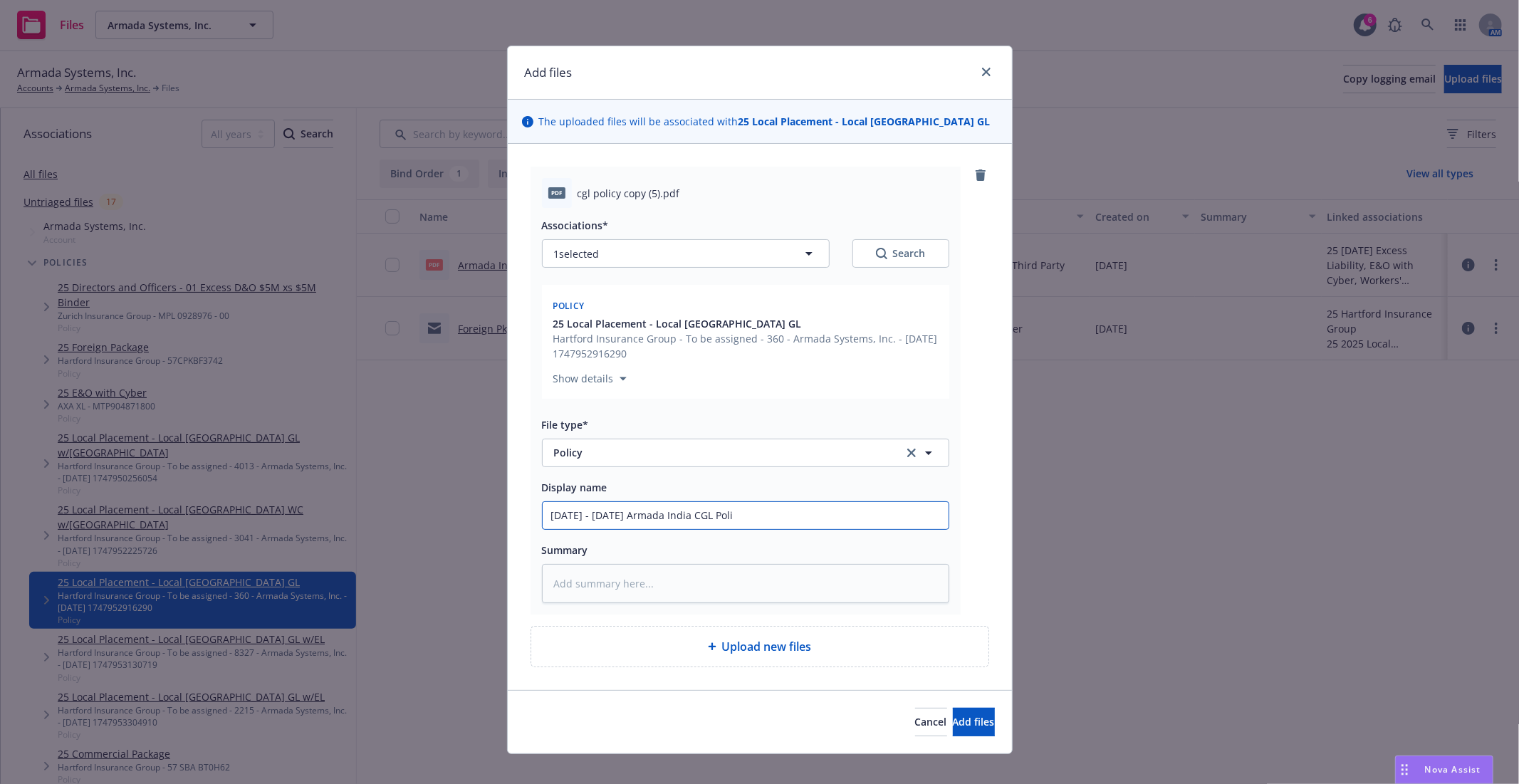
type input "[DATE] - [DATE] Armada India CGL Polic"
type textarea "x"
type input "[DATE] - [DATE] Armada India CGL Policy"
click at [563, 518] on input "[DATE] - [DATE] Armada India CGL Policy" at bounding box center [746, 515] width 406 height 27
type textarea "x"
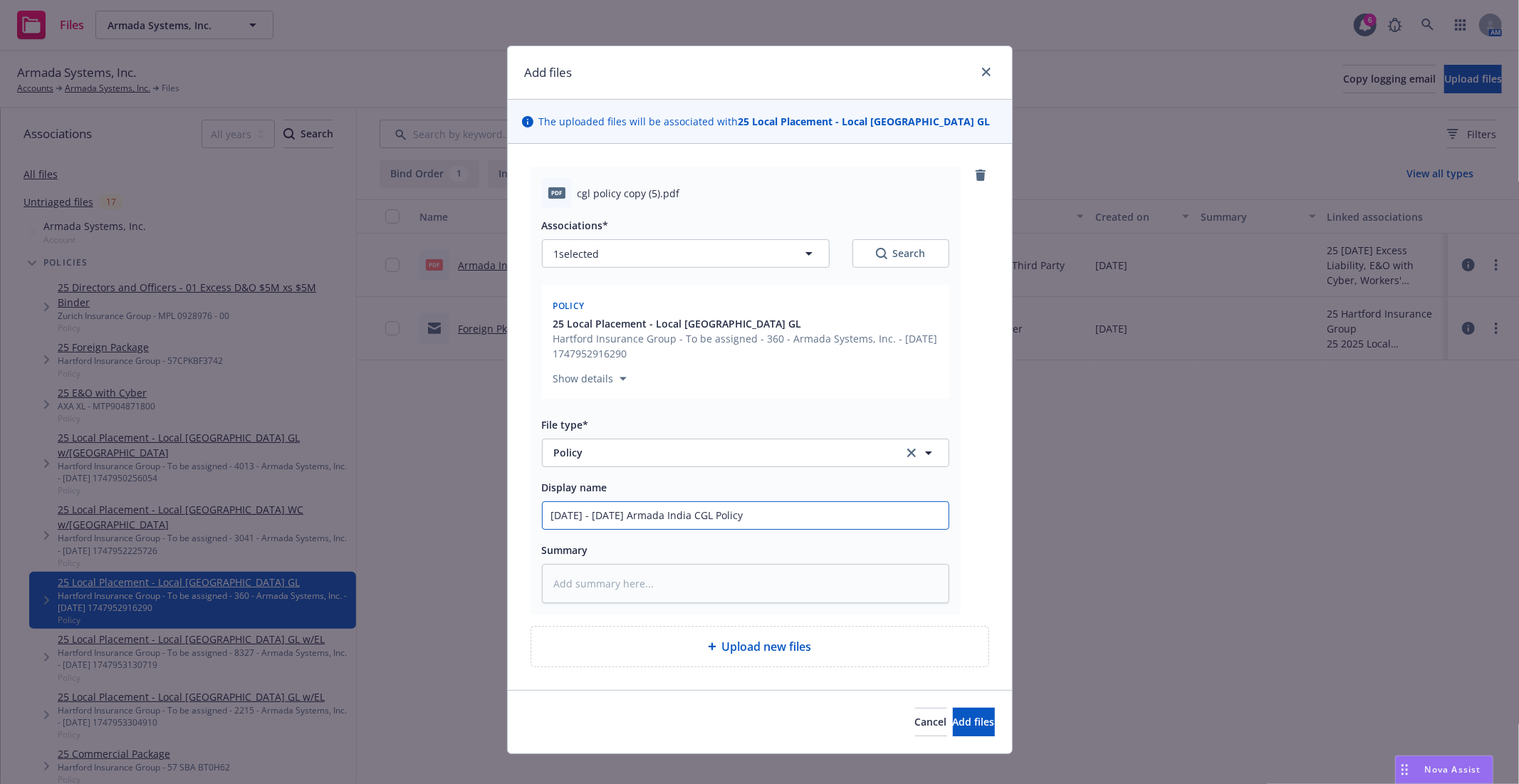
type input "05--2025 - [DATE] Armada India CGL Policy"
type textarea "x"
type input "05-0-2025 - [DATE] Armada India CGL Policy"
type textarea "x"
type input "[DATE] - [DATE] Armada India CGL Policy"
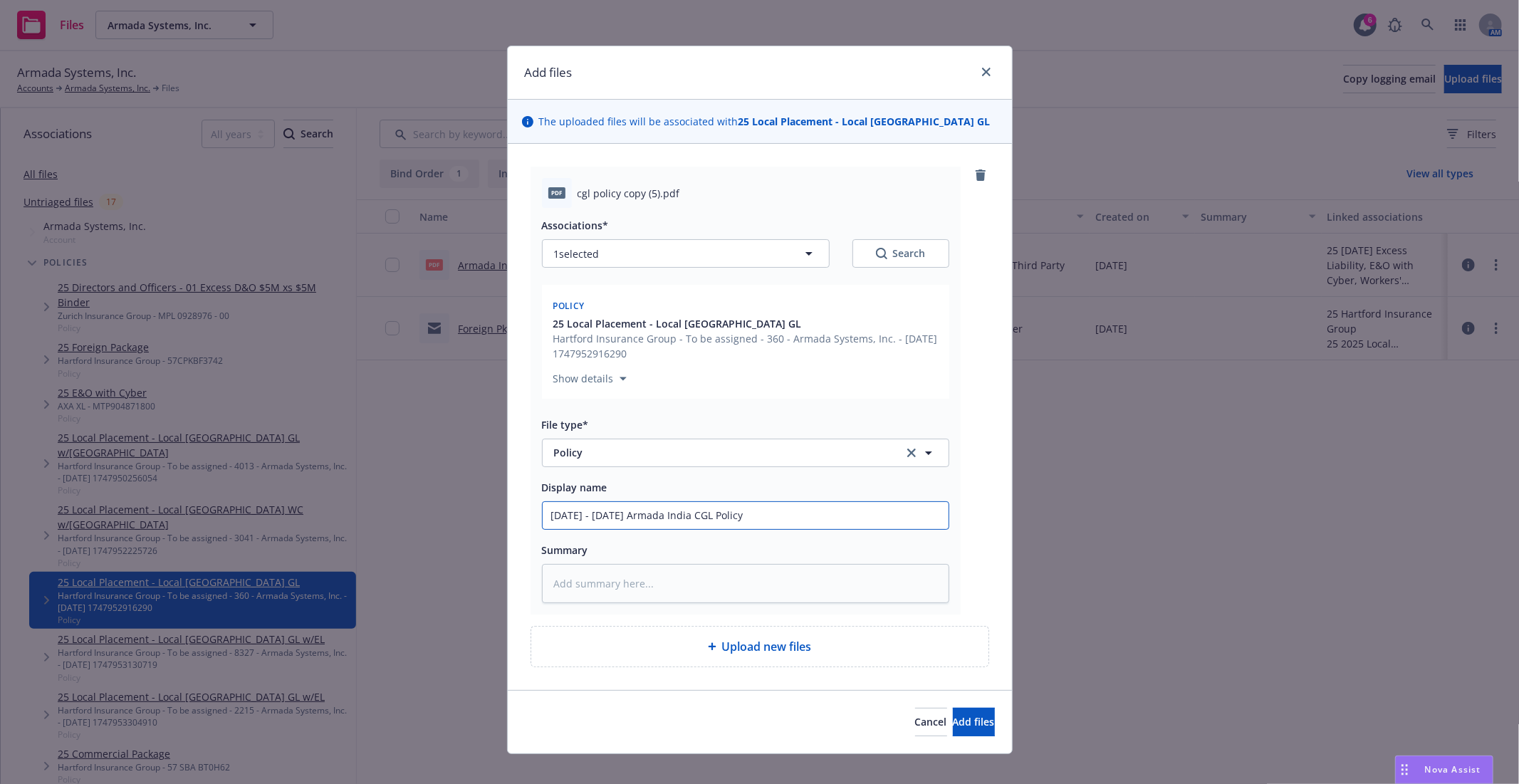
click at [625, 517] on input "[DATE] - [DATE] Armada India CGL Policy" at bounding box center [746, 515] width 406 height 27
type textarea "x"
type input "[DATE] - 05--2026 Armada India CGL Policy"
type textarea "x"
type input "[DATE] - 05-0-2026 Armada India CGL Policy"
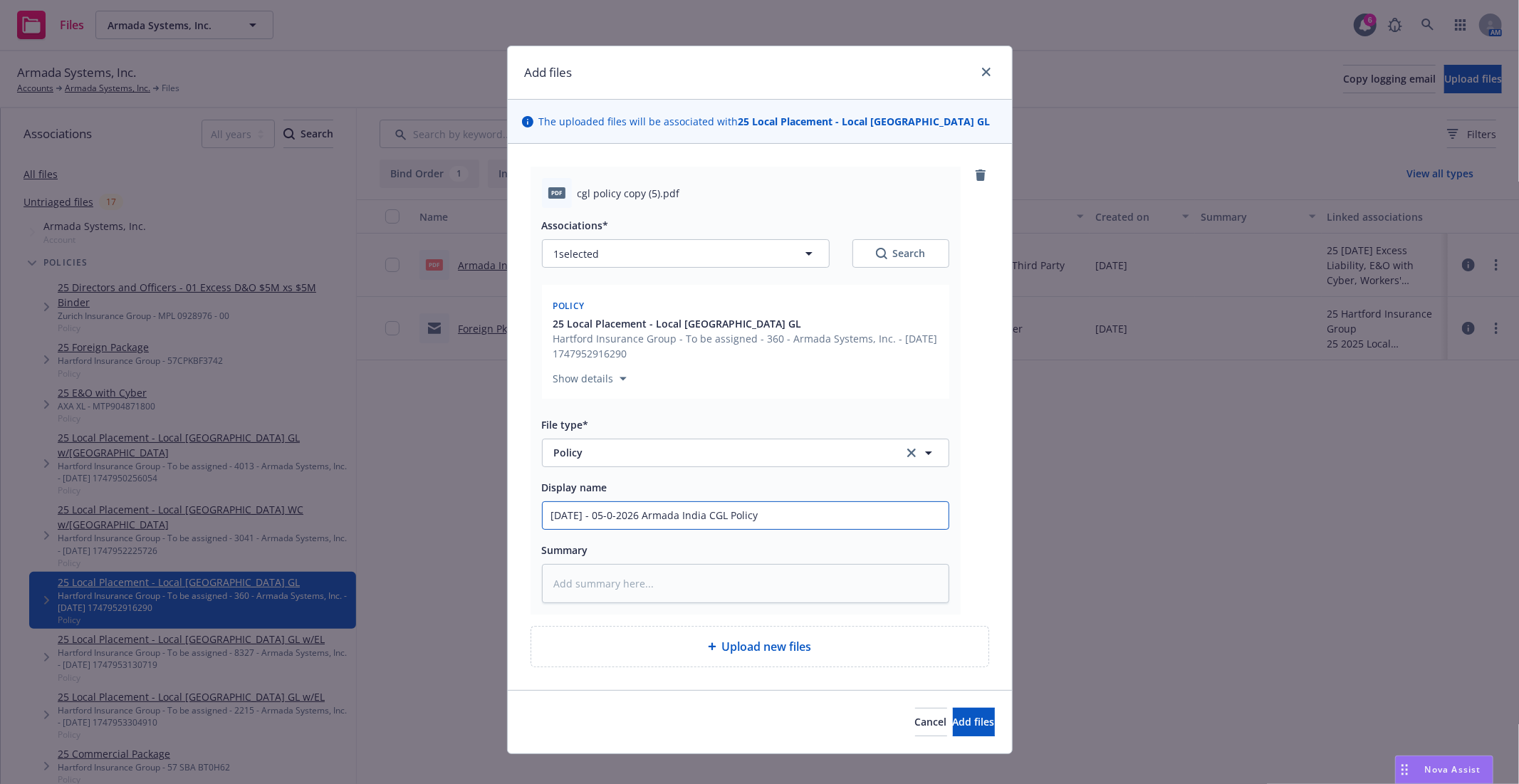
type textarea "x"
type input "[DATE] - [DATE] Armada India CGL Policy"
click at [799, 522] on input "[DATE] - [DATE] Armada India CGL Policy" at bounding box center [746, 515] width 406 height 27
click at [941, 402] on div "Policy 25 Local Placement - Local [GEOGRAPHIC_DATA] [PERSON_NAME] Insurance Gro…" at bounding box center [746, 345] width 407 height 120
click at [834, 518] on input "[DATE] - [DATE] Armada India CGL Policy" at bounding box center [746, 515] width 406 height 27
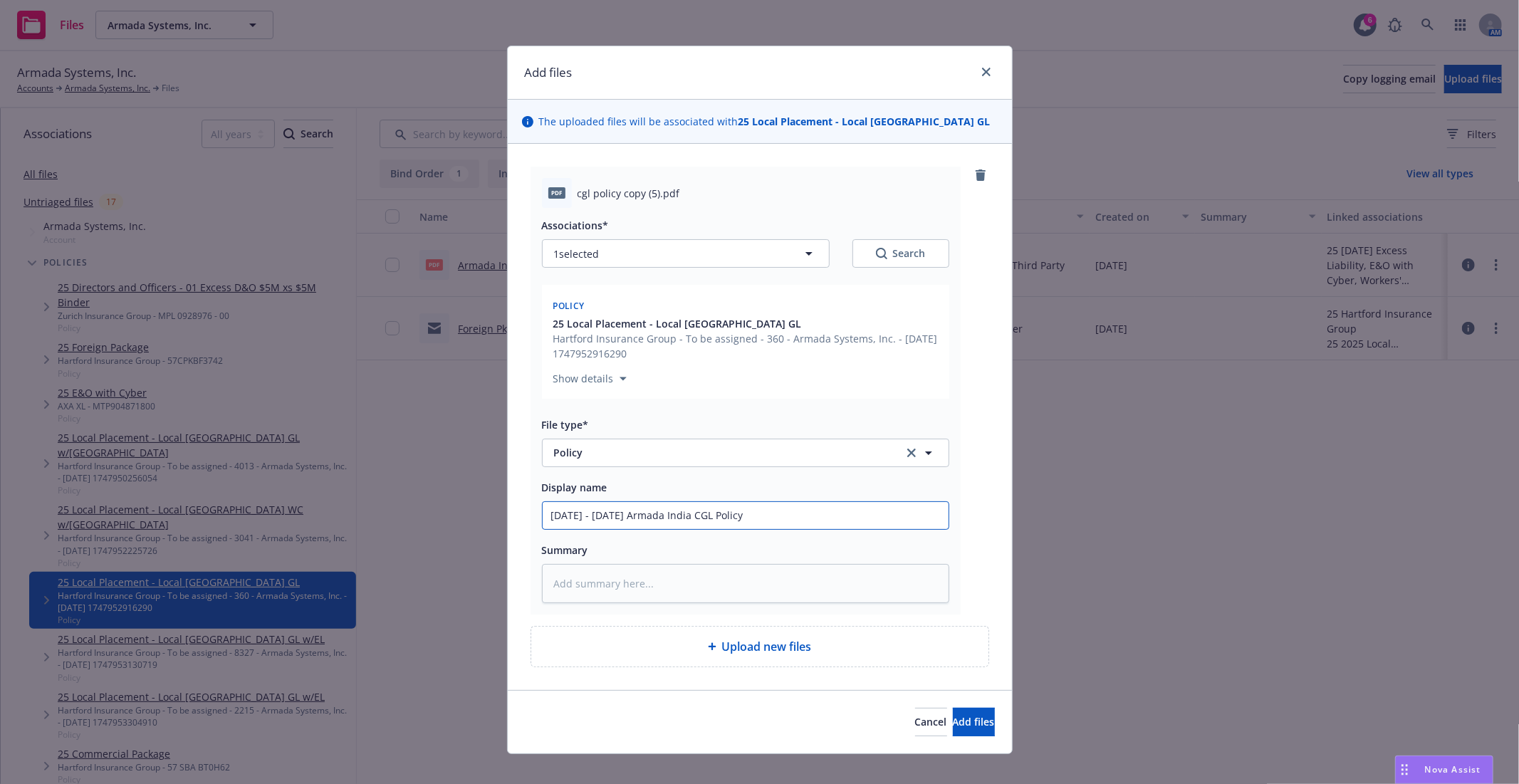
click at [797, 517] on input "[DATE] - [DATE] Armada India CGL Policy" at bounding box center [746, 515] width 406 height 27
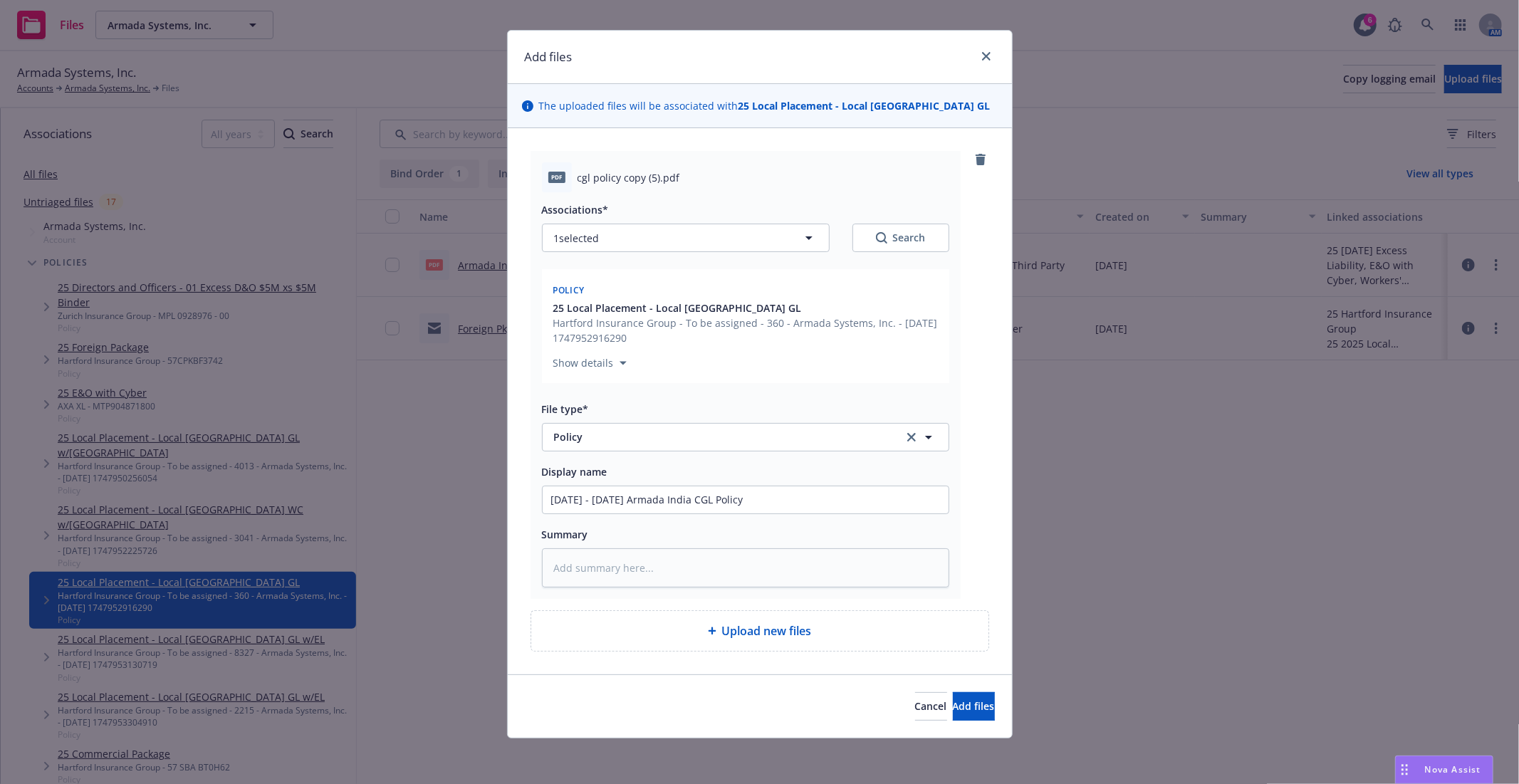
click at [948, 688] on div "Cancel Add files" at bounding box center [760, 705] width 505 height 63
click at [953, 700] on span "Add files" at bounding box center [973, 705] width 42 height 13
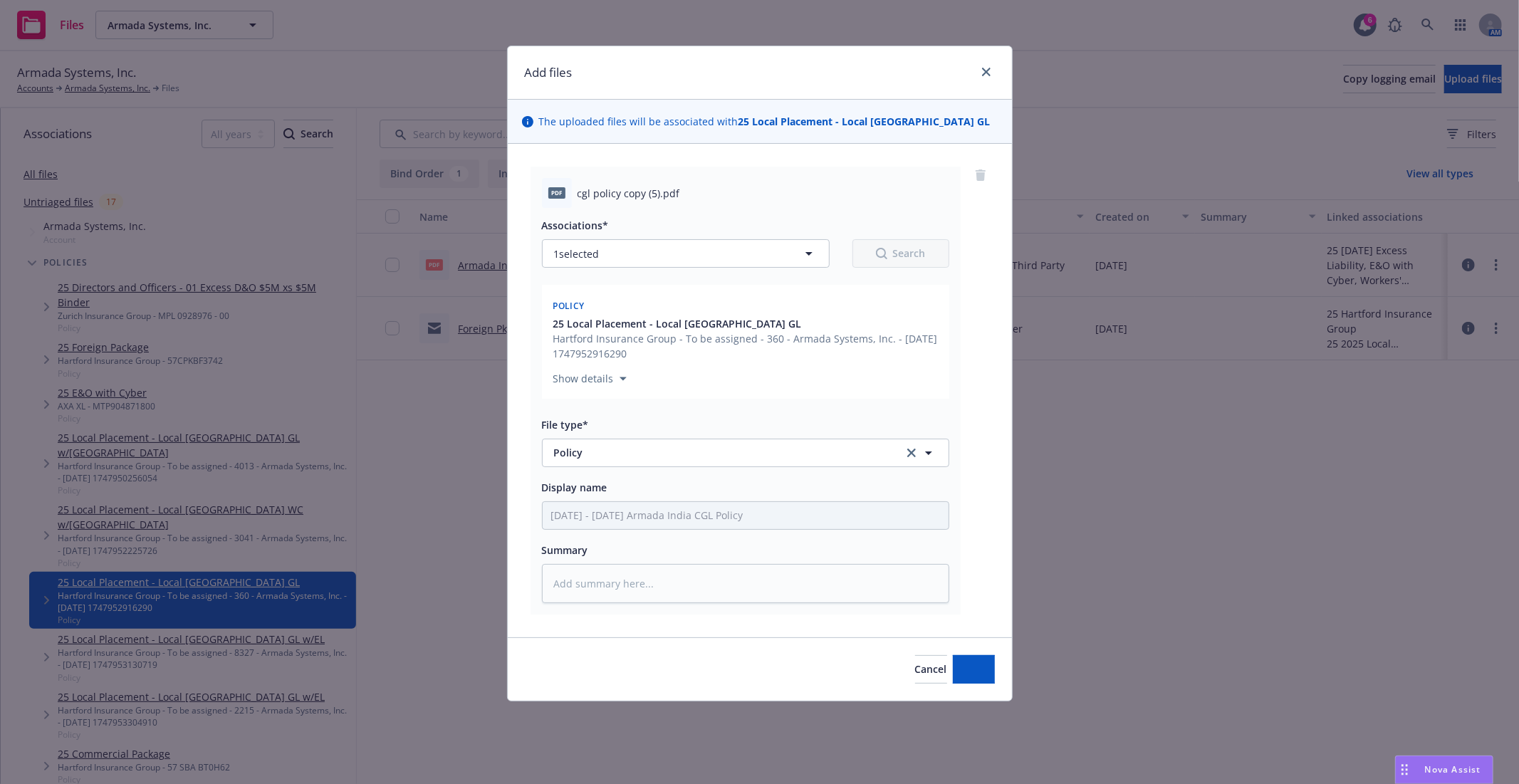
scroll to position [0, 0]
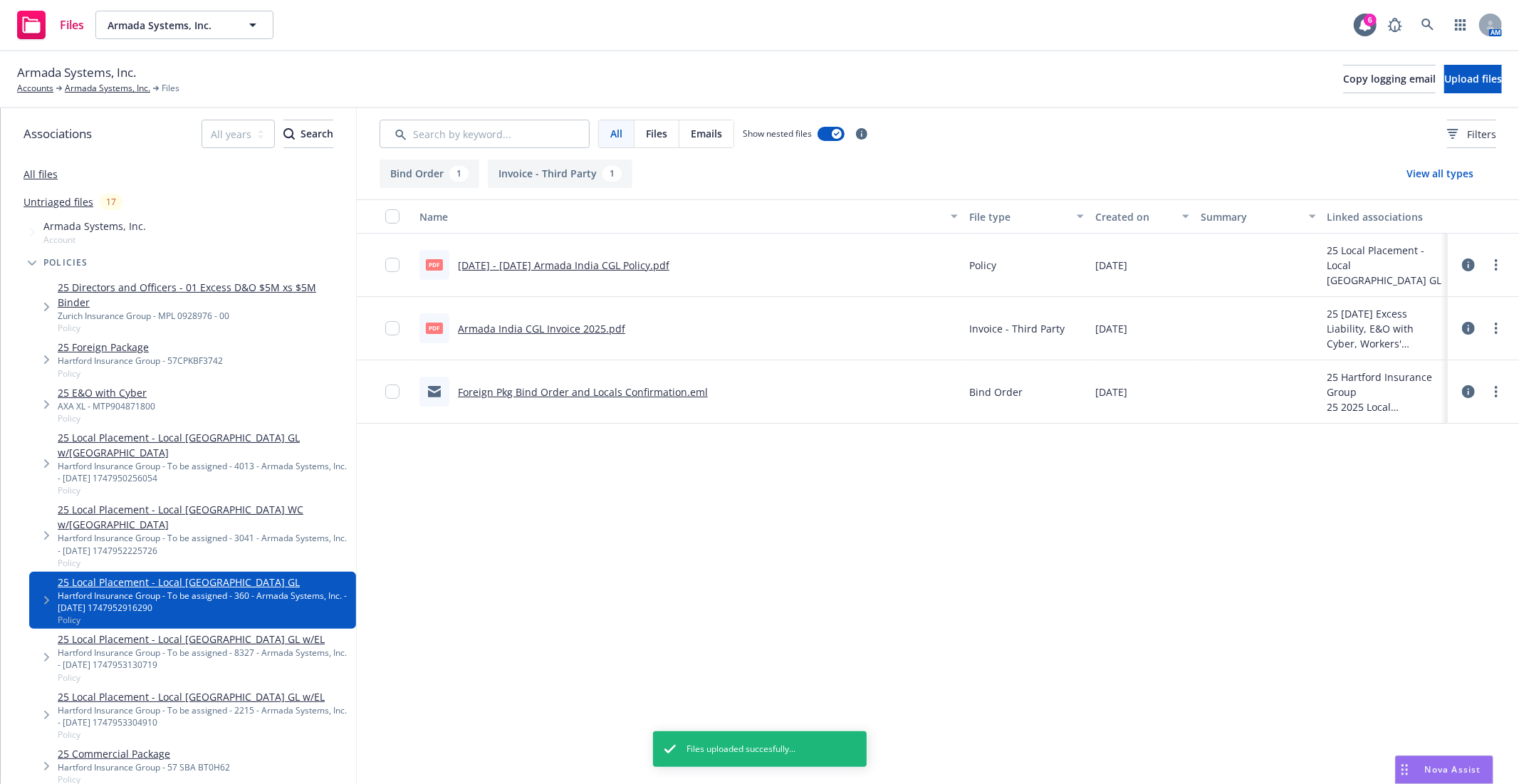
drag, startPoint x: 714, startPoint y: 263, endPoint x: 457, endPoint y: 263, distance: 257.0
click at [457, 263] on div "pdf [DATE] - [DATE] Armada India CGL Policy.pdf" at bounding box center [689, 265] width 550 height 63
copy link "[DATE] - [DATE] Armada India CGL Policy.pdf"
click at [162, 502] on link "25 Local Placement - Local [GEOGRAPHIC_DATA] WC w/[GEOGRAPHIC_DATA]" at bounding box center [204, 517] width 293 height 30
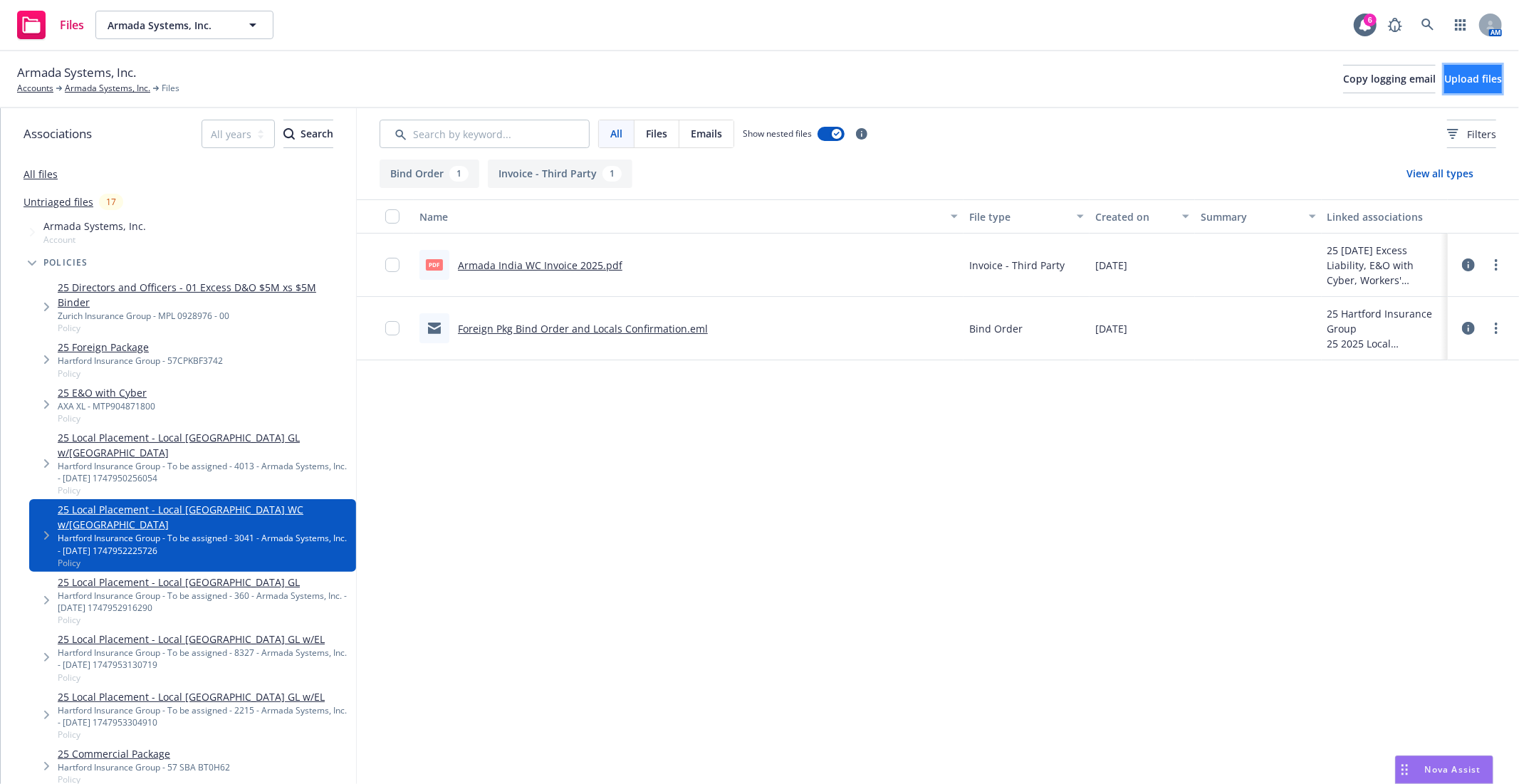
click at [1445, 77] on span "Upload files" at bounding box center [1473, 79] width 58 height 13
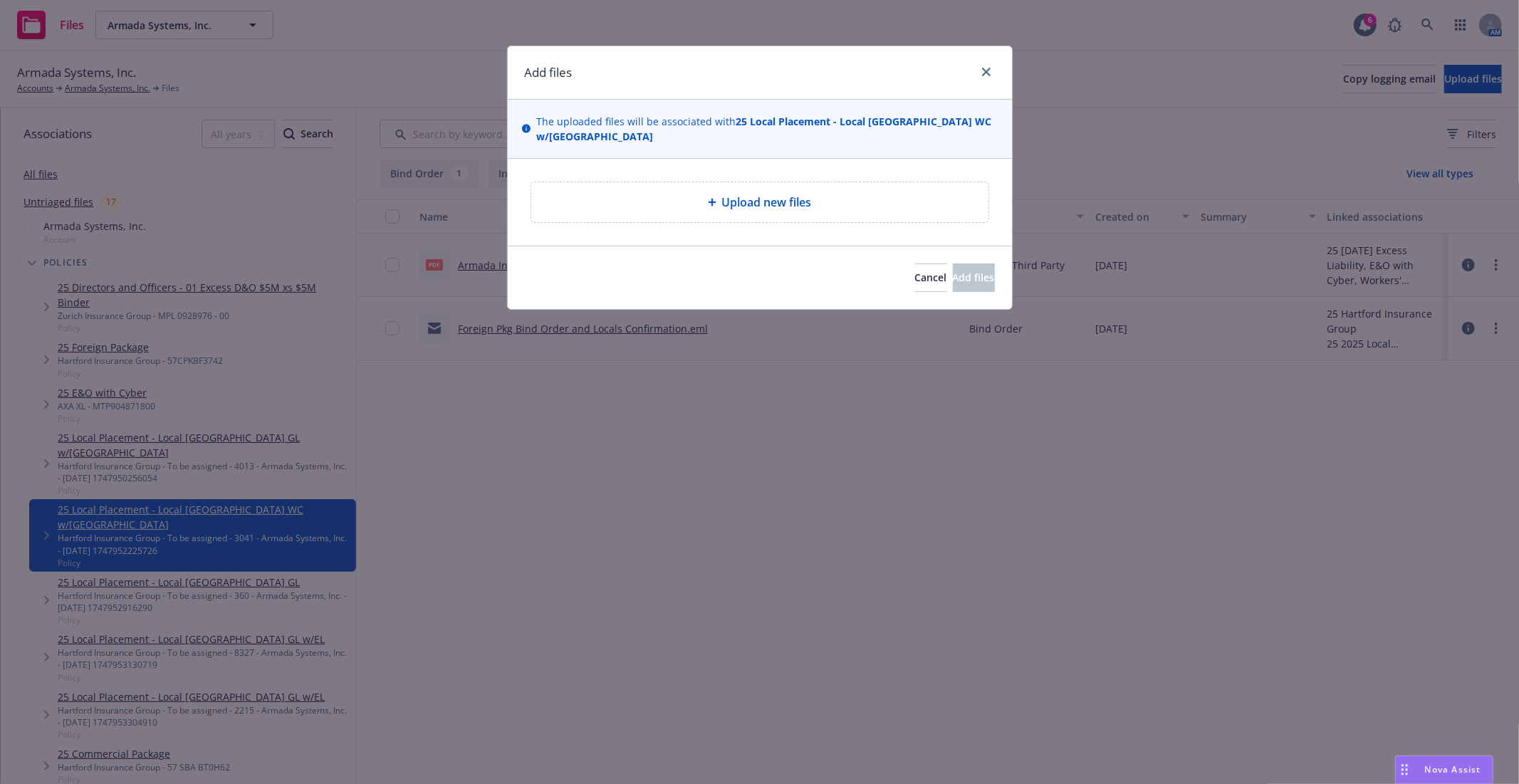
type textarea "x"
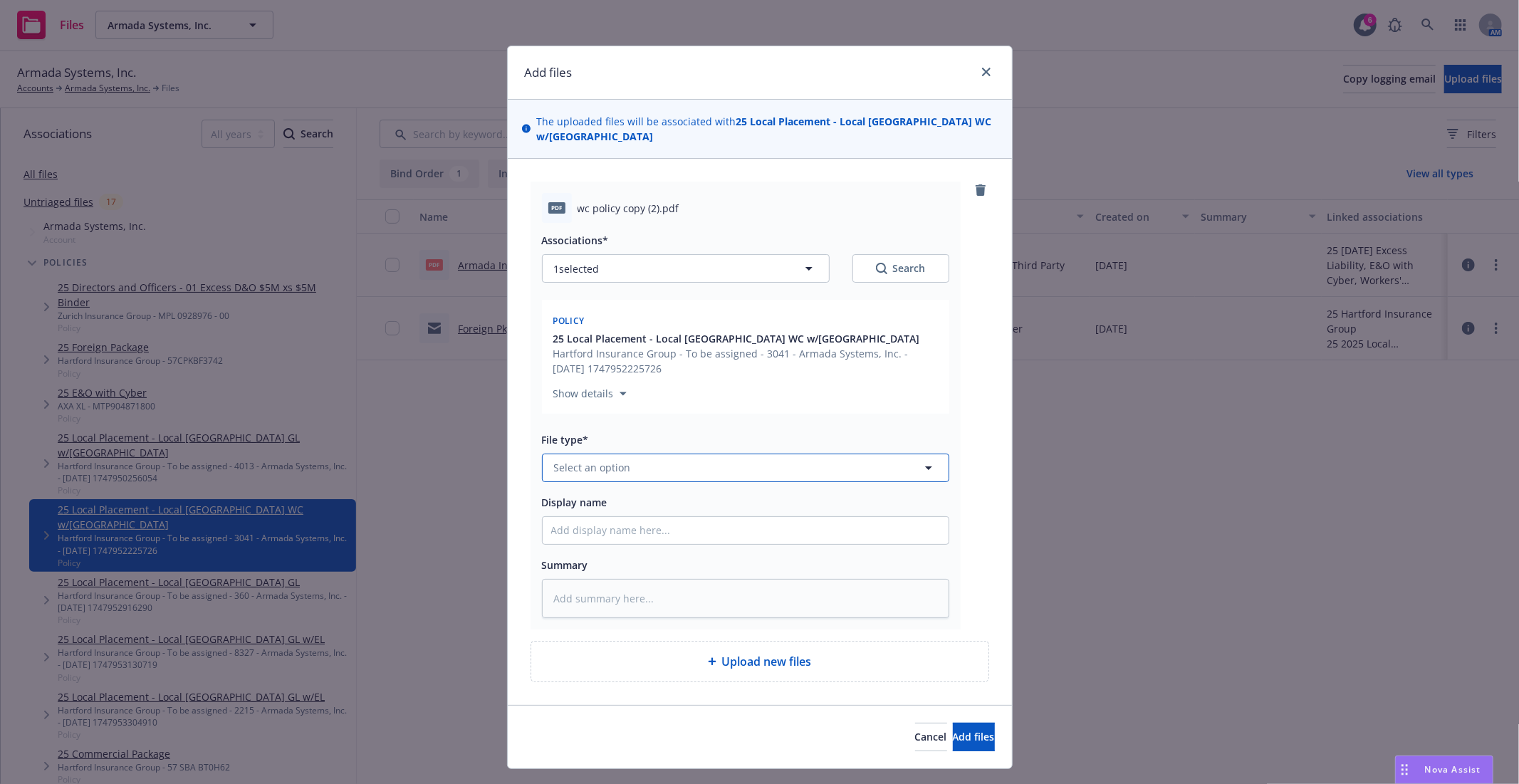
click at [618, 462] on button "Select an option" at bounding box center [746, 468] width 407 height 29
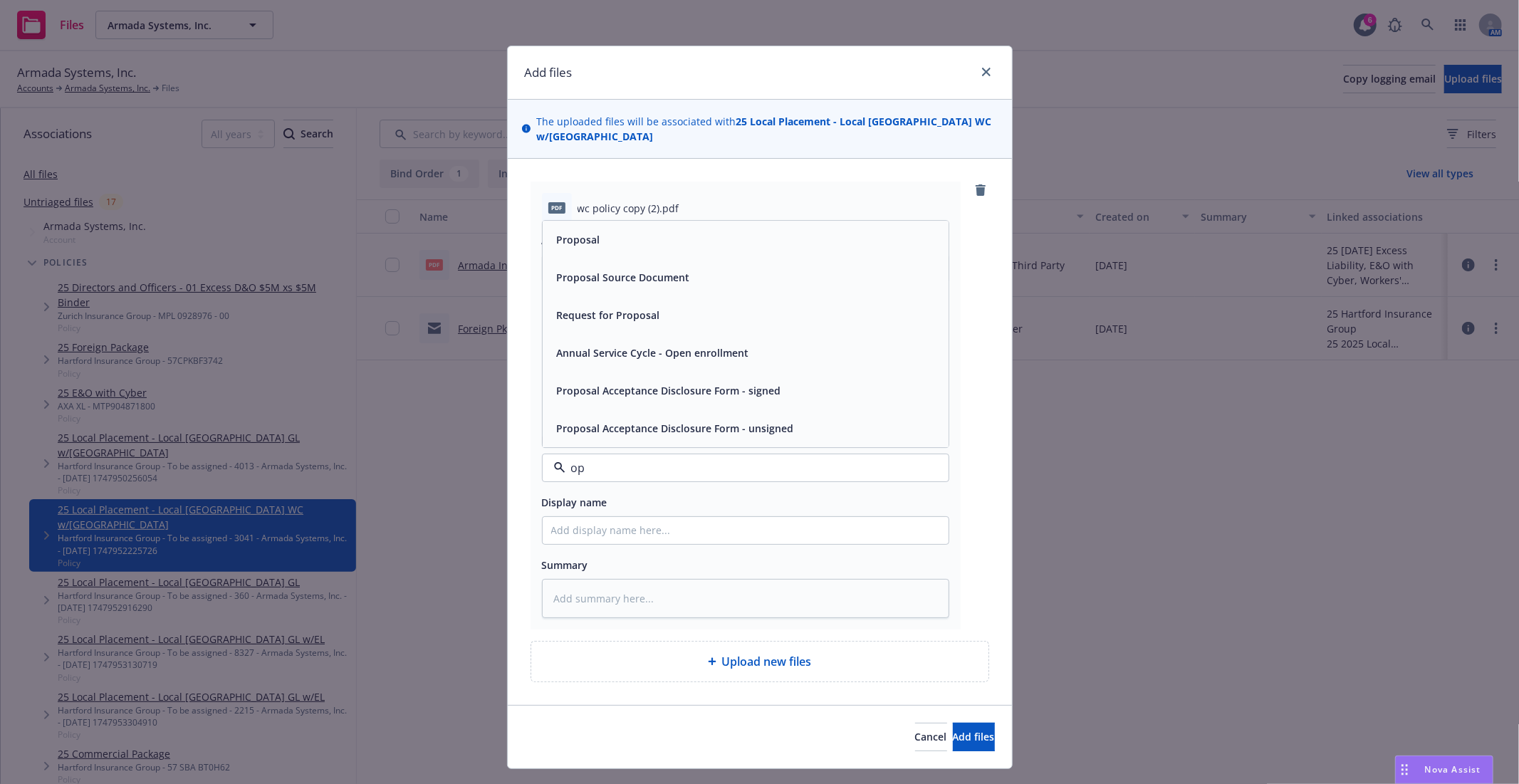
type input "o"
type input "policy"
click at [630, 163] on div "Policy" at bounding box center [746, 164] width 406 height 38
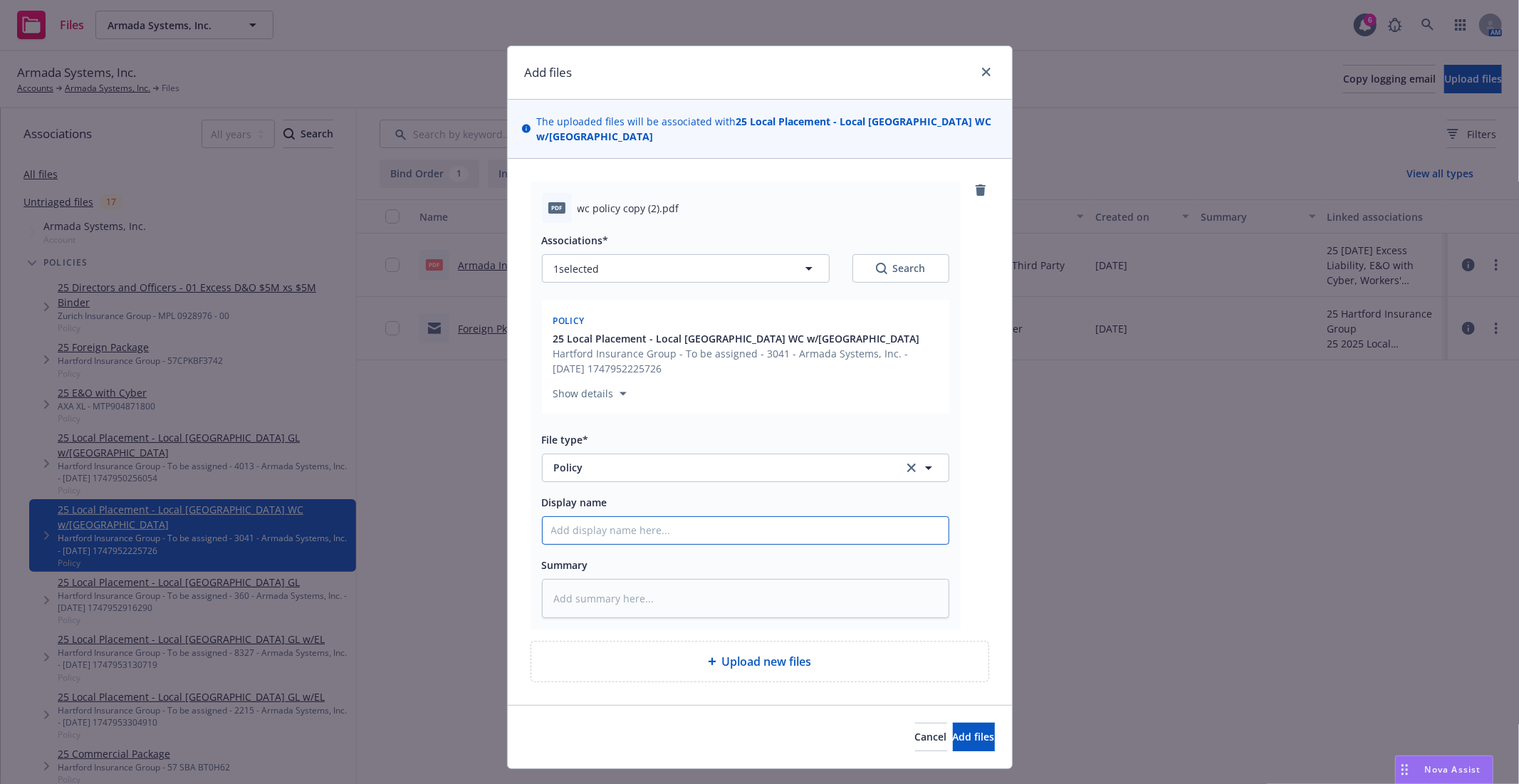
click at [663, 517] on input "Display name" at bounding box center [746, 530] width 406 height 27
paste input "[DATE] - [DATE] Armada India CGL Policy.pdf"
type textarea "x"
type input "[DATE] - [DATE] Armada India CGL Policy.pdf"
drag, startPoint x: 749, startPoint y: 515, endPoint x: 727, endPoint y: 509, distance: 22.8
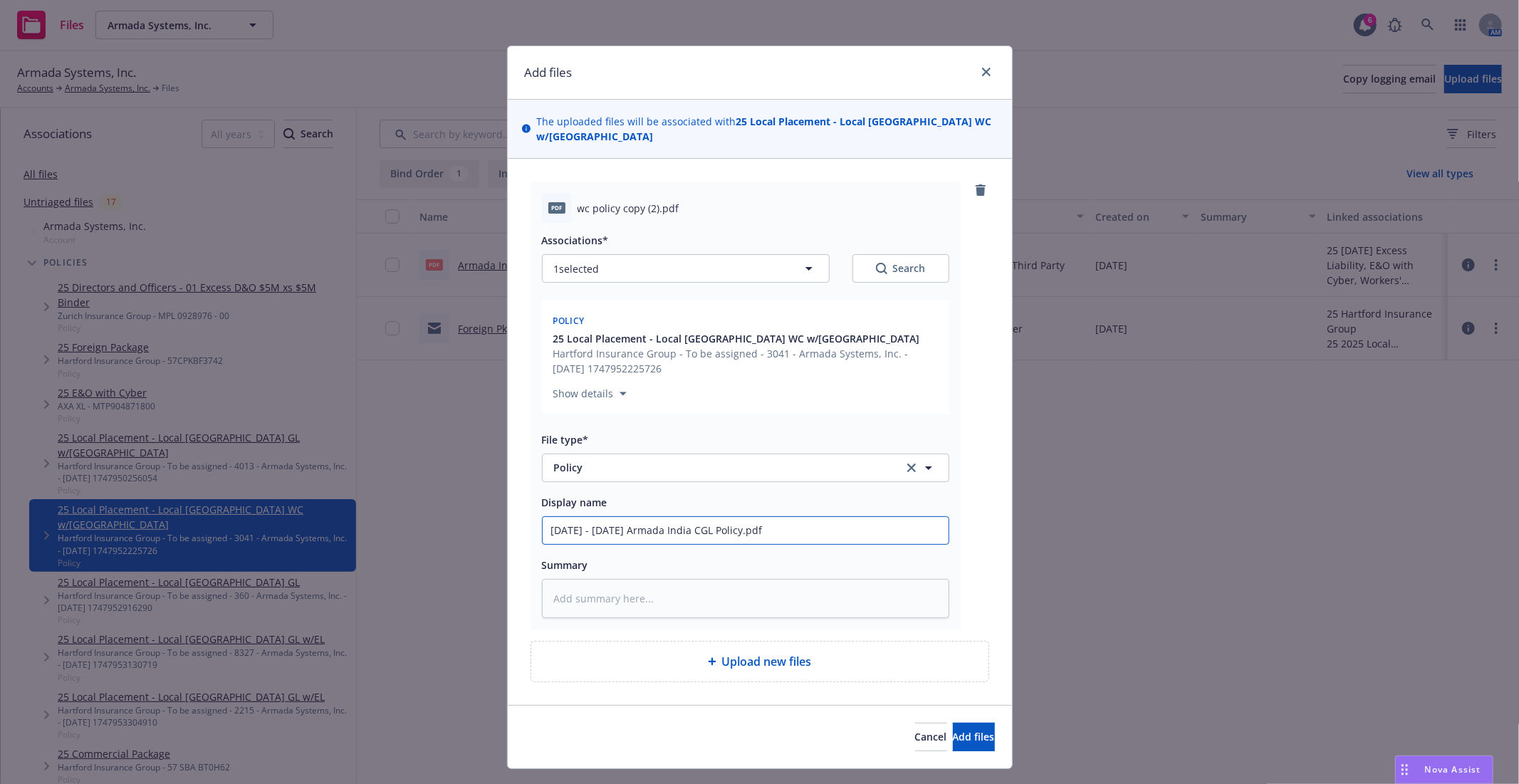
click at [727, 517] on input "[DATE] - [DATE] Armada India CGL Policy.pdf" at bounding box center [746, 530] width 406 height 27
type textarea "x"
type input "[DATE] - [DATE] Armada India WPolicy.pdf"
type textarea "x"
type input "[DATE] - [DATE] Armada India WCPolicy.pdf"
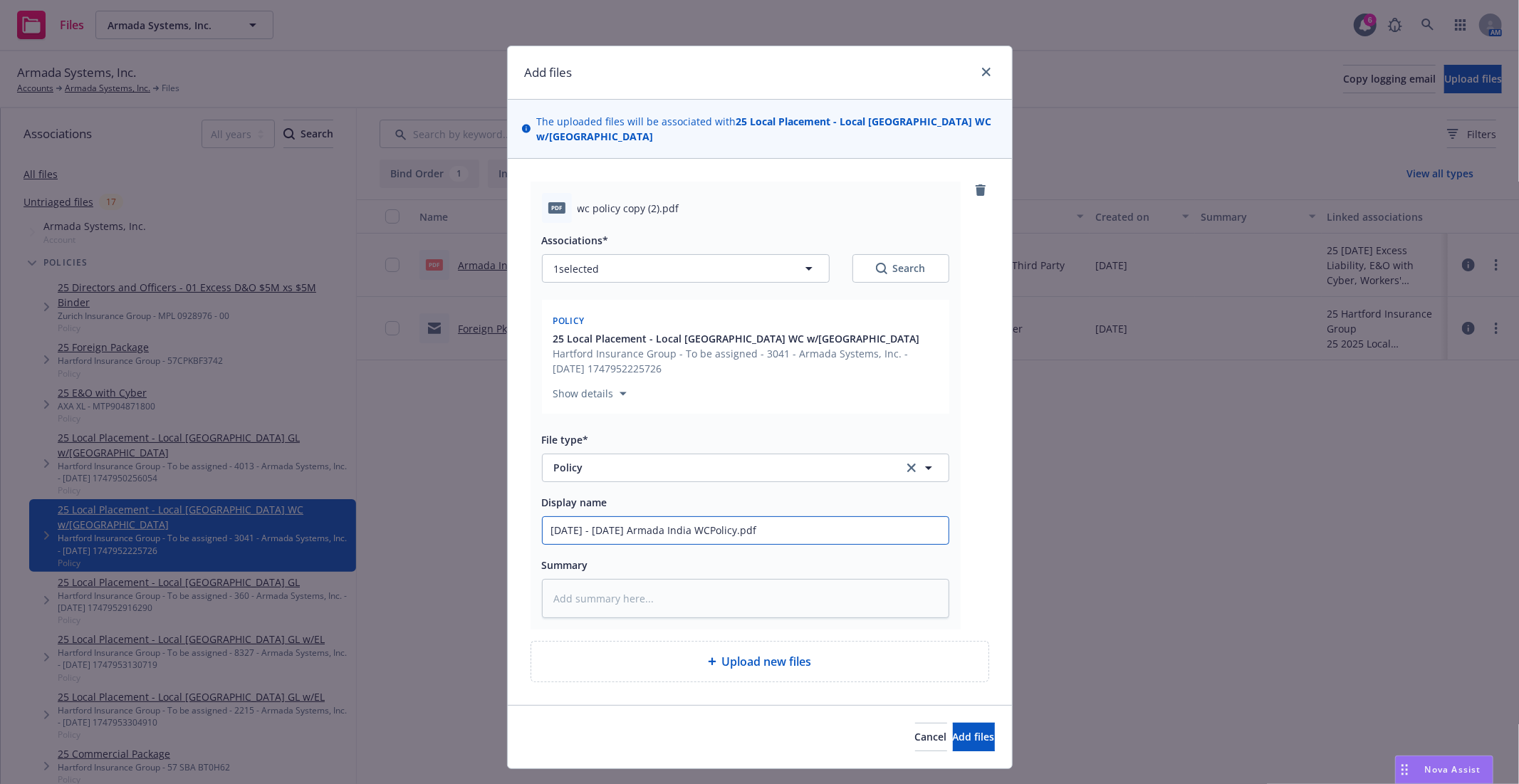
type textarea "x"
type input "[DATE] - [DATE] Armada India WC Policy.pdf"
click at [803, 518] on input "[DATE] - [DATE] Armada India WC Policy.pdf" at bounding box center [746, 530] width 406 height 27
type textarea "x"
type input "[DATE] - [DATE] Armada India WC Policy.pd"
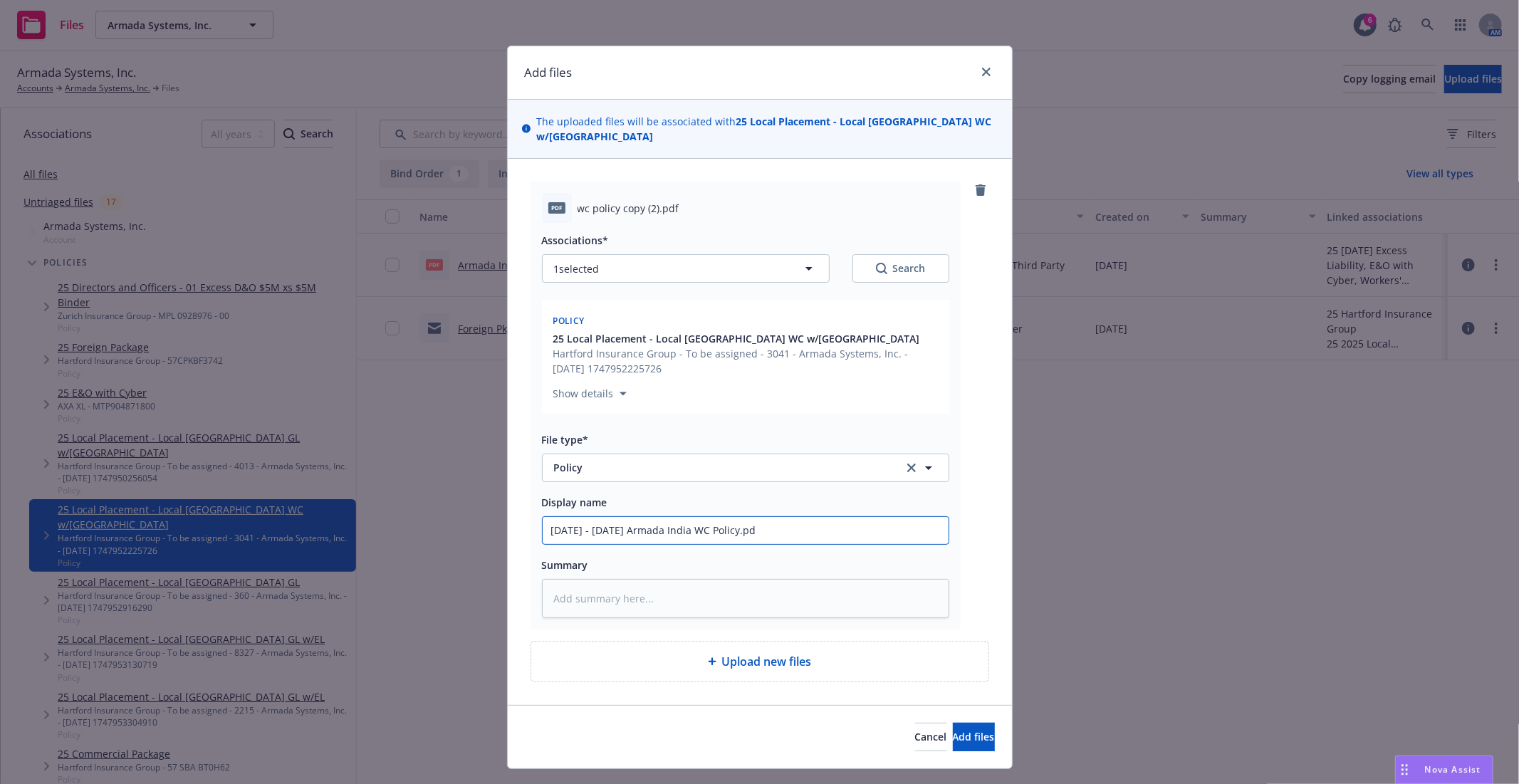
type textarea "x"
type input "[DATE] - [DATE] Armada India WC Policy.p"
type textarea "x"
type input "[DATE] - [DATE] Armada India WC Policy."
type textarea "x"
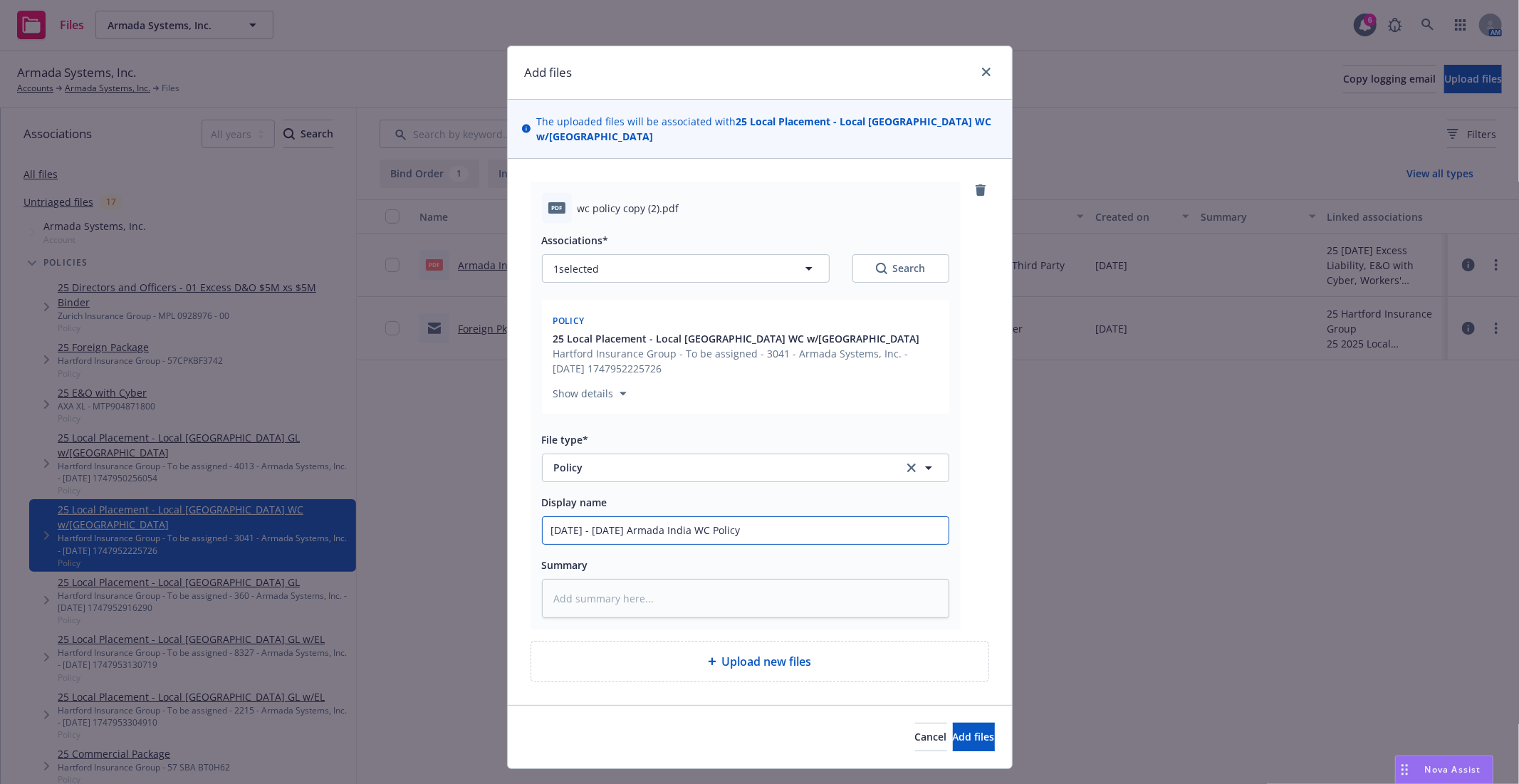
type input "[DATE] - [DATE] Armada India WC Policy"
click at [963, 550] on div "pdf wc policy copy (2).pdf Associations* 1 selected Search Policy 25 Local Plac…" at bounding box center [760, 405] width 459 height 448
click at [953, 730] on span "Add files" at bounding box center [973, 737] width 42 height 13
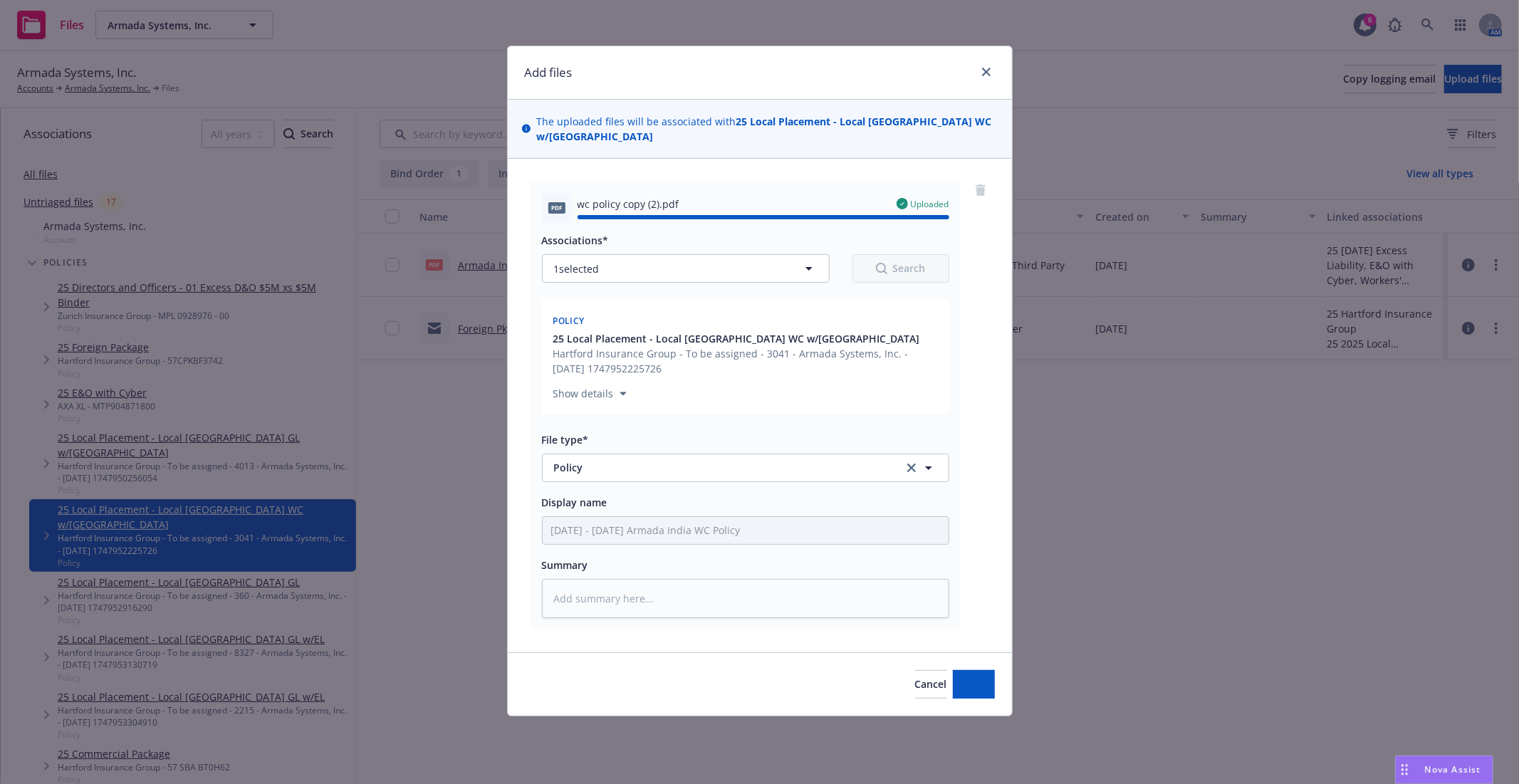
type textarea "x"
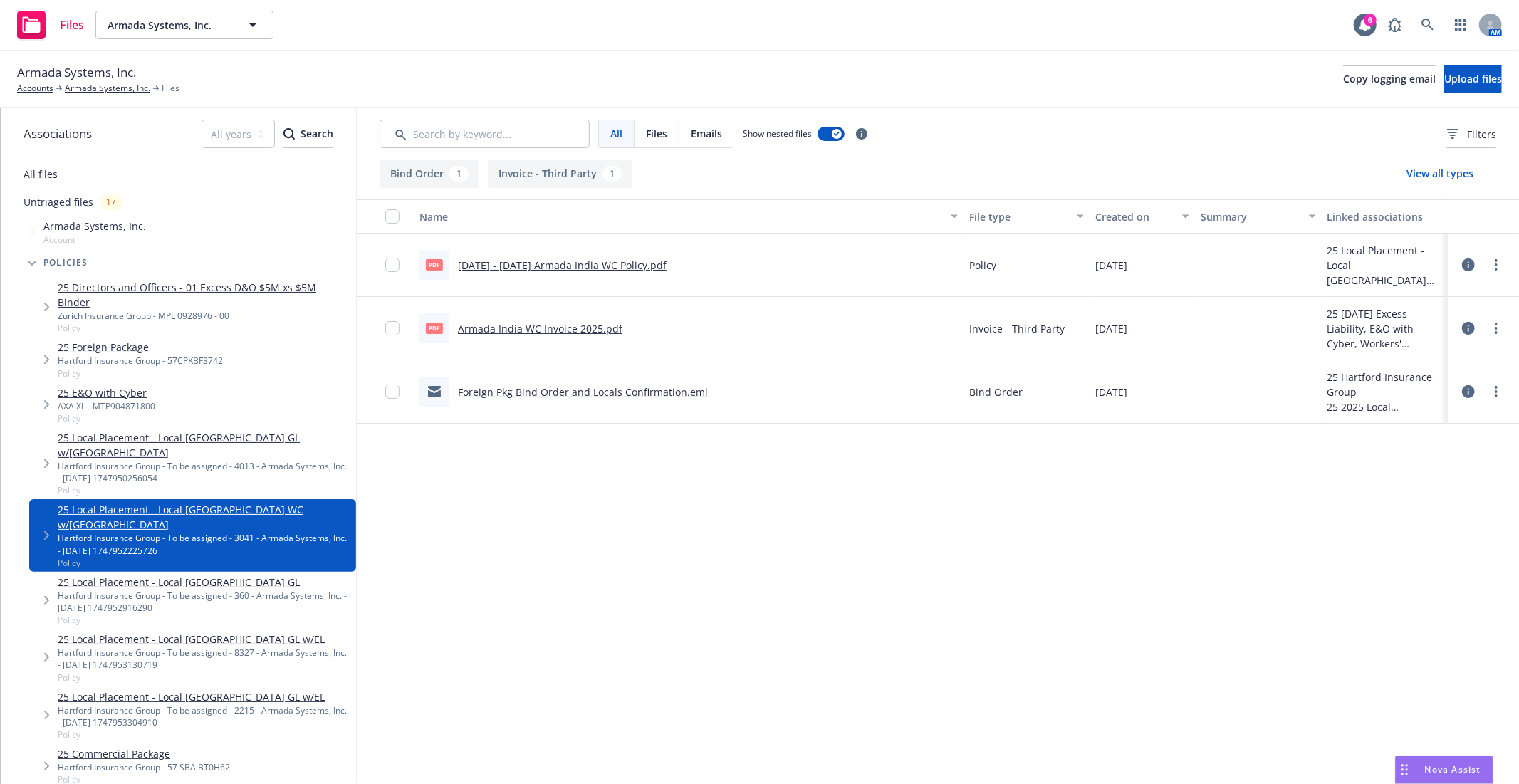
click at [1470, 261] on icon at bounding box center [1469, 265] width 13 height 13
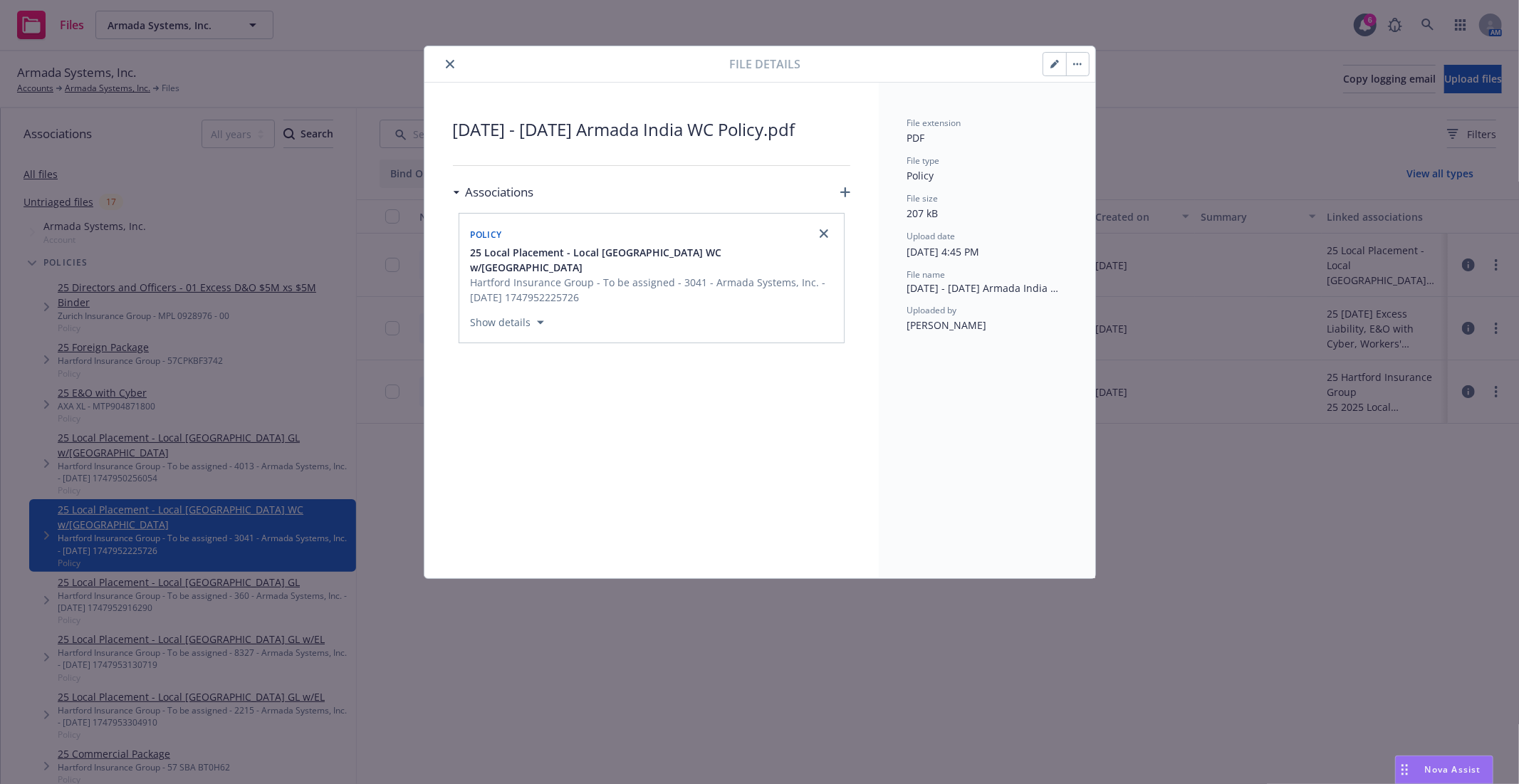
click at [454, 68] on button "close" at bounding box center [450, 63] width 17 height 17
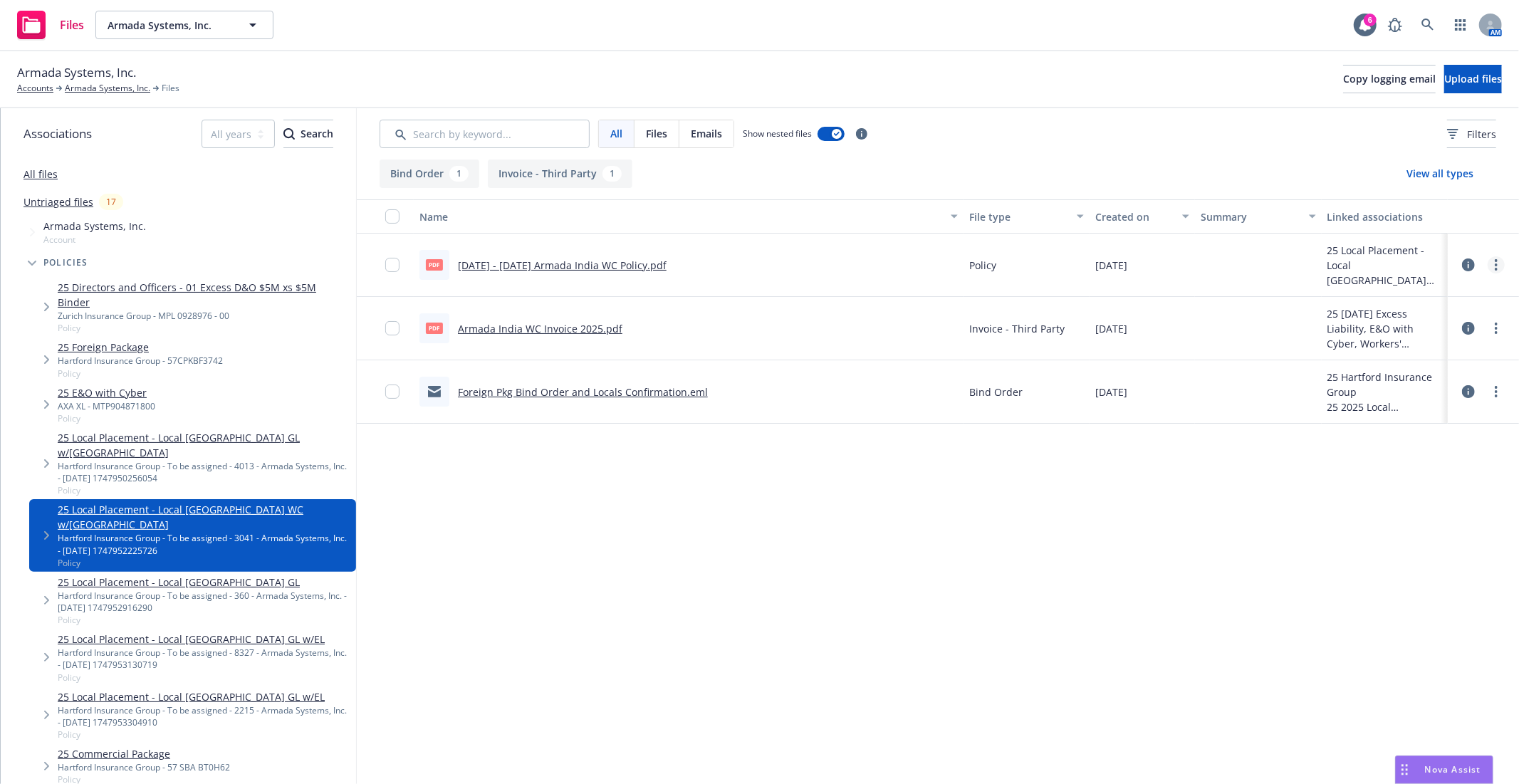
click at [1496, 266] on circle "more" at bounding box center [1496, 264] width 3 height 3
click at [1420, 321] on link "Download" at bounding box center [1433, 322] width 142 height 29
click at [209, 575] on link "25 Local Placement - Local [GEOGRAPHIC_DATA] GL" at bounding box center [204, 582] width 293 height 15
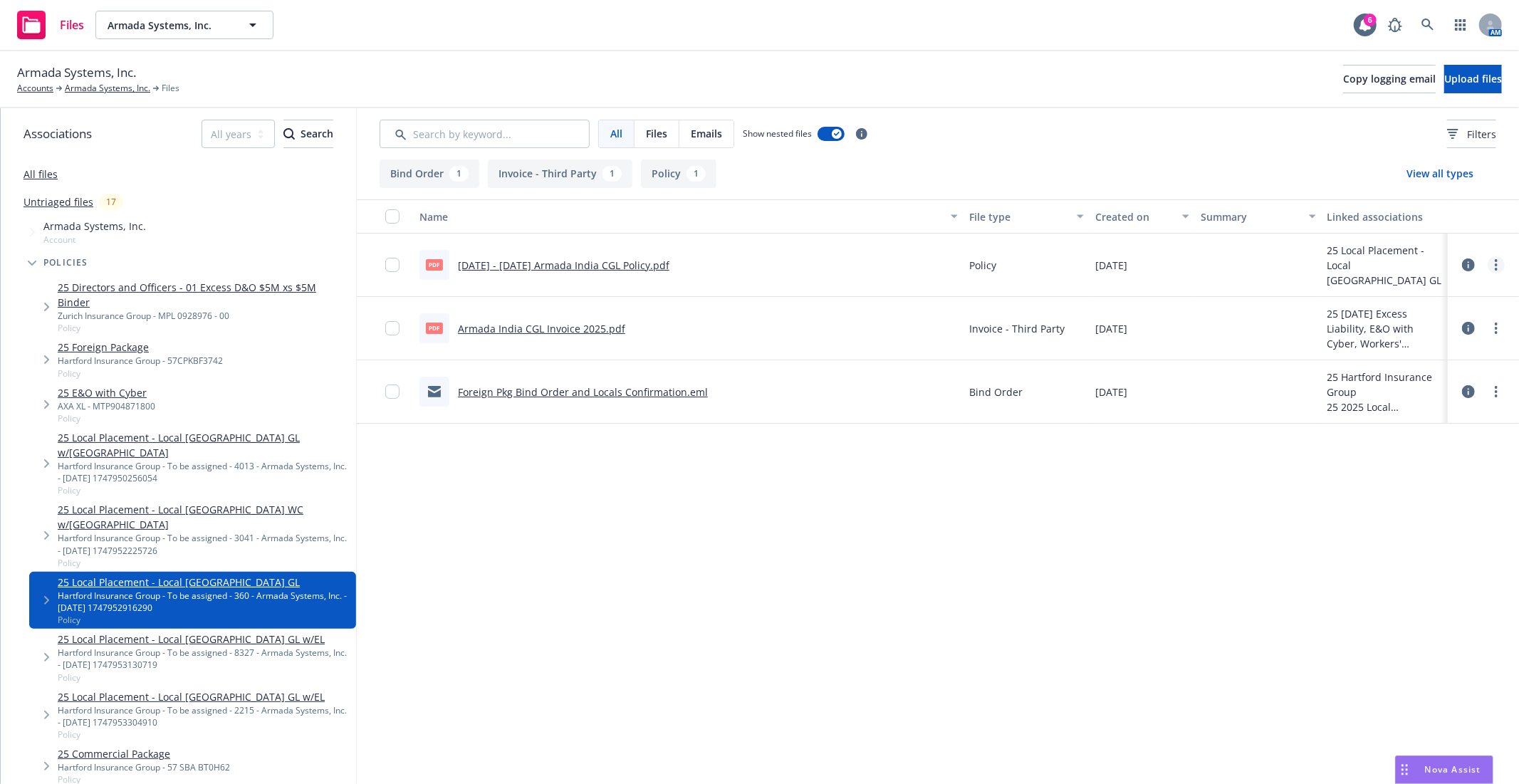
click at [1490, 269] on link "more" at bounding box center [1496, 264] width 17 height 17
click at [1465, 328] on link "Download" at bounding box center [1433, 322] width 142 height 29
click at [983, 603] on div "Name File type Created on Summary Linked associations pdf [DATE] - [DATE] Armad…" at bounding box center [939, 460] width 1163 height 521
